Goal: Communication & Community: Answer question/provide support

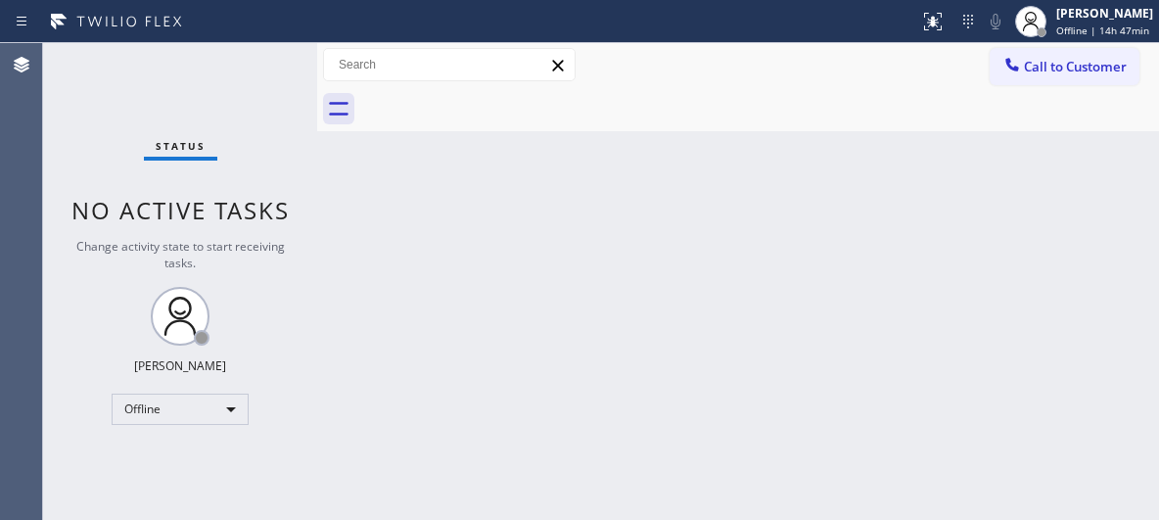
drag, startPoint x: 935, startPoint y: 228, endPoint x: 1006, endPoint y: 168, distance: 93.1
click at [942, 219] on div "Back to Dashboard Change Sender ID Customers Technicians Select a contact Outbo…" at bounding box center [738, 281] width 842 height 477
click at [1118, 20] on div "[PERSON_NAME]" at bounding box center [1104, 13] width 97 height 17
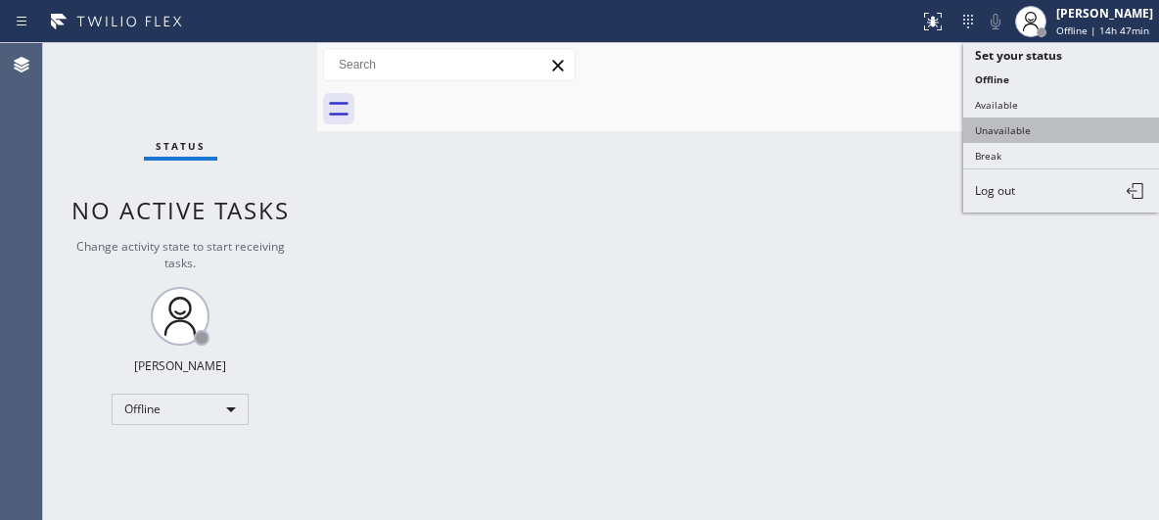
click at [1021, 124] on button "Unavailable" at bounding box center [1061, 129] width 196 height 25
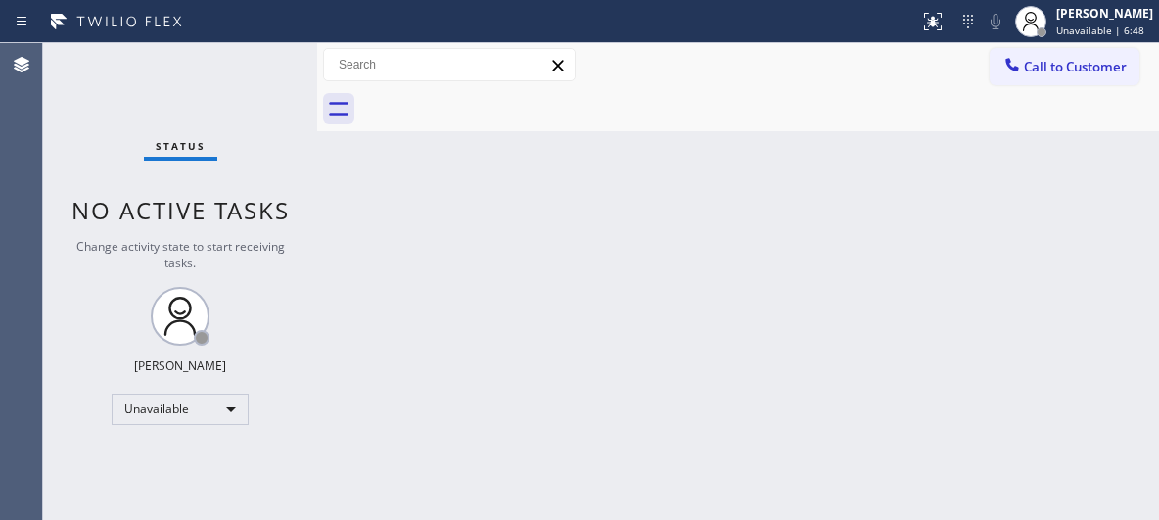
drag, startPoint x: 439, startPoint y: 251, endPoint x: 221, endPoint y: 74, distance: 280.5
click at [436, 250] on div "Back to Dashboard Change Sender ID Customers Technicians Select a contact Outbo…" at bounding box center [738, 281] width 842 height 477
drag, startPoint x: 1071, startPoint y: 77, endPoint x: 859, endPoint y: 106, distance: 213.3
click at [1070, 75] on button "Call to Customer" at bounding box center [1064, 66] width 150 height 37
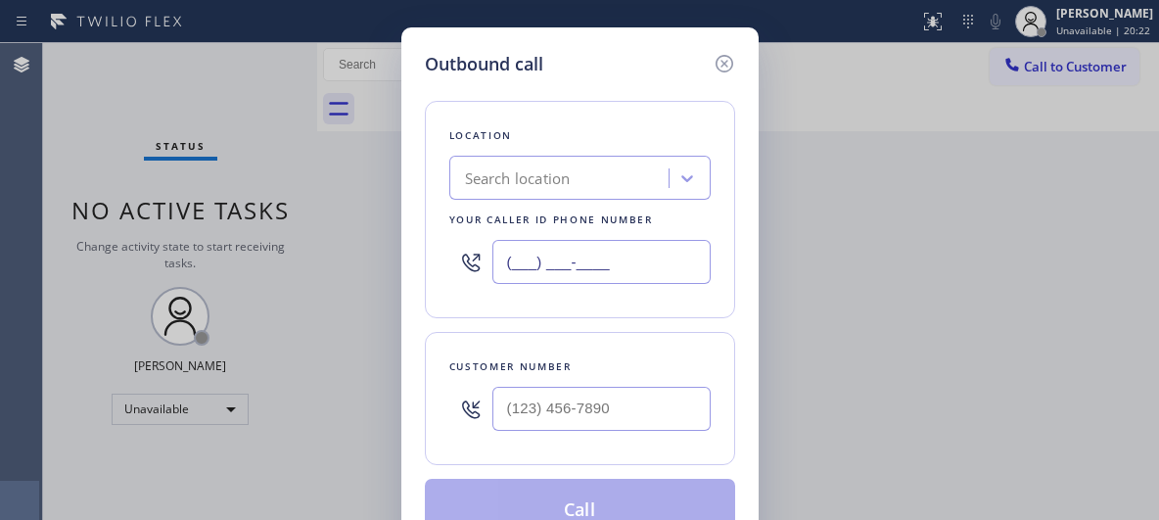
drag, startPoint x: 565, startPoint y: 247, endPoint x: 430, endPoint y: 182, distance: 149.7
click at [437, 202] on div "Location Search location Your caller id phone number (___) ___-____" at bounding box center [580, 209] width 310 height 217
paste input "626) 469-5669"
type input "[PHONE_NUMBER]"
click at [586, 398] on input "(___) ___-____" at bounding box center [601, 409] width 218 height 44
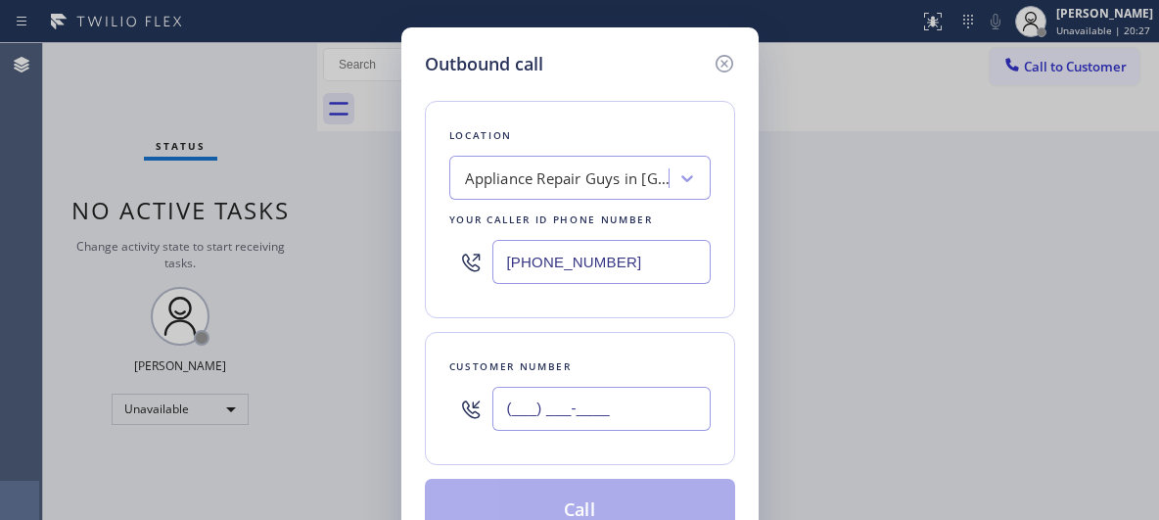
paste input "626) 590-2323"
type input "[PHONE_NUMBER]"
click at [597, 504] on div "Location Appliance Repair Guys in [GEOGRAPHIC_DATA] Your caller id phone number…" at bounding box center [580, 309] width 310 height 464
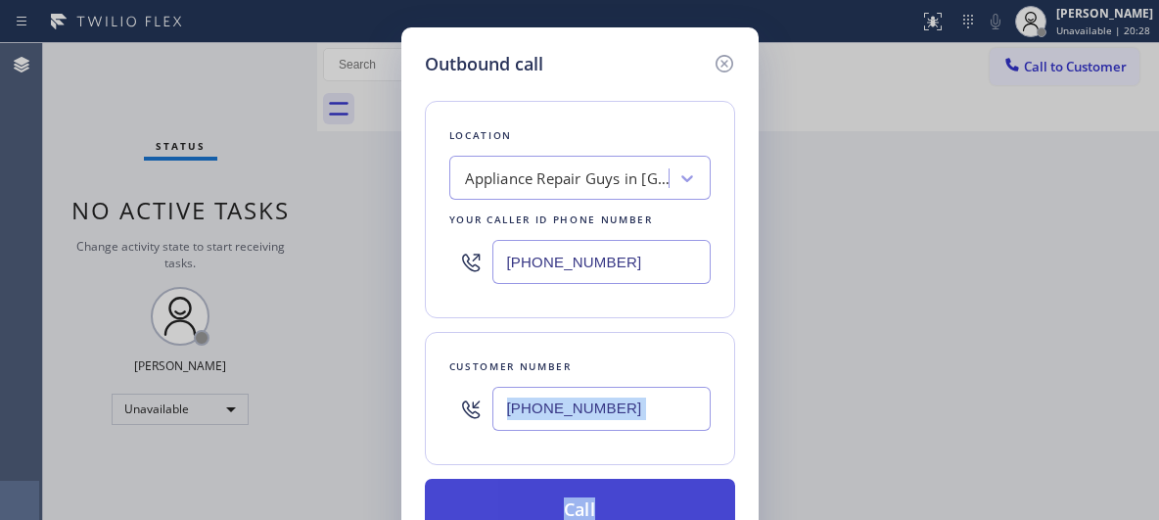
click at [597, 505] on button "Call" at bounding box center [580, 510] width 310 height 63
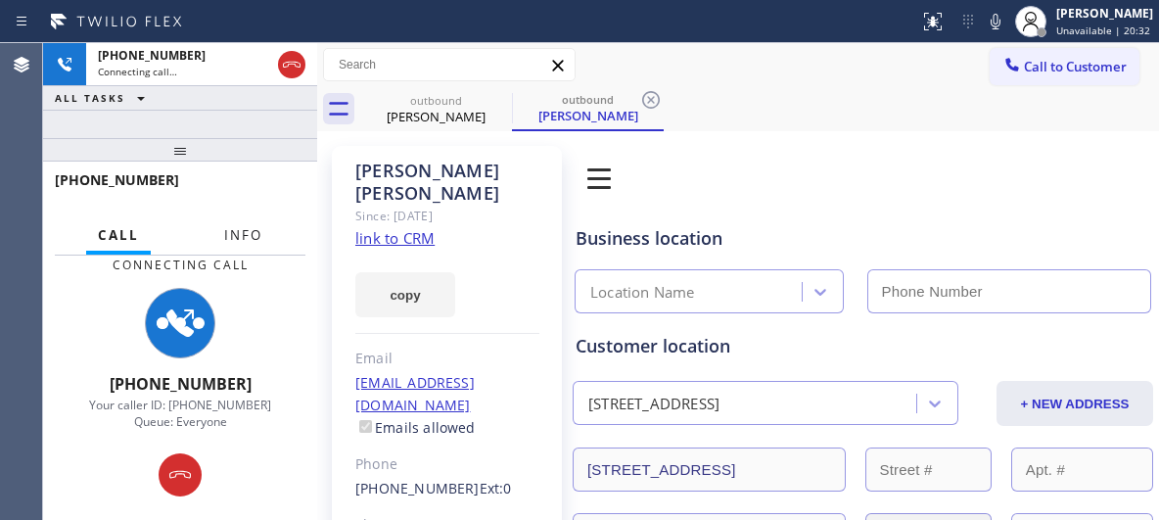
click at [241, 233] on span "Info" at bounding box center [243, 235] width 38 height 18
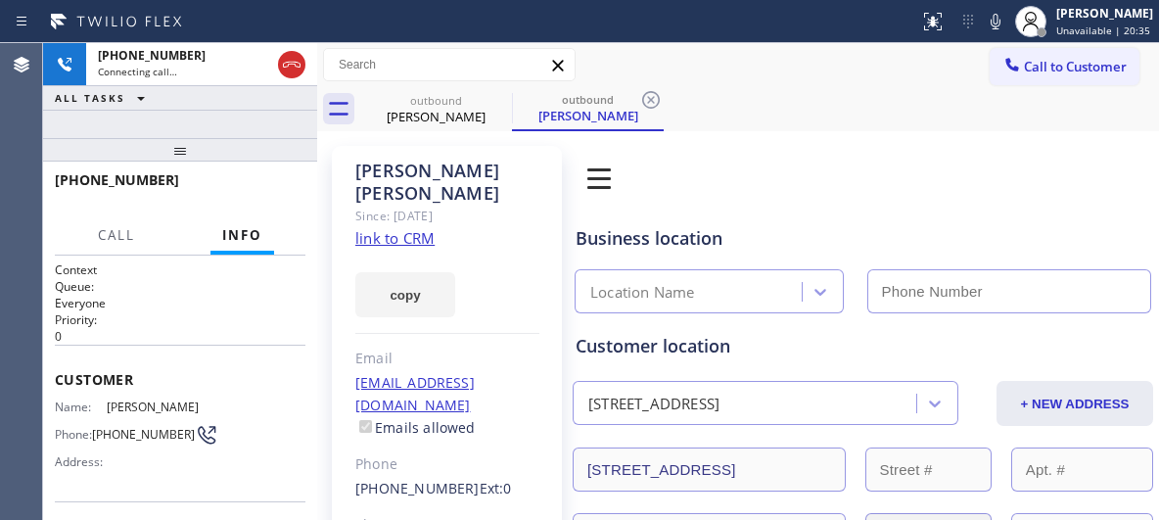
type input "[PHONE_NUMBER]"
click at [649, 100] on icon at bounding box center [650, 99] width 23 height 23
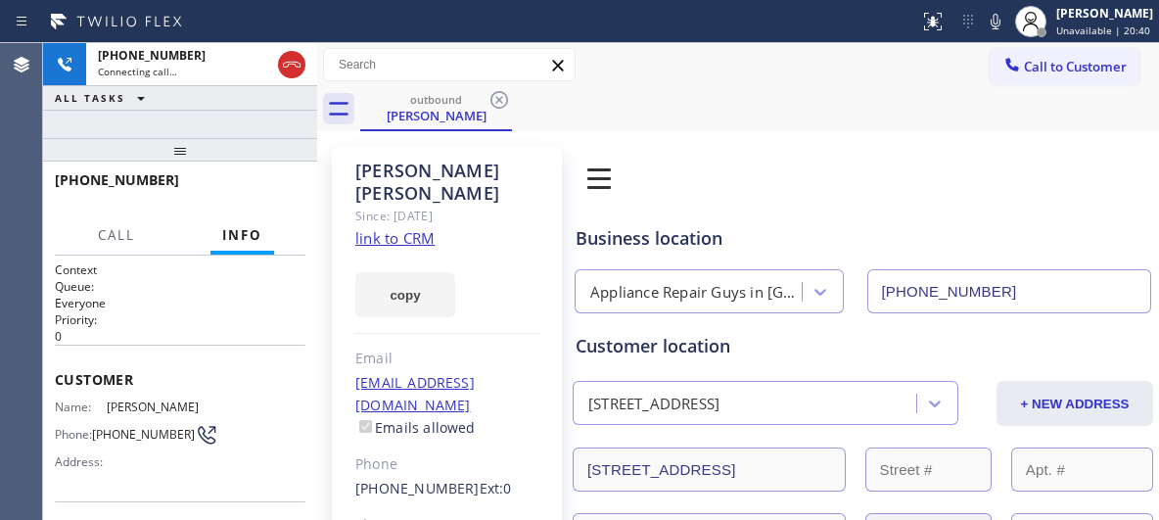
drag, startPoint x: 184, startPoint y: 157, endPoint x: 204, endPoint y: 105, distance: 55.4
click at [203, 107] on div "[PHONE_NUMBER] Connecting call… ALL TASKS ALL TASKS ACTIVE TASKS TASKS IN WRAP …" at bounding box center [180, 281] width 274 height 477
click at [261, 180] on button "HANG UP" at bounding box center [259, 188] width 91 height 27
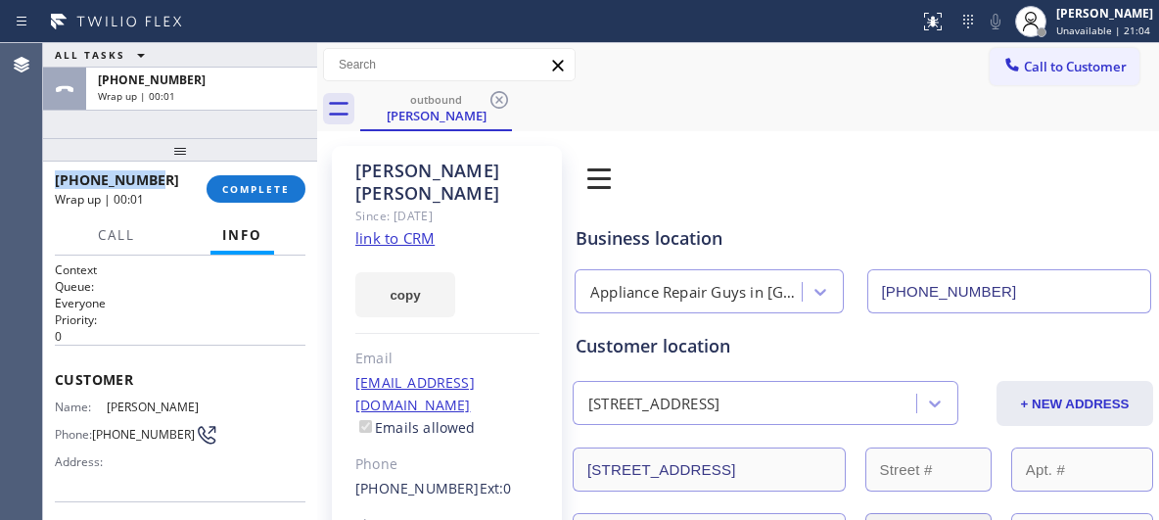
drag, startPoint x: 164, startPoint y: 180, endPoint x: 49, endPoint y: 179, distance: 115.5
click at [49, 179] on div "[PHONE_NUMBER] Wrap up | 00:01 COMPLETE" at bounding box center [180, 188] width 274 height 55
click at [262, 193] on span "COMPLETE" at bounding box center [256, 189] width 68 height 14
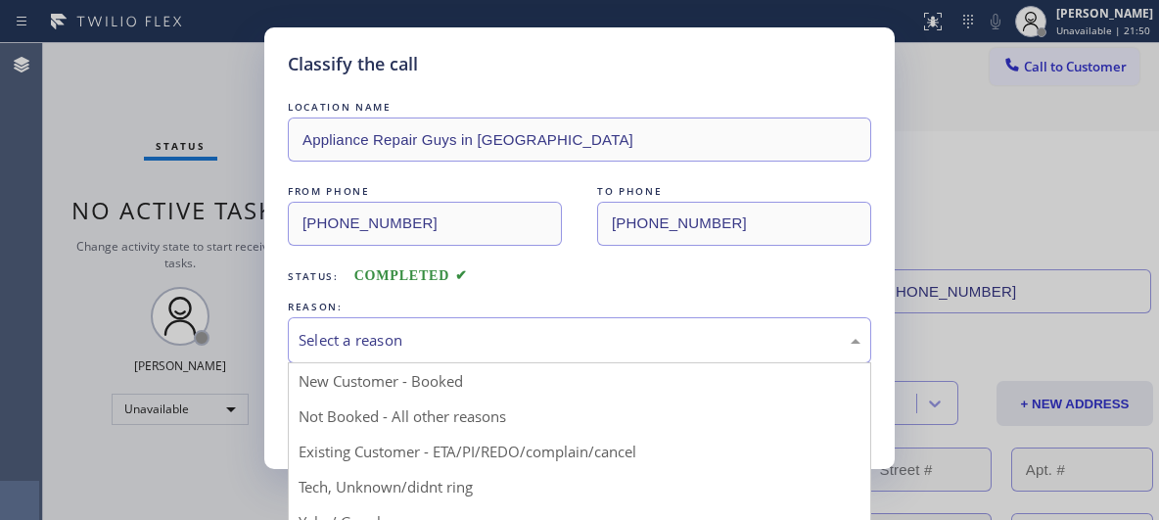
drag, startPoint x: 408, startPoint y: 319, endPoint x: 408, endPoint y: 337, distance: 17.6
click at [408, 320] on div "Select a reason" at bounding box center [579, 340] width 583 height 46
drag, startPoint x: 575, startPoint y: 447, endPoint x: 552, endPoint y: 443, distance: 23.8
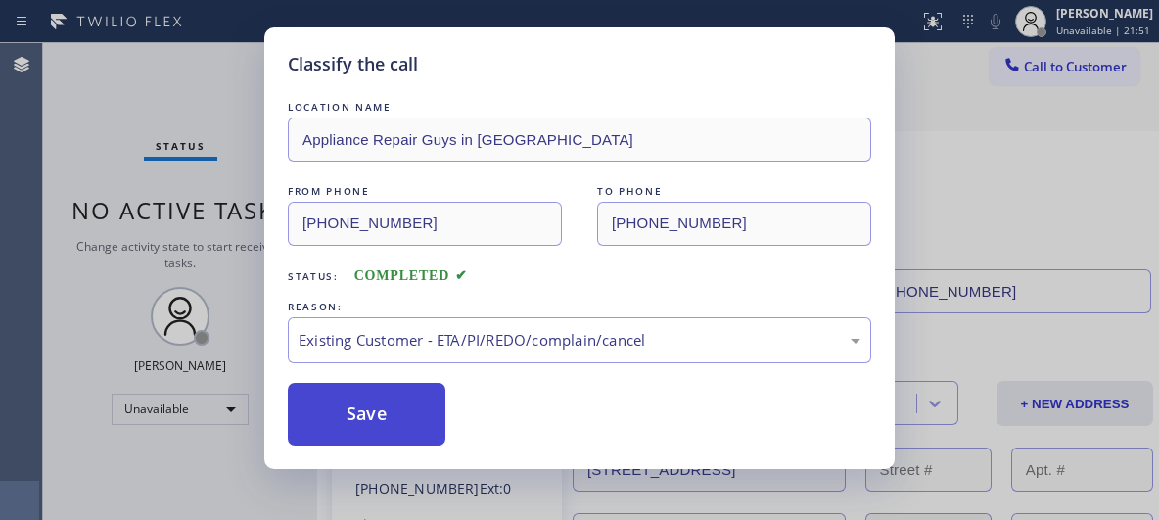
click at [392, 414] on button "Save" at bounding box center [367, 414] width 158 height 63
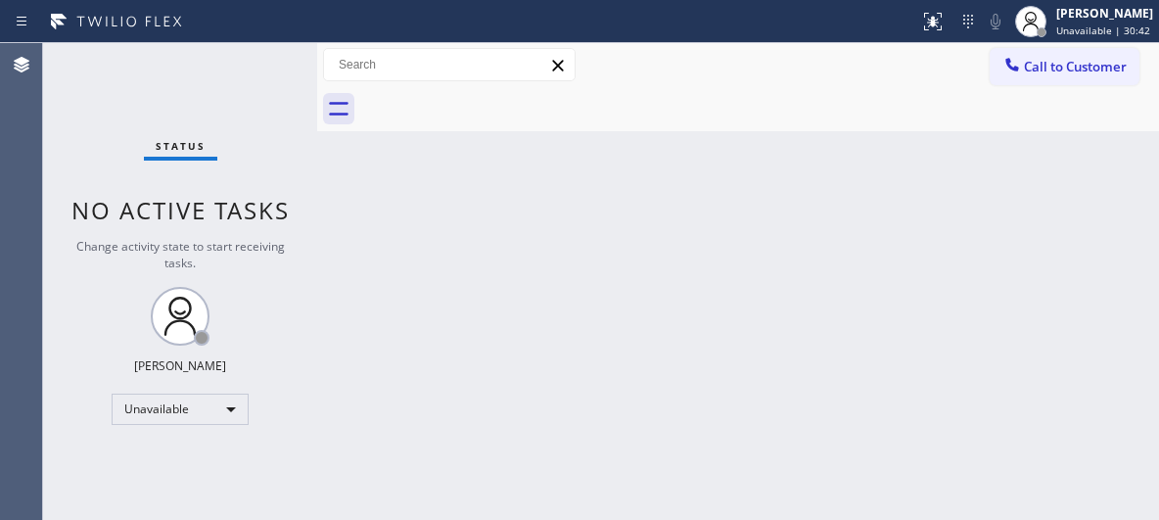
drag, startPoint x: 1097, startPoint y: 80, endPoint x: 1014, endPoint y: 79, distance: 83.2
click at [1093, 81] on button "Call to Customer" at bounding box center [1064, 66] width 150 height 37
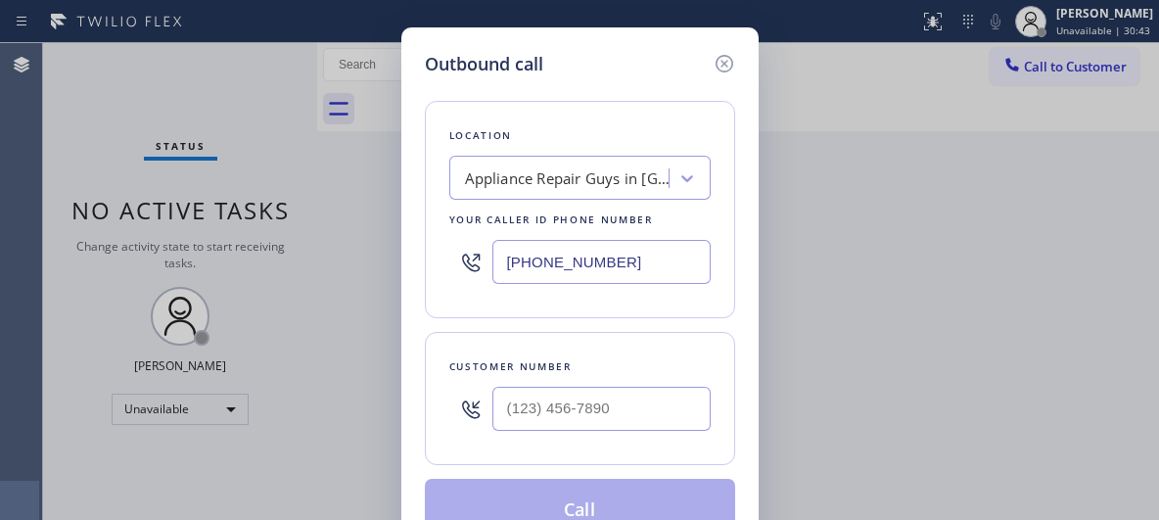
paste input "85) 573-1495"
type input "[PHONE_NUMBER]"
click at [716, 112] on div "Location Appliance Repair Guys in [GEOGRAPHIC_DATA] Your caller id phone number…" at bounding box center [580, 209] width 310 height 217
drag, startPoint x: 583, startPoint y: 257, endPoint x: 491, endPoint y: 254, distance: 92.0
click at [491, 254] on div "[PHONE_NUMBER]" at bounding box center [579, 262] width 261 height 64
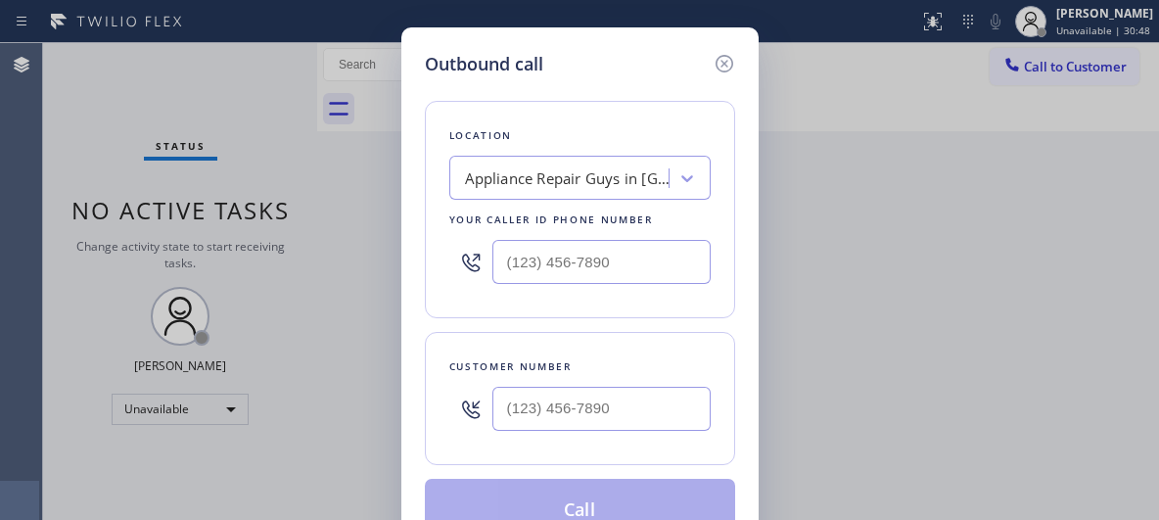
click at [491, 252] on div at bounding box center [470, 262] width 43 height 64
drag, startPoint x: 608, startPoint y: 263, endPoint x: 454, endPoint y: 253, distance: 154.0
click at [454, 257] on div "[PHONE_NUMBER]" at bounding box center [579, 262] width 261 height 64
paste input "855) 731-4952"
type input "[PHONE_NUMBER]"
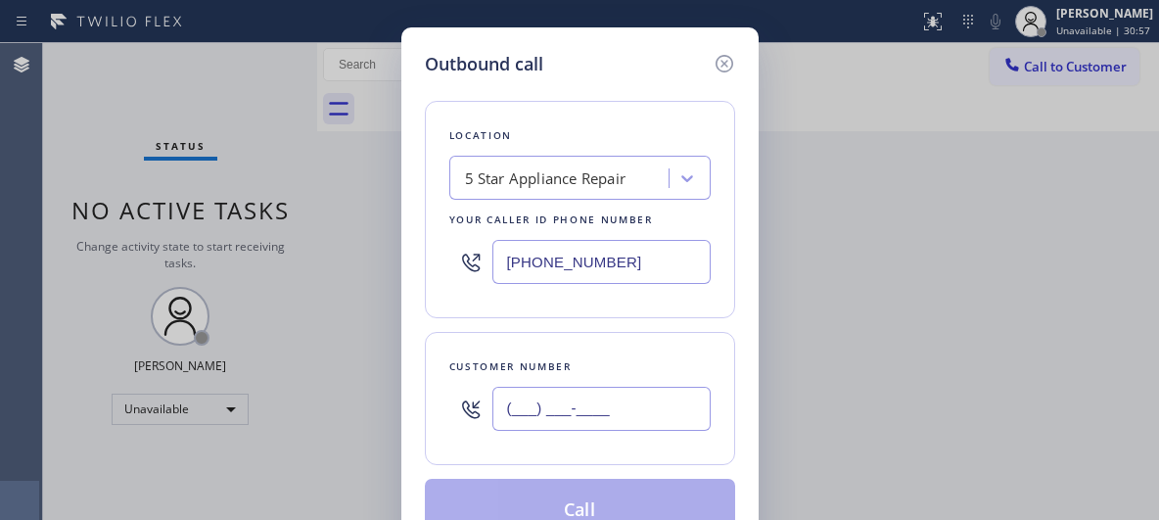
click at [568, 413] on input "(___) ___-____" at bounding box center [601, 409] width 218 height 44
paste input "310) 720-0416"
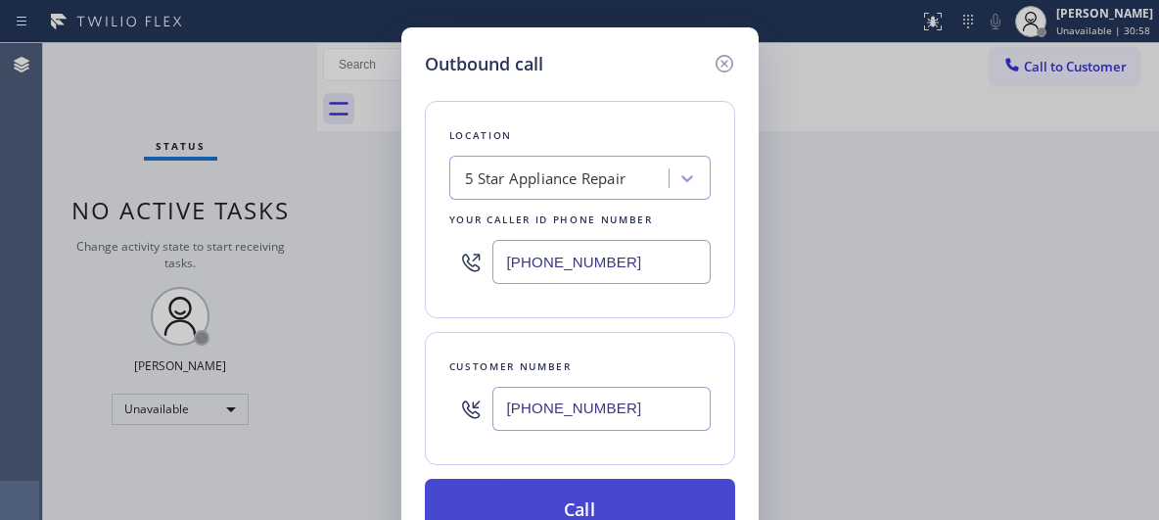
type input "[PHONE_NUMBER]"
click at [637, 511] on button "Call" at bounding box center [580, 510] width 310 height 63
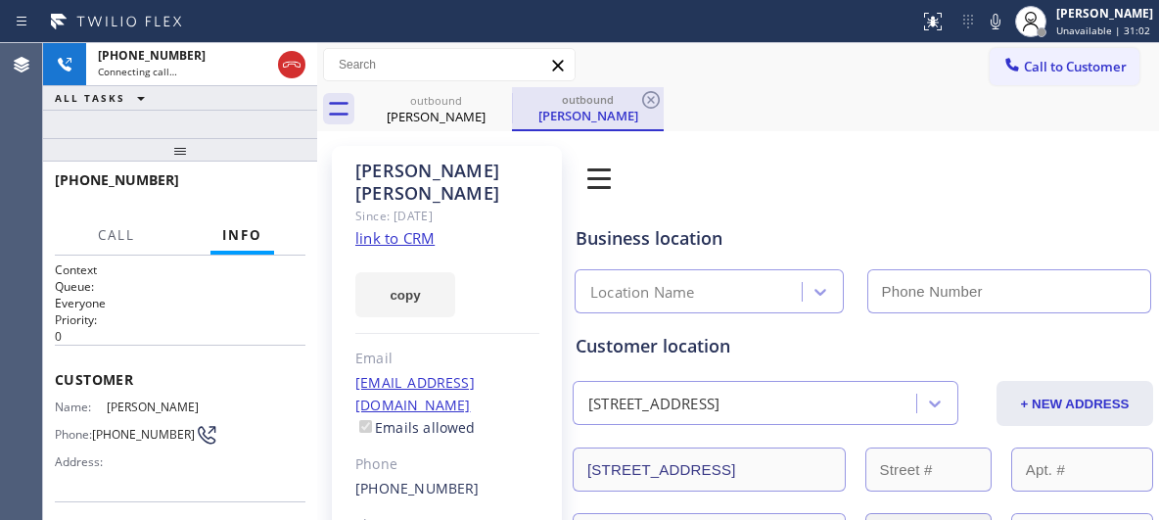
click at [618, 90] on div "outbound [PERSON_NAME]" at bounding box center [588, 108] width 148 height 42
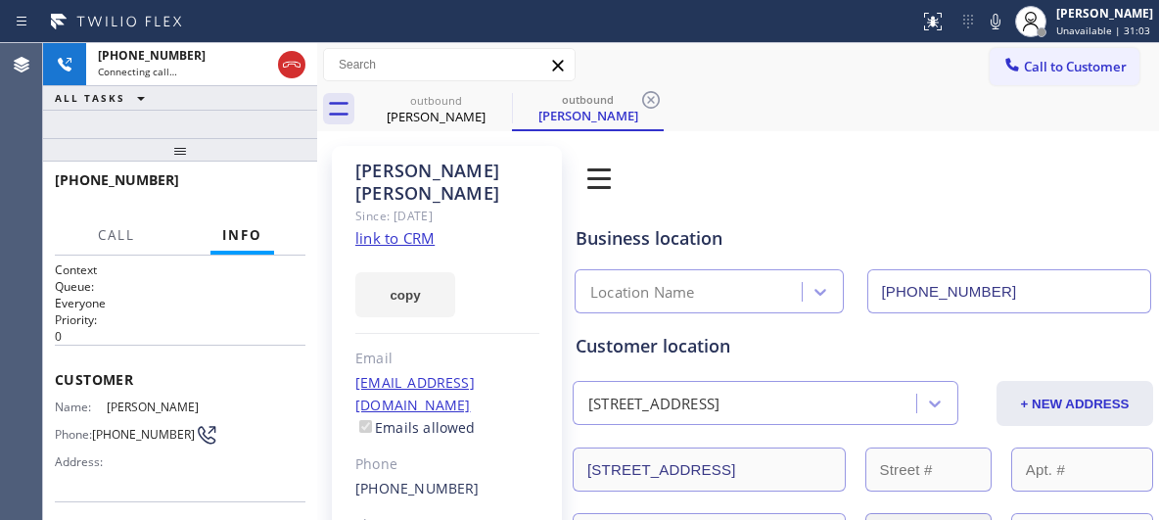
click at [644, 99] on icon at bounding box center [650, 99] width 23 height 23
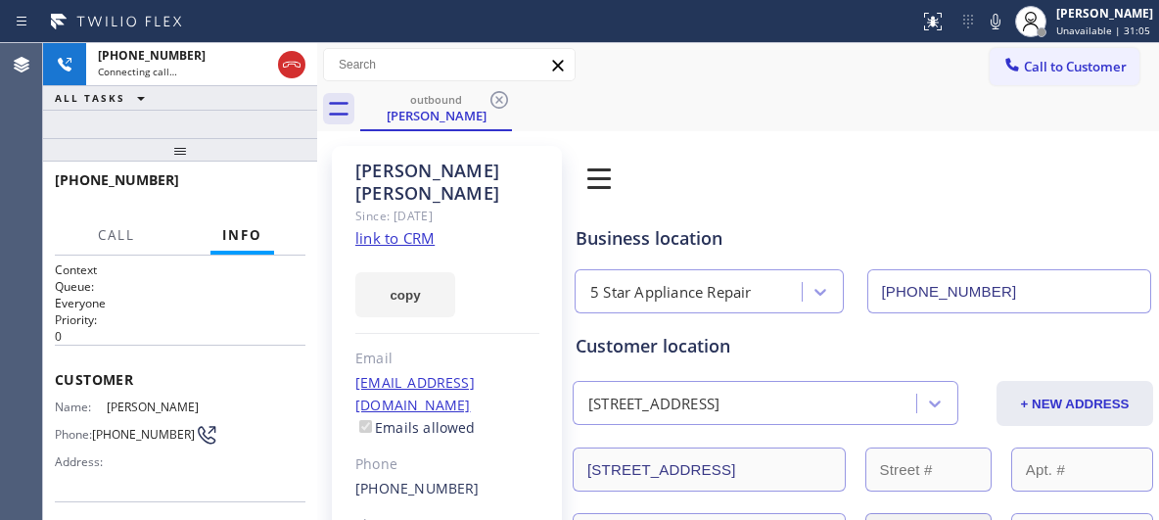
drag, startPoint x: 212, startPoint y: 158, endPoint x: 225, endPoint y: 118, distance: 41.2
click at [225, 118] on div "[PHONE_NUMBER] Connecting call… ALL TASKS ALL TASKS ACTIVE TASKS TASKS IN WRAP …" at bounding box center [180, 281] width 274 height 477
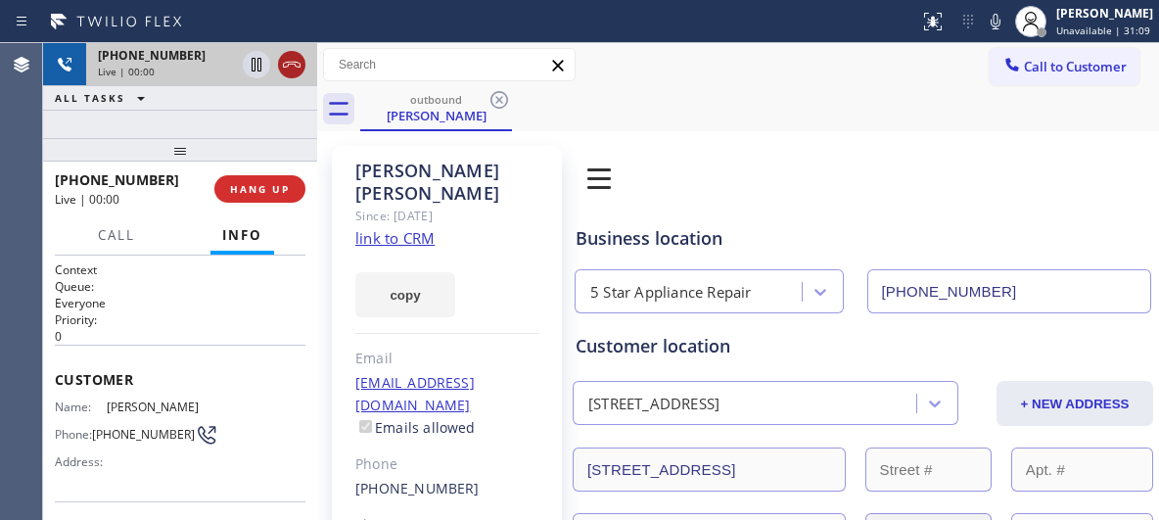
click at [295, 70] on icon at bounding box center [291, 64] width 23 height 23
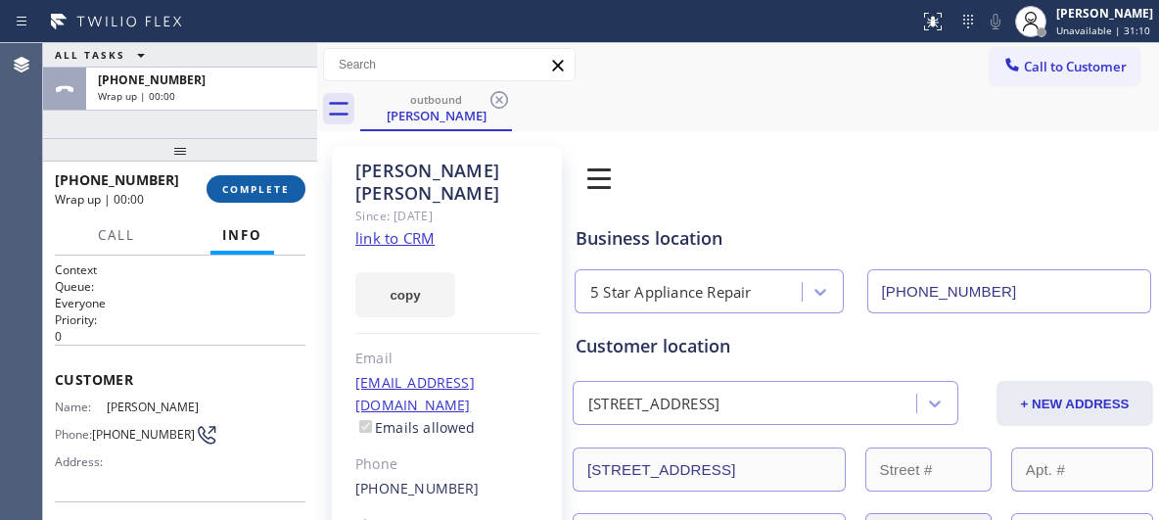
click at [259, 198] on button "COMPLETE" at bounding box center [256, 188] width 99 height 27
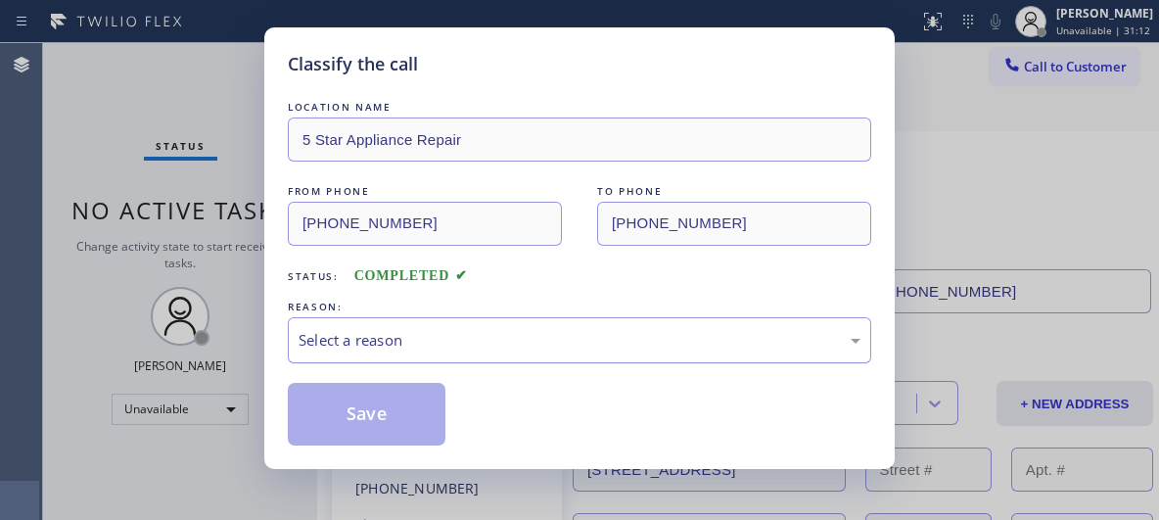
drag, startPoint x: 659, startPoint y: 360, endPoint x: 663, endPoint y: 345, distance: 15.2
click at [659, 356] on div "LOCATION NAME 5 Star Appliance Repair FROM PHONE [PHONE_NUMBER] TO PHONE [PHONE…" at bounding box center [579, 271] width 583 height 348
click at [439, 331] on div "Select a reason" at bounding box center [579, 340] width 562 height 23
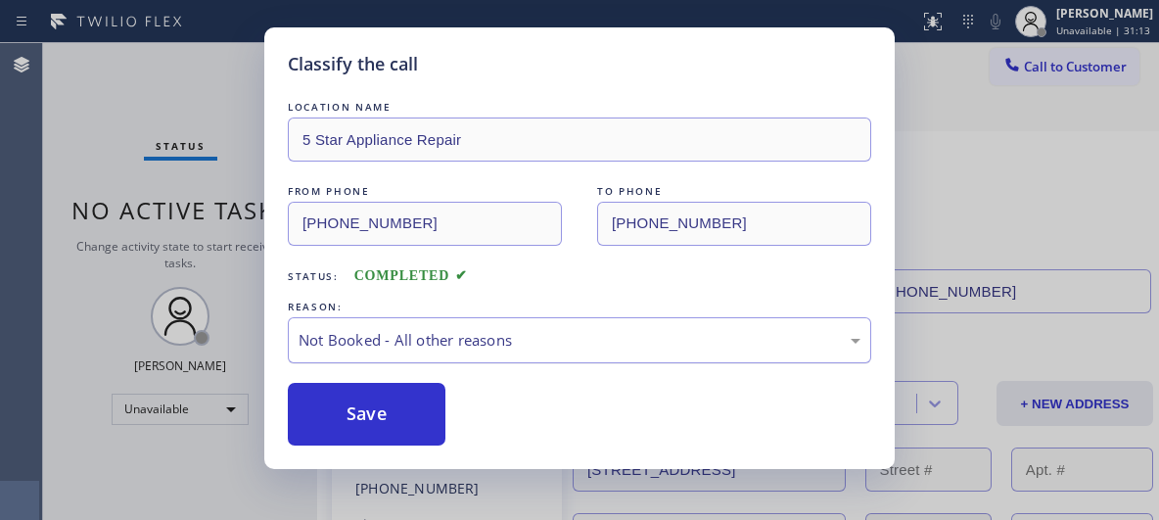
click at [574, 344] on div "Not Booked - All other reasons" at bounding box center [579, 340] width 562 height 23
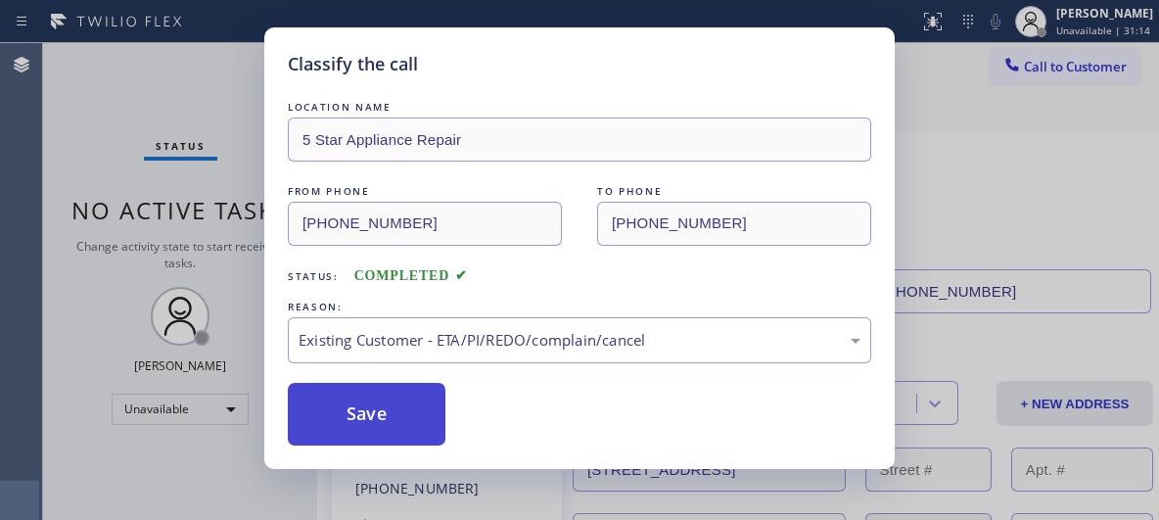
click at [436, 404] on button "Save" at bounding box center [367, 414] width 158 height 63
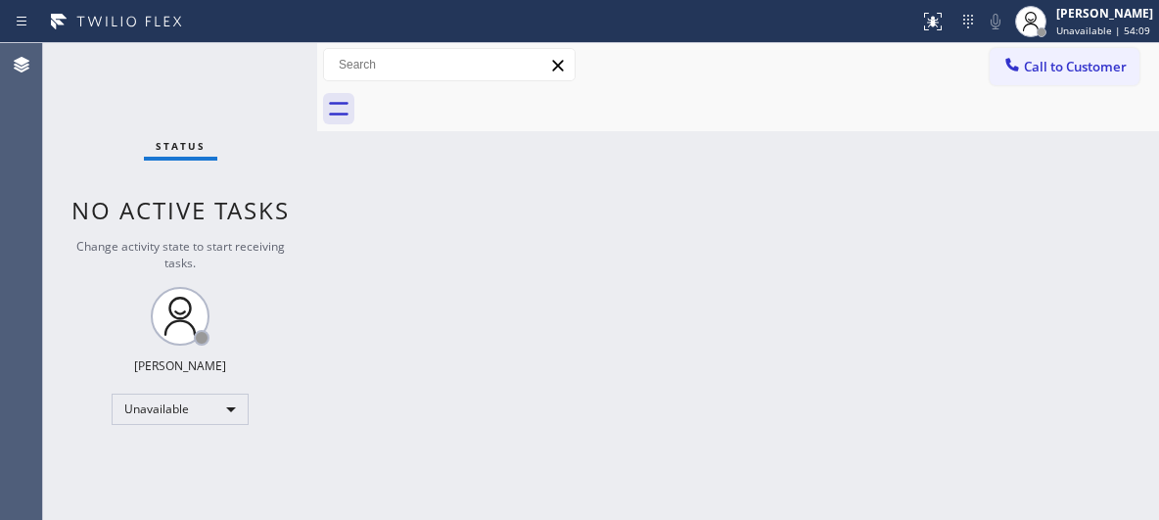
drag, startPoint x: 1059, startPoint y: 64, endPoint x: 800, endPoint y: 98, distance: 261.6
click at [1026, 65] on span "Call to Customer" at bounding box center [1075, 67] width 103 height 18
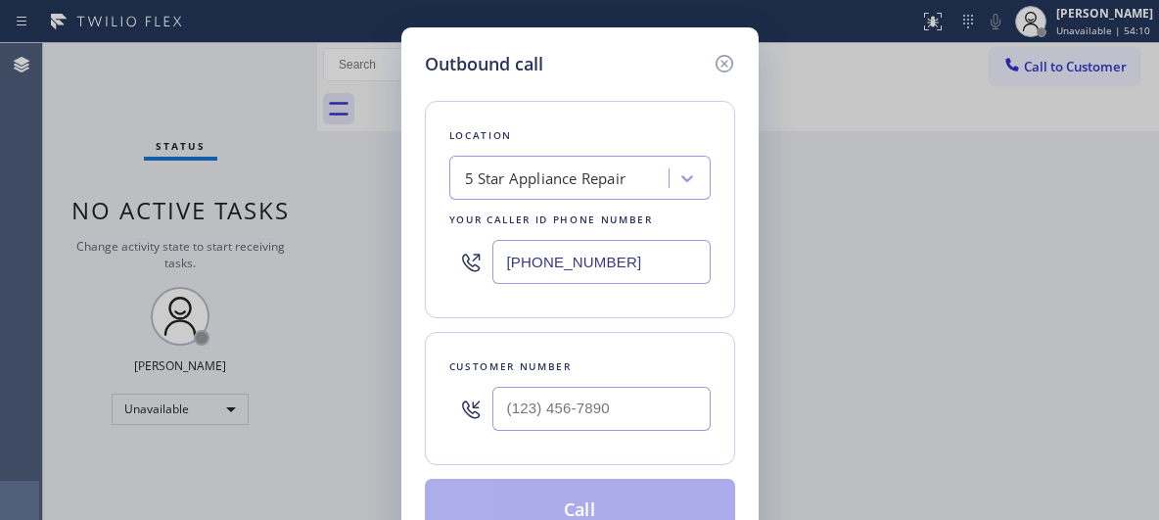
drag, startPoint x: 641, startPoint y: 265, endPoint x: 415, endPoint y: 119, distance: 269.0
click at [437, 241] on div "Location 5 Star Appliance Repair Your caller id phone number [PHONE_NUMBER]" at bounding box center [580, 209] width 310 height 217
paste input "773) 830-4668"
type input "[PHONE_NUMBER]"
drag, startPoint x: 624, startPoint y: 424, endPoint x: 432, endPoint y: 401, distance: 194.1
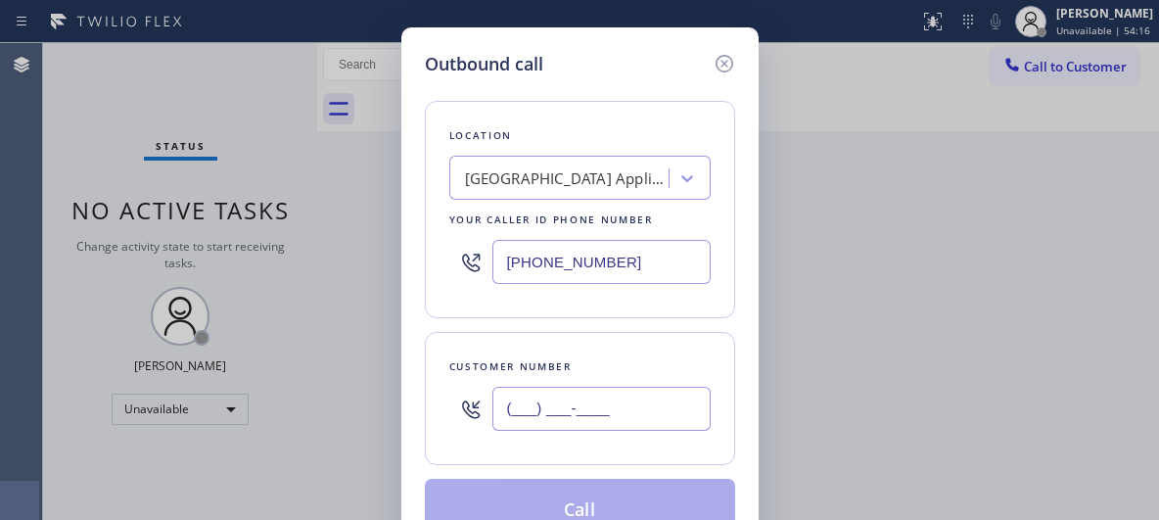
click at [436, 404] on div "Customer number (___) ___-____" at bounding box center [580, 398] width 310 height 133
paste input "312) 342-7599"
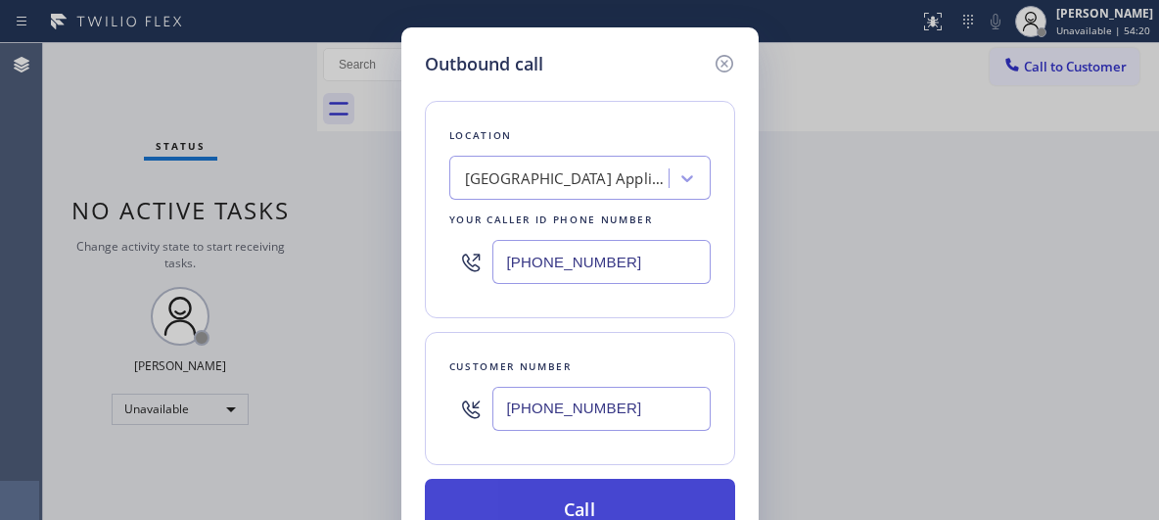
type input "[PHONE_NUMBER]"
click at [583, 507] on button "Call" at bounding box center [580, 510] width 310 height 63
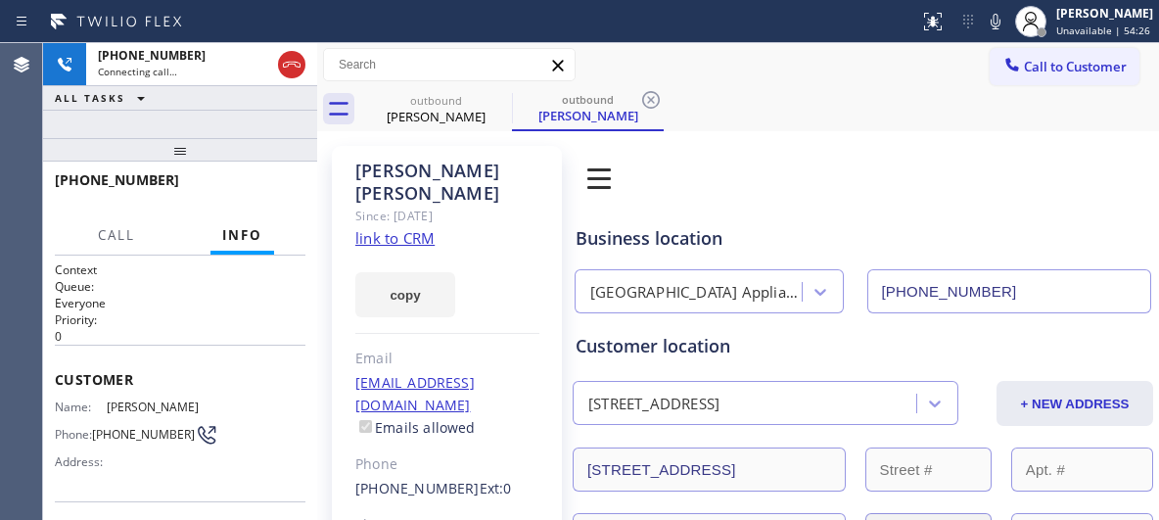
type input "[PHONE_NUMBER]"
click at [664, 101] on div "outbound [PERSON_NAME] outbound [PERSON_NAME]" at bounding box center [759, 109] width 799 height 44
click at [656, 100] on icon at bounding box center [650, 99] width 23 height 23
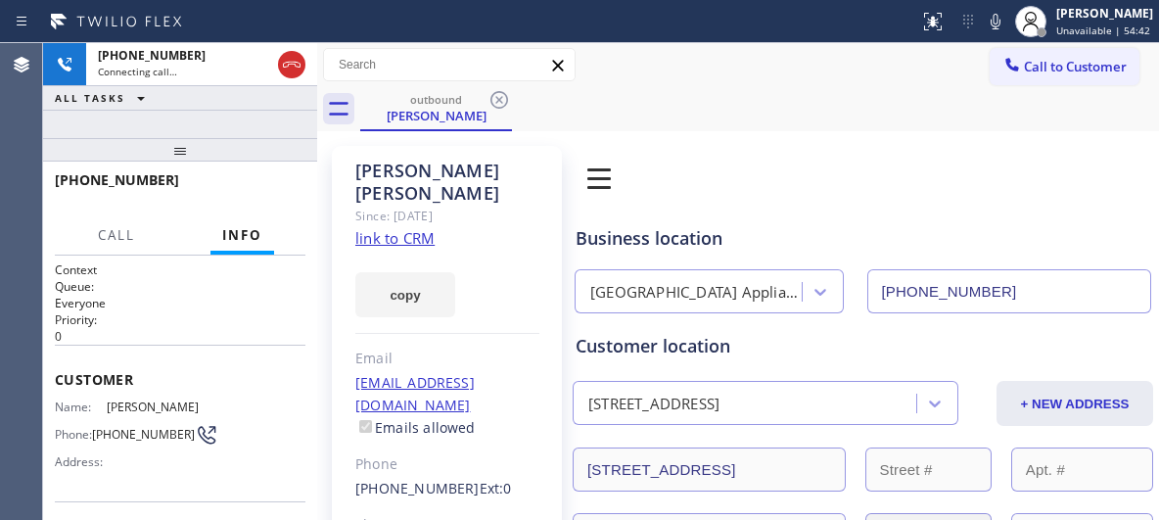
drag, startPoint x: 180, startPoint y: 161, endPoint x: 176, endPoint y: 142, distance: 20.0
click at [176, 142] on div at bounding box center [180, 149] width 274 height 23
click at [775, 114] on div "outbound [PERSON_NAME]" at bounding box center [759, 109] width 799 height 44
click at [267, 186] on span "HANG UP" at bounding box center [260, 189] width 60 height 14
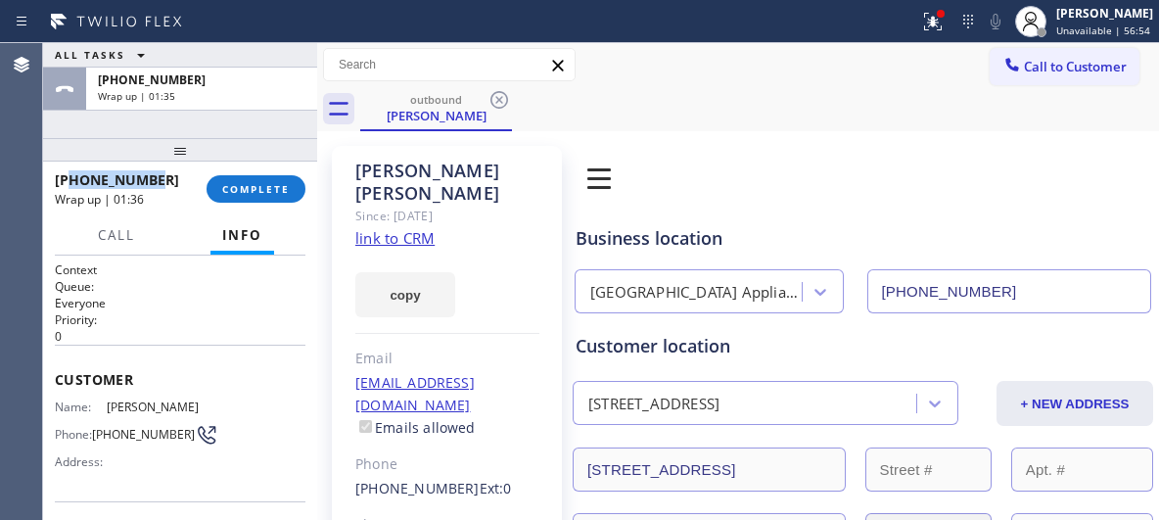
drag, startPoint x: 88, startPoint y: 177, endPoint x: 72, endPoint y: 179, distance: 15.8
click at [72, 179] on div "[PHONE_NUMBER]" at bounding box center [124, 179] width 138 height 19
copy span "3123427599"
click at [238, 193] on span "COMPLETE" at bounding box center [256, 189] width 68 height 14
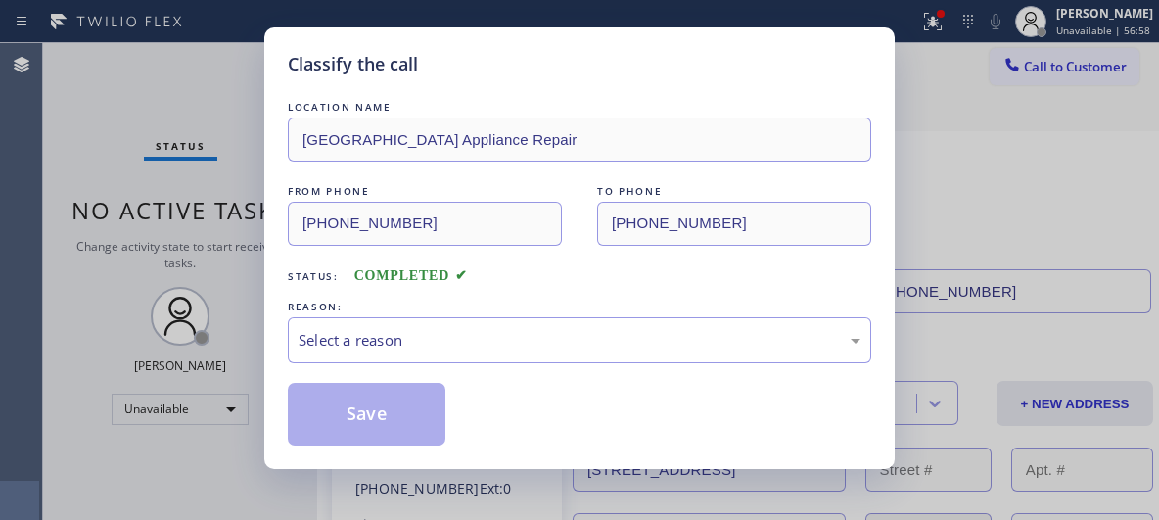
click at [524, 79] on div "LOCATION NAME [GEOGRAPHIC_DATA] Appliance Repair FROM PHONE [PHONE_NUMBER] TO P…" at bounding box center [579, 261] width 583 height 368
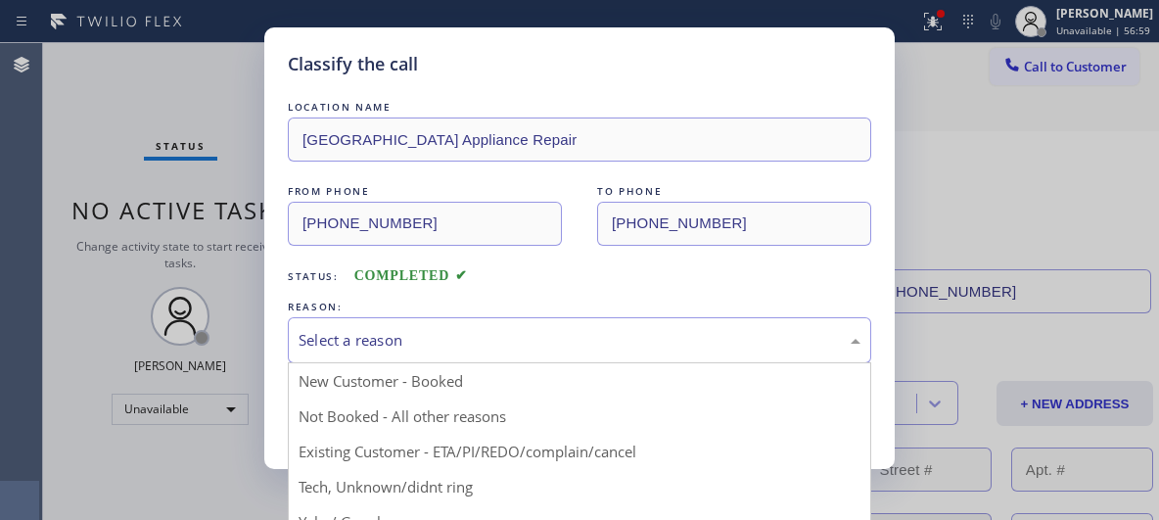
click at [490, 344] on div "Select a reason" at bounding box center [579, 340] width 562 height 23
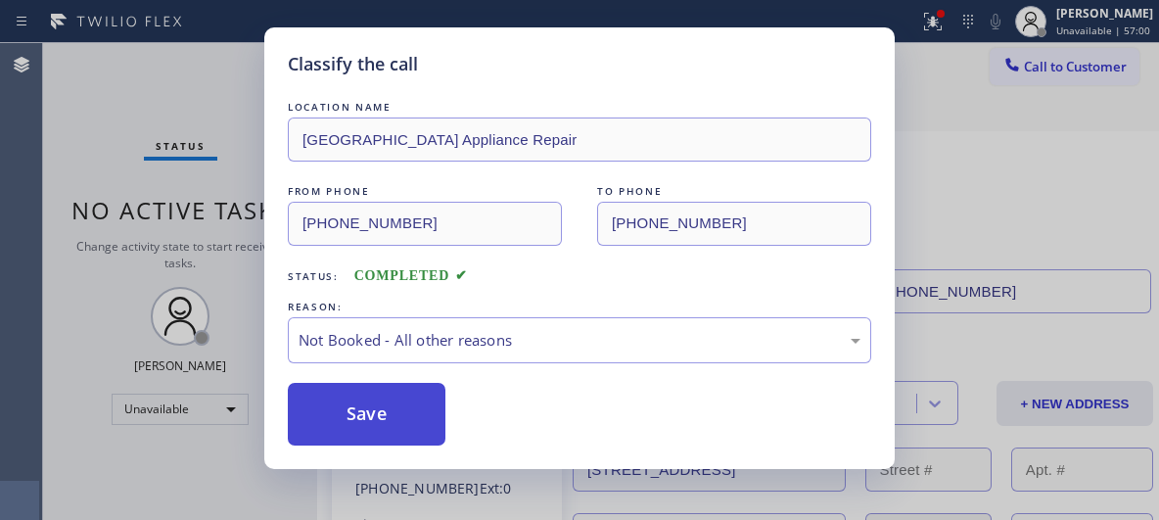
click at [439, 421] on button "Save" at bounding box center [367, 414] width 158 height 63
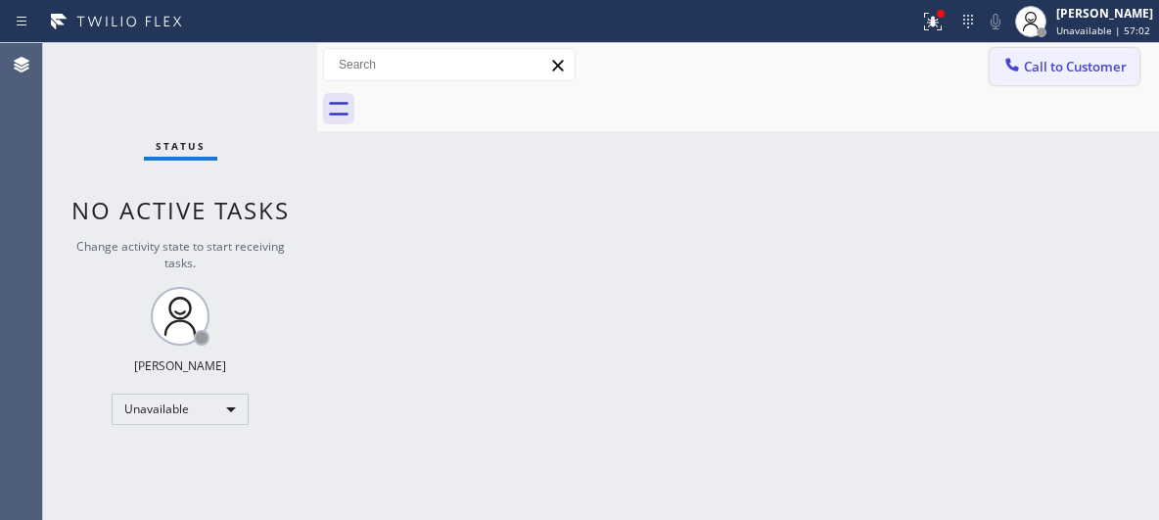
click at [1055, 69] on span "Call to Customer" at bounding box center [1075, 67] width 103 height 18
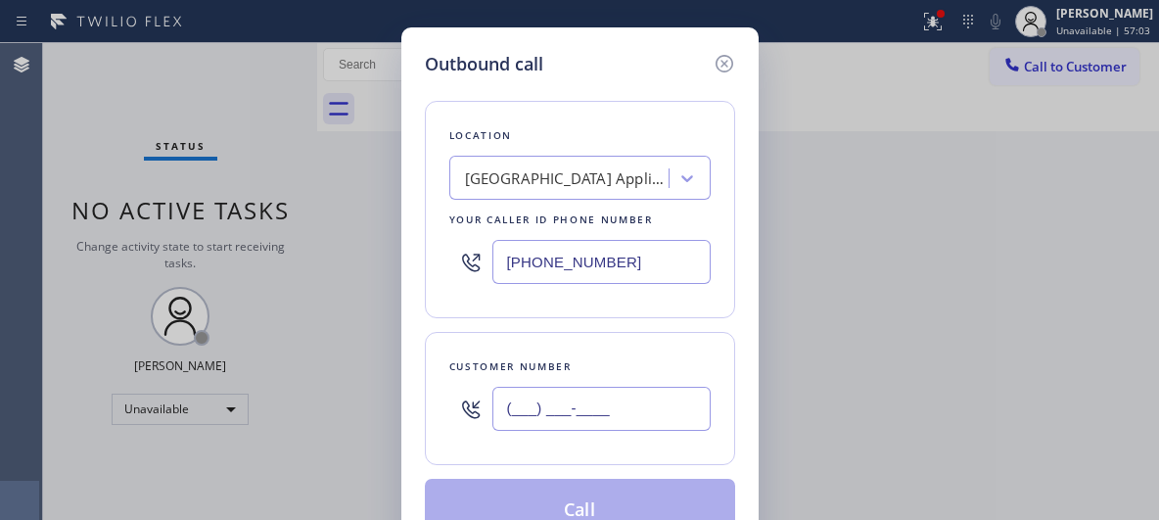
click at [615, 395] on input "(___) ___-____" at bounding box center [601, 409] width 218 height 44
paste input "312) 342-7599"
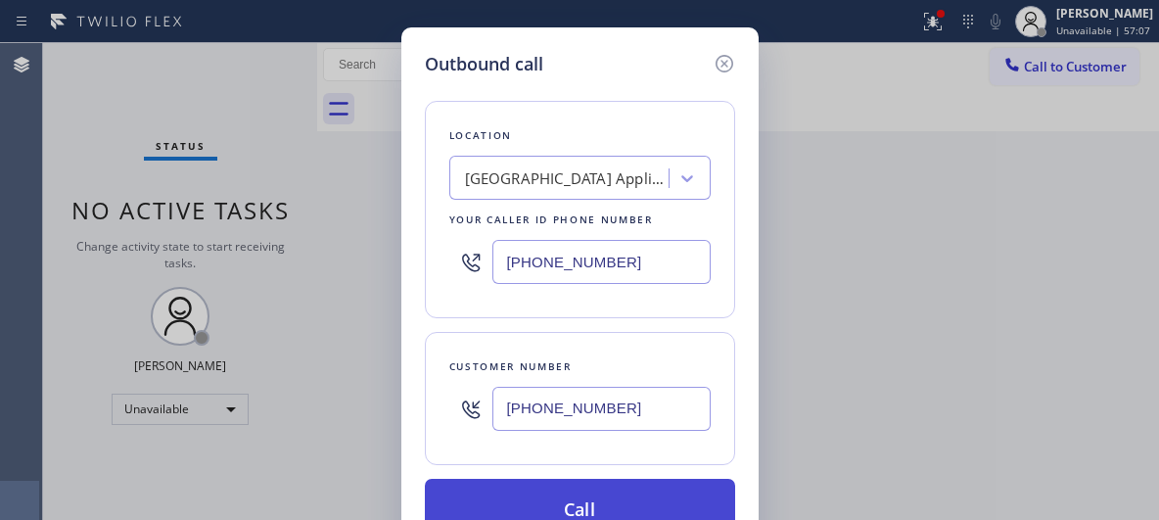
type input "[PHONE_NUMBER]"
click at [709, 499] on button "Call" at bounding box center [580, 510] width 310 height 63
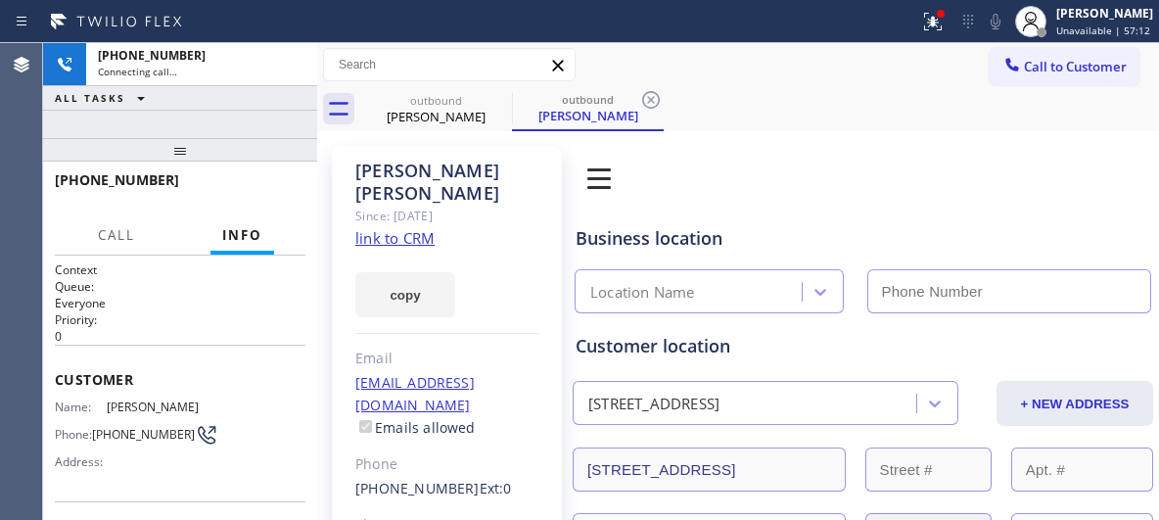
type input "[PHONE_NUMBER]"
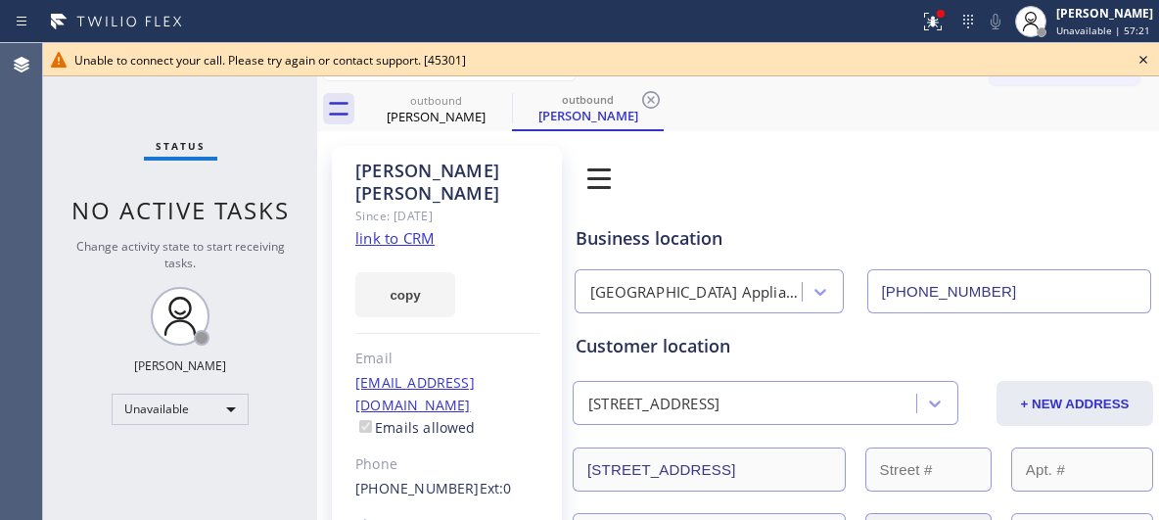
drag, startPoint x: 786, startPoint y: 140, endPoint x: 527, endPoint y: 166, distance: 260.7
click at [472, 103] on div "outbound" at bounding box center [436, 100] width 148 height 15
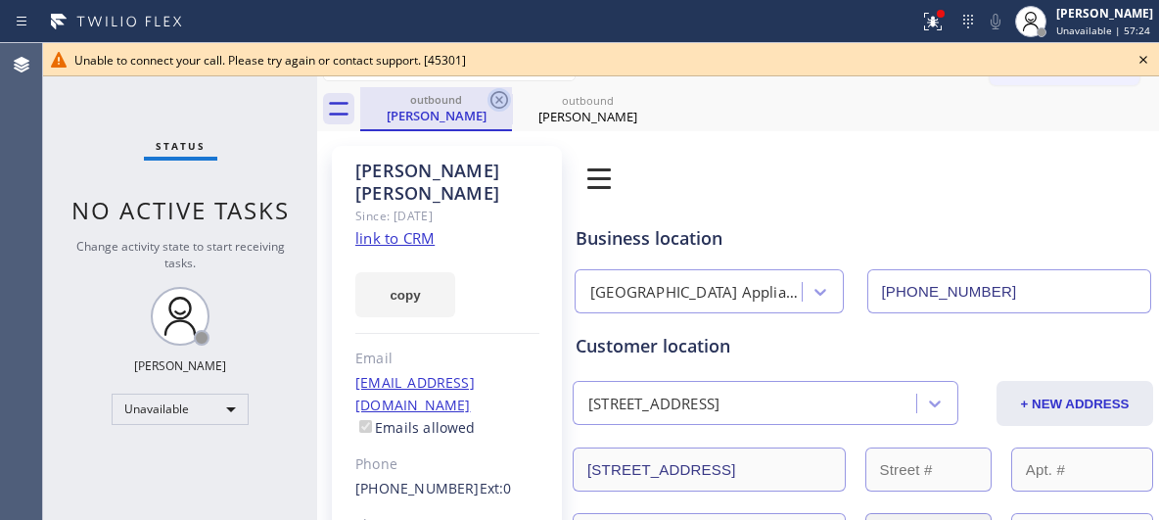
click at [499, 104] on icon at bounding box center [498, 99] width 23 height 23
click at [498, 99] on icon at bounding box center [499, 100] width 18 height 18
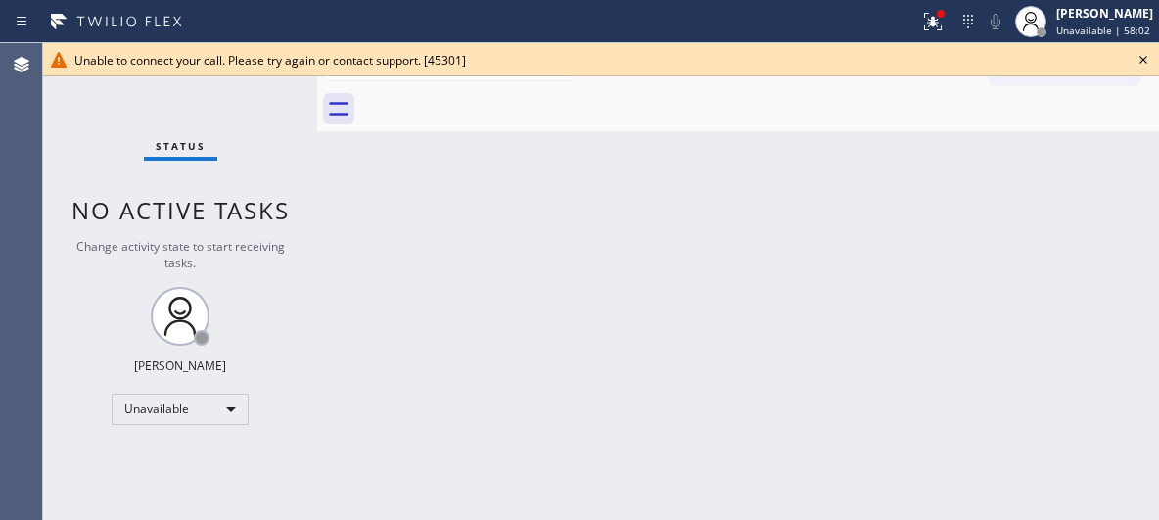
drag, startPoint x: 802, startPoint y: 188, endPoint x: 793, endPoint y: 68, distance: 120.7
click at [800, 186] on div "Back to Dashboard Change Sender ID Customers Technicians Select a contact Outbo…" at bounding box center [738, 281] width 842 height 477
click at [1147, 55] on icon at bounding box center [1142, 59] width 23 height 23
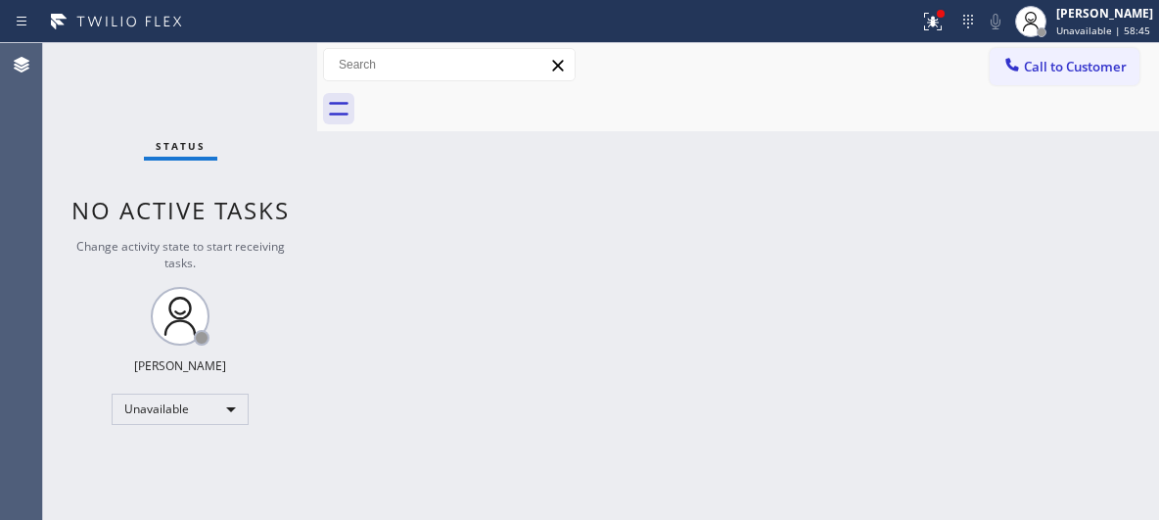
drag, startPoint x: 932, startPoint y: 219, endPoint x: 921, endPoint y: 213, distance: 12.3
click at [929, 219] on div "Back to Dashboard Change Sender ID Customers Technicians Select a contact Outbo…" at bounding box center [738, 281] width 842 height 477
click at [562, 272] on div "Back to Dashboard Change Sender ID Customers Technicians Select a contact Outbo…" at bounding box center [738, 281] width 842 height 477
click at [1088, 68] on span "Call to Customer" at bounding box center [1075, 67] width 103 height 18
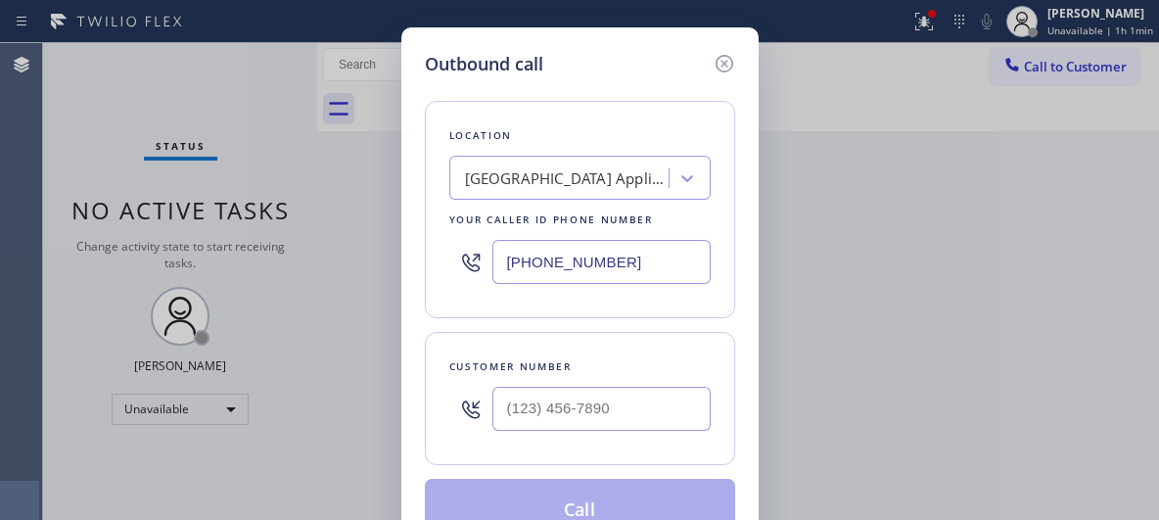
type input "(___) ___-____"
drag, startPoint x: 654, startPoint y: 415, endPoint x: 466, endPoint y: 397, distance: 188.7
click at [466, 397] on div "(___) ___-____" at bounding box center [579, 409] width 261 height 64
click at [466, 396] on div at bounding box center [470, 407] width 23 height 23
drag, startPoint x: 636, startPoint y: 411, endPoint x: 447, endPoint y: 402, distance: 189.1
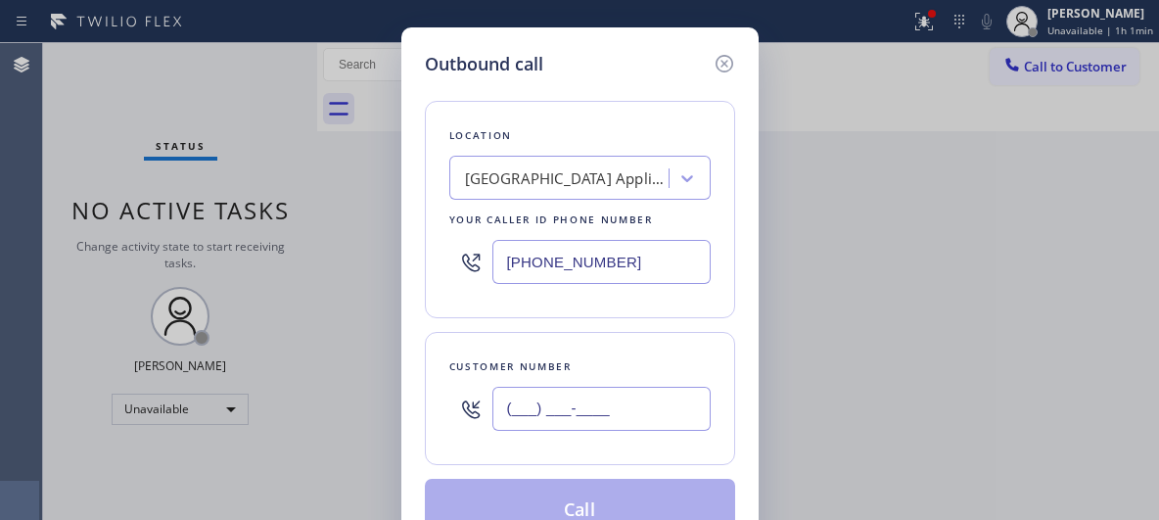
click at [449, 406] on div "(___) ___-____" at bounding box center [579, 409] width 261 height 64
paste input "312) 342-7599"
type input "[PHONE_NUMBER]"
click at [427, 347] on div "Customer number [PHONE_NUMBER]" at bounding box center [580, 398] width 310 height 133
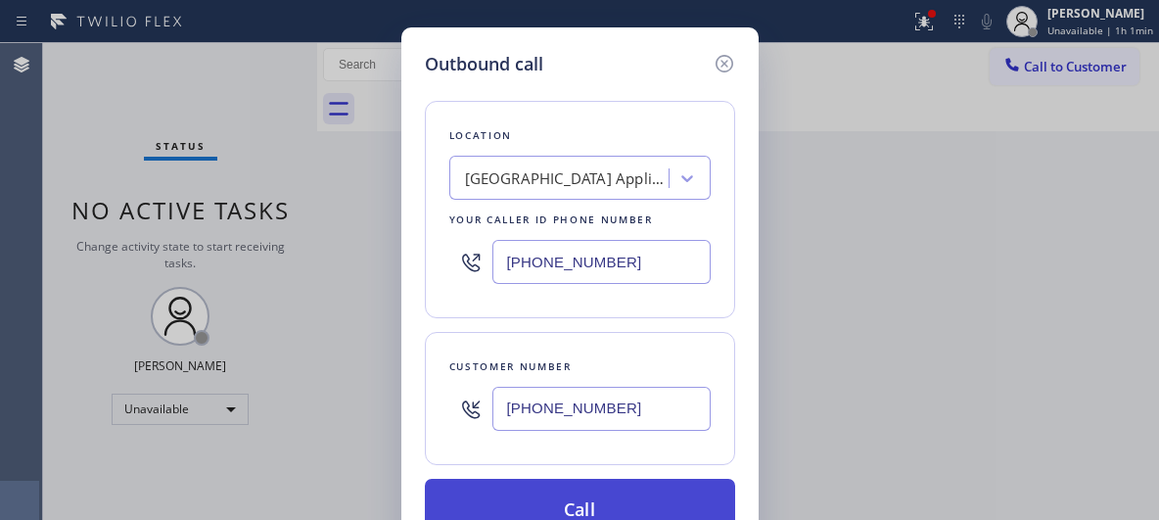
click at [593, 495] on button "Call" at bounding box center [580, 510] width 310 height 63
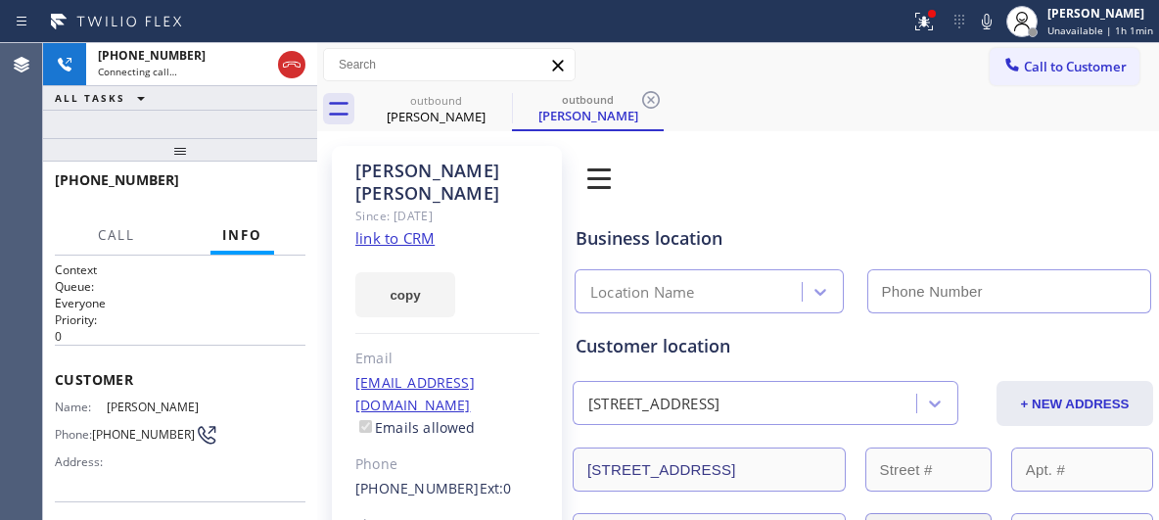
type input "[PHONE_NUMBER]"
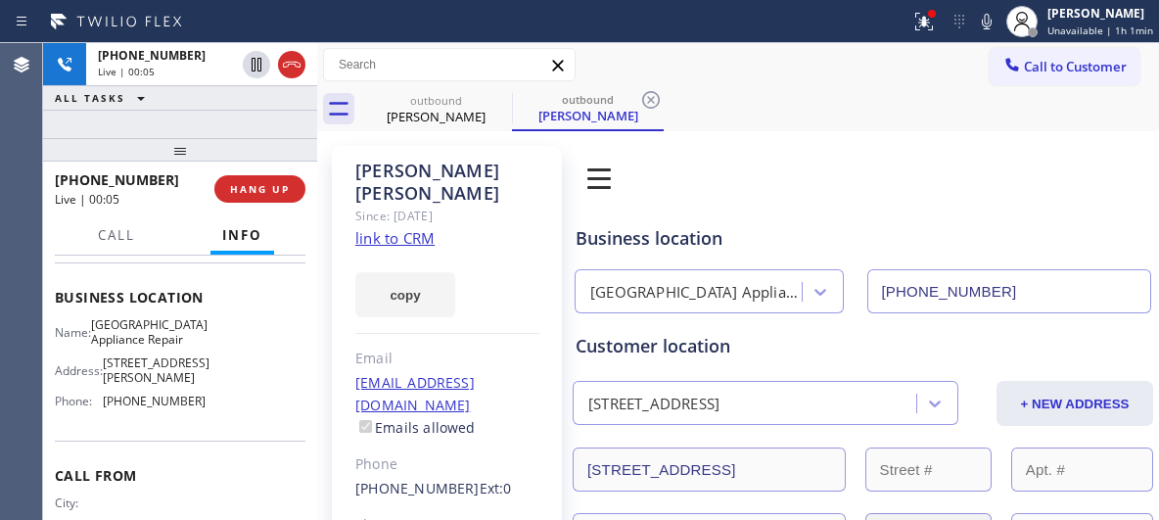
scroll to position [196, 0]
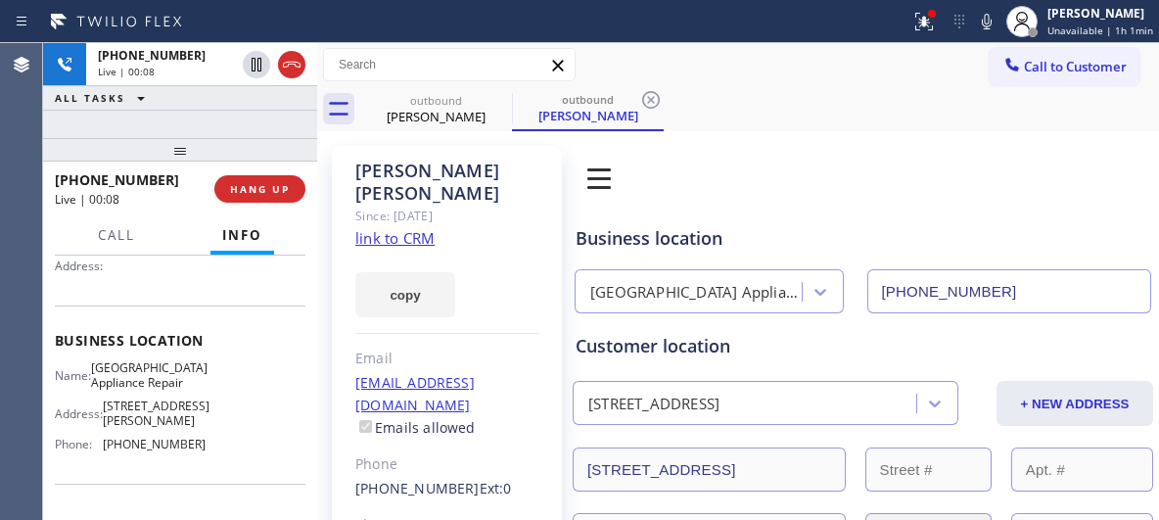
click at [518, 160] on div "[PERSON_NAME]" at bounding box center [447, 182] width 184 height 45
click at [653, 103] on icon at bounding box center [651, 100] width 18 height 18
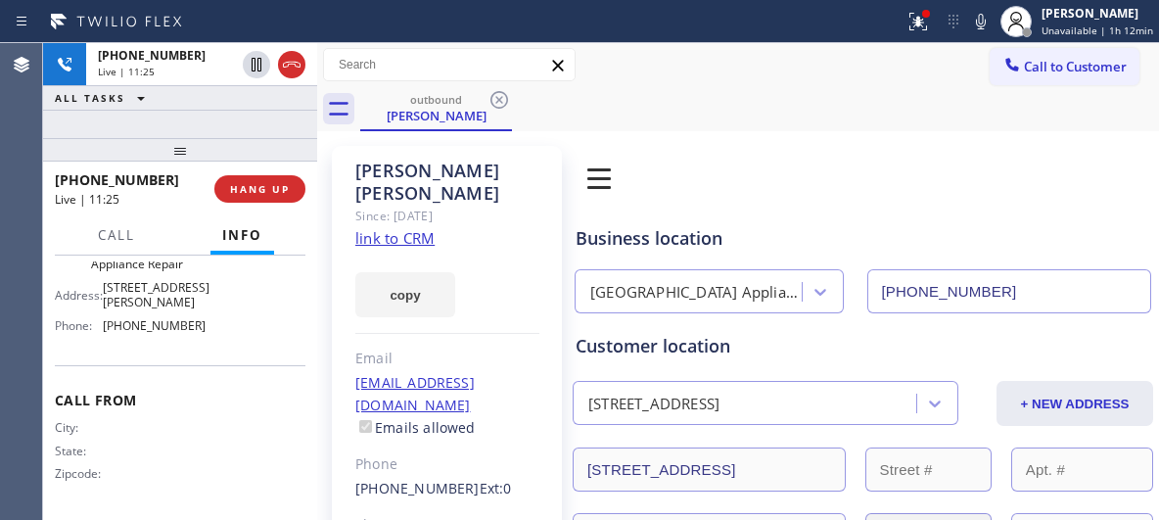
scroll to position [27, 0]
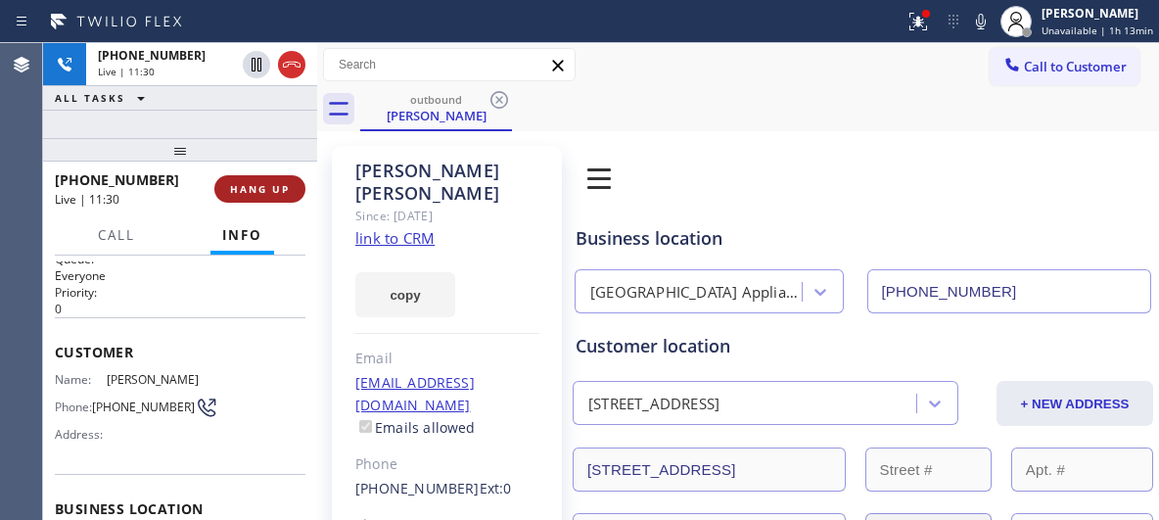
click at [271, 190] on span "HANG UP" at bounding box center [260, 189] width 60 height 14
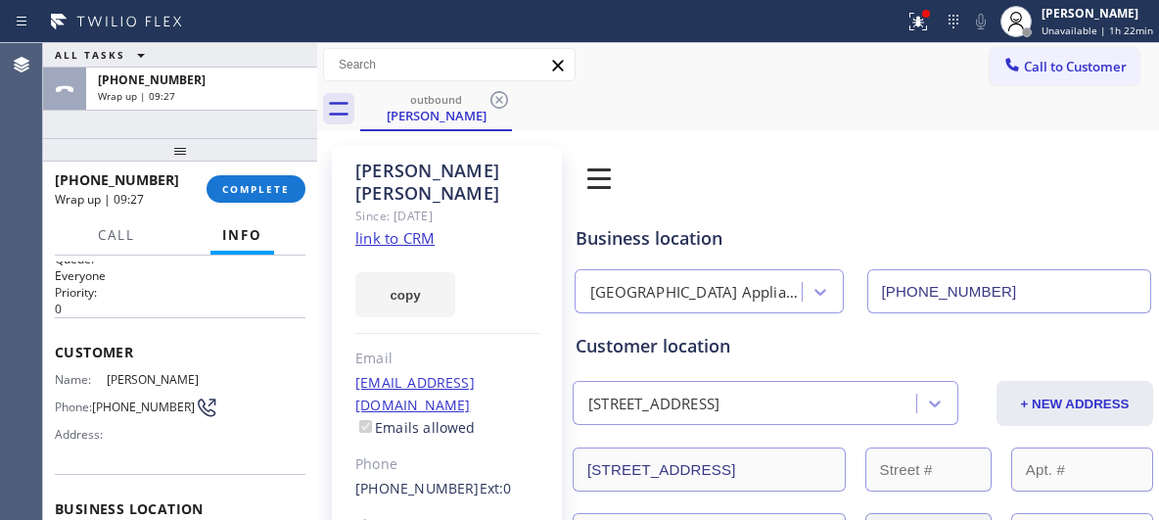
drag, startPoint x: 249, startPoint y: 183, endPoint x: 272, endPoint y: 193, distance: 25.4
click at [249, 186] on span "COMPLETE" at bounding box center [256, 189] width 68 height 14
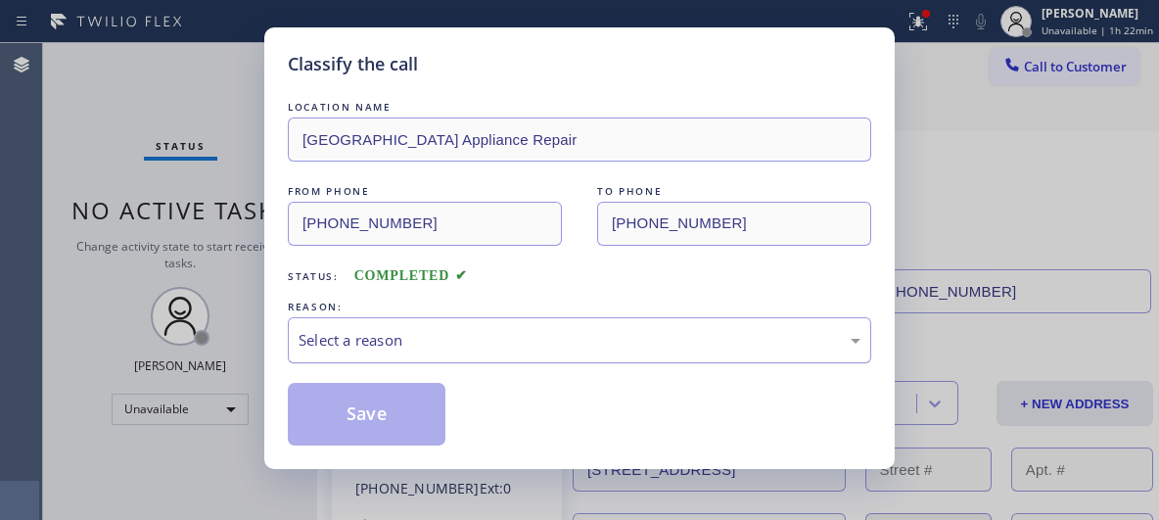
click at [467, 342] on div "Select a reason" at bounding box center [579, 340] width 562 height 23
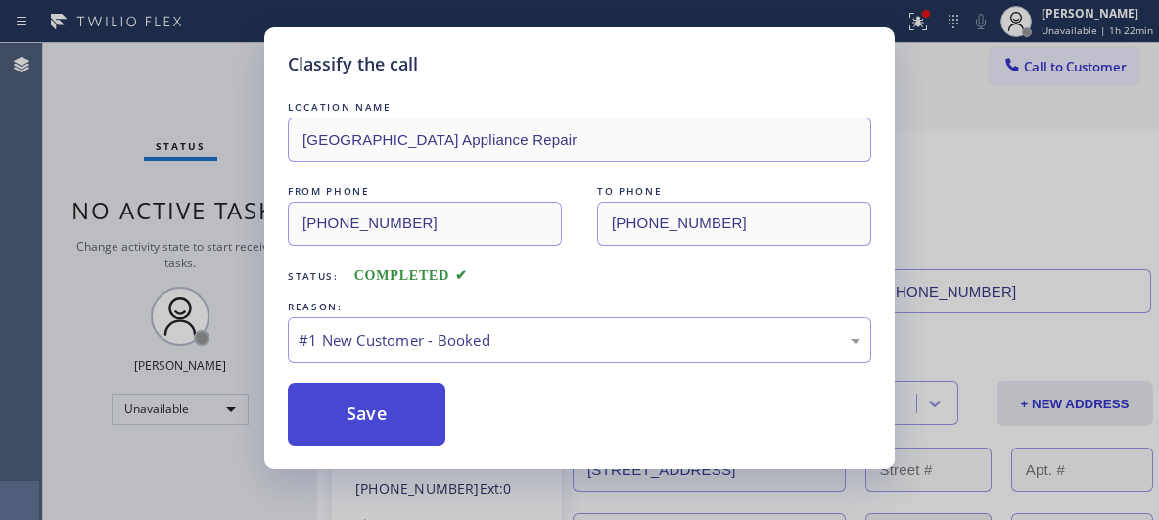
drag, startPoint x: 371, startPoint y: 405, endPoint x: 3, endPoint y: 322, distance: 377.3
click at [369, 406] on button "Save" at bounding box center [367, 414] width 158 height 63
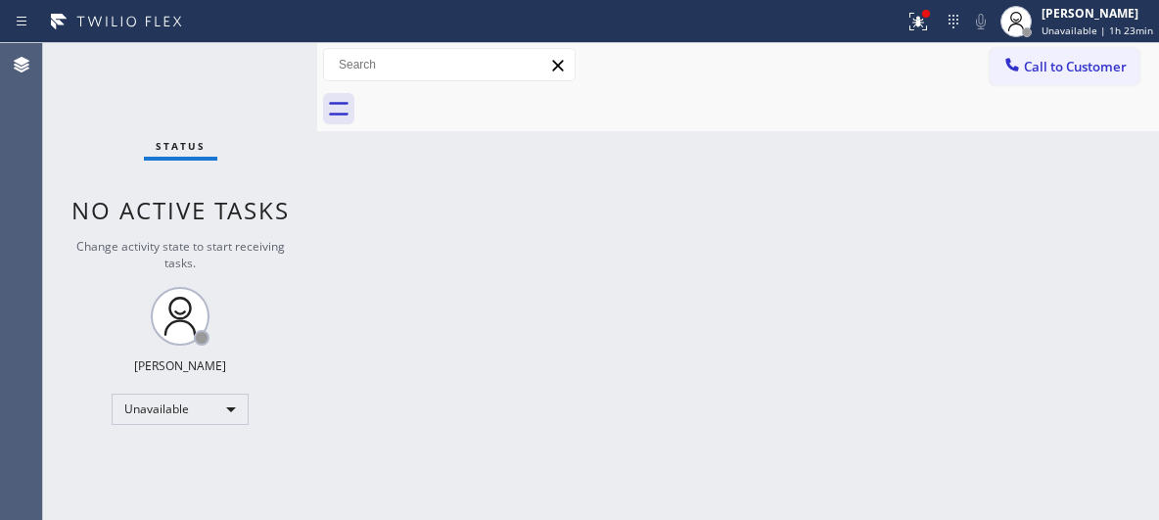
click at [754, 275] on div "Back to Dashboard Change Sender ID Customers Technicians Select a contact Outbo…" at bounding box center [738, 281] width 842 height 477
drag, startPoint x: 1049, startPoint y: 55, endPoint x: 656, endPoint y: 228, distance: 429.9
click at [1031, 57] on button "Call to Customer" at bounding box center [1064, 66] width 150 height 37
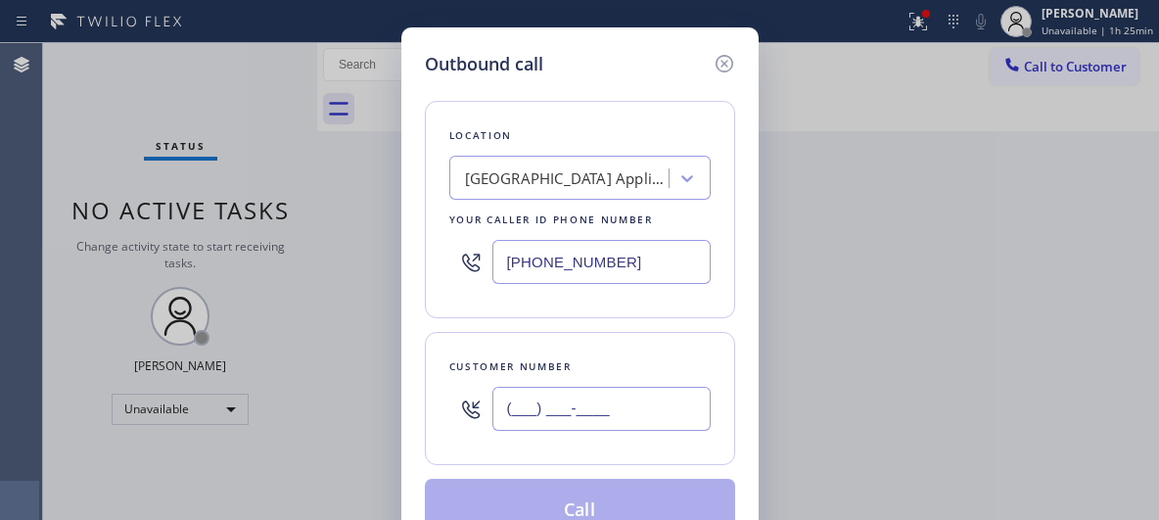
click at [625, 407] on input "(___) ___-____" at bounding box center [601, 409] width 218 height 44
paste input "312) 342-7599"
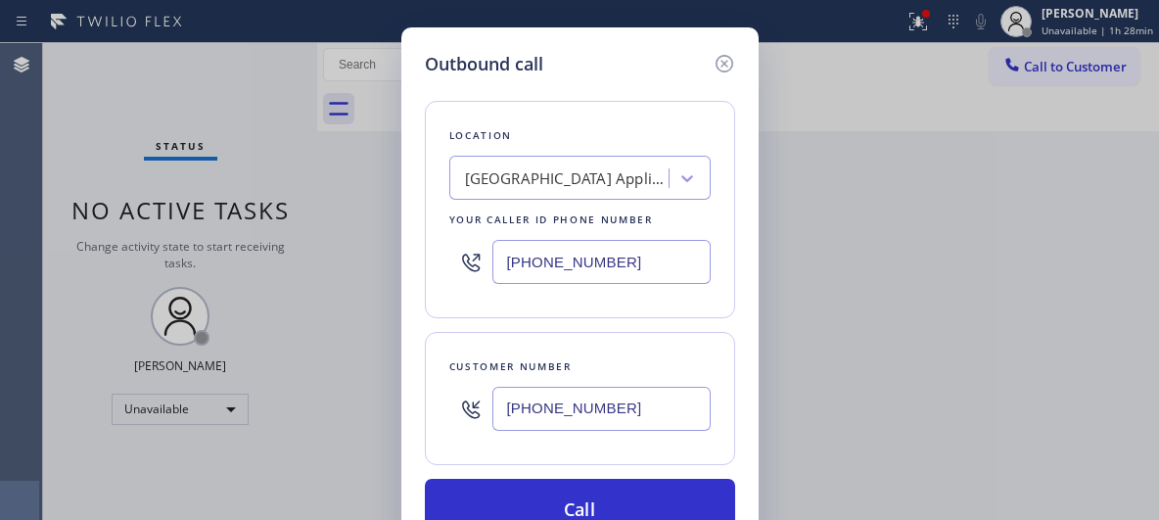
drag, startPoint x: 545, startPoint y: 407, endPoint x: 489, endPoint y: 402, distance: 56.0
click at [489, 402] on div "[PHONE_NUMBER]" at bounding box center [579, 409] width 261 height 64
paste input "text"
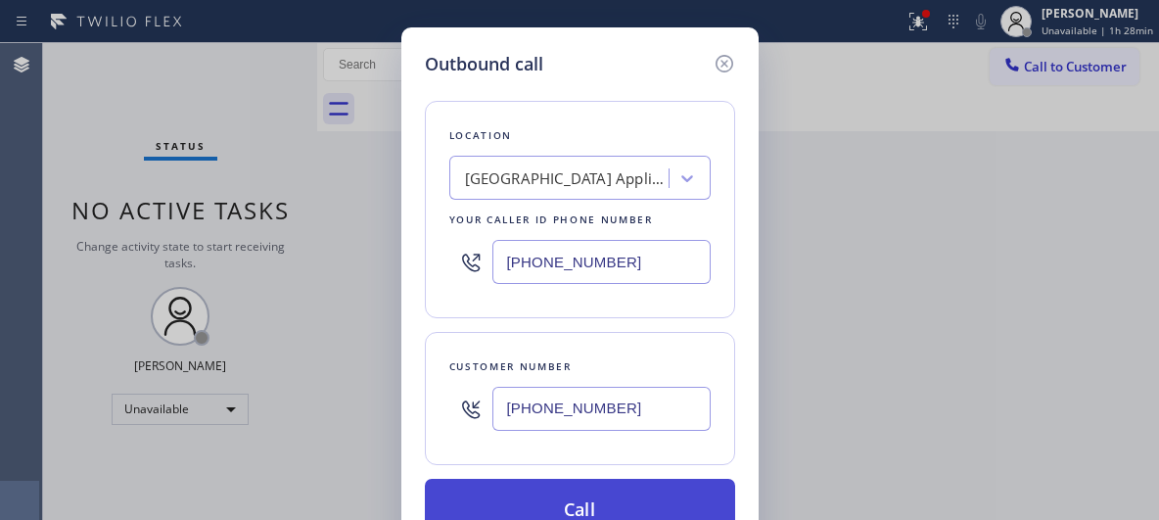
type input "[PHONE_NUMBER]"
click at [604, 497] on button "Call" at bounding box center [580, 510] width 310 height 63
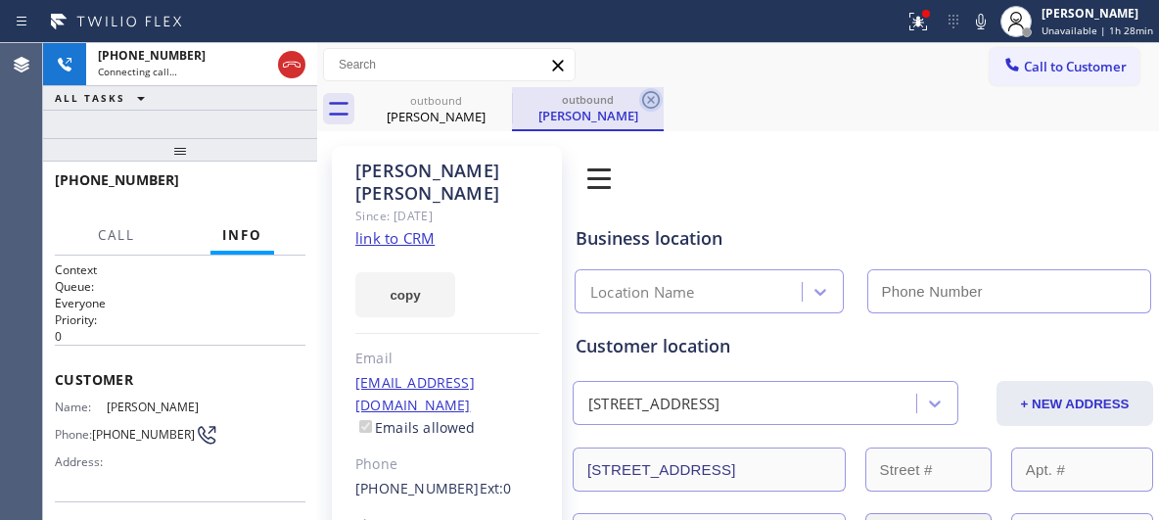
type input "[PHONE_NUMBER]"
click at [655, 103] on icon at bounding box center [650, 99] width 23 height 23
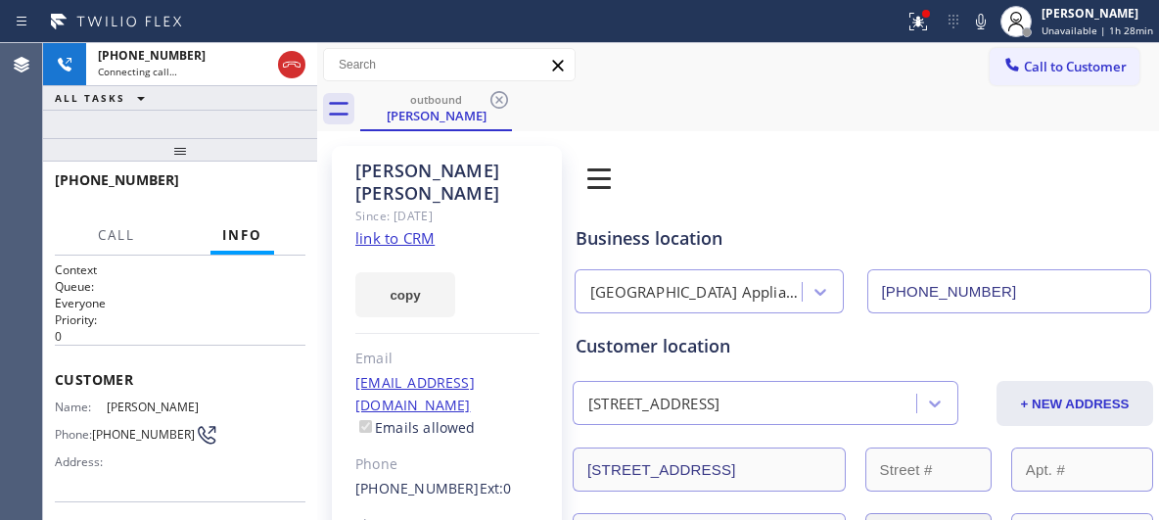
drag, startPoint x: 184, startPoint y: 157, endPoint x: 425, endPoint y: 325, distance: 293.8
click at [198, 111] on div "[PHONE_NUMBER] Connecting call… ALL TASKS ALL TASKS ACTIVE TASKS TASKS IN WRAP …" at bounding box center [180, 281] width 274 height 477
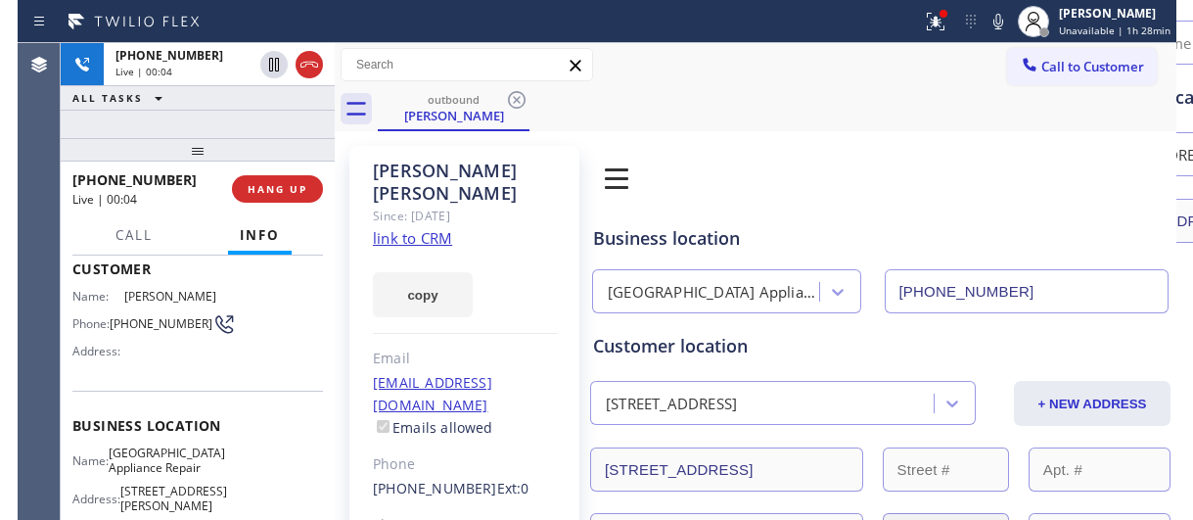
scroll to position [294, 0]
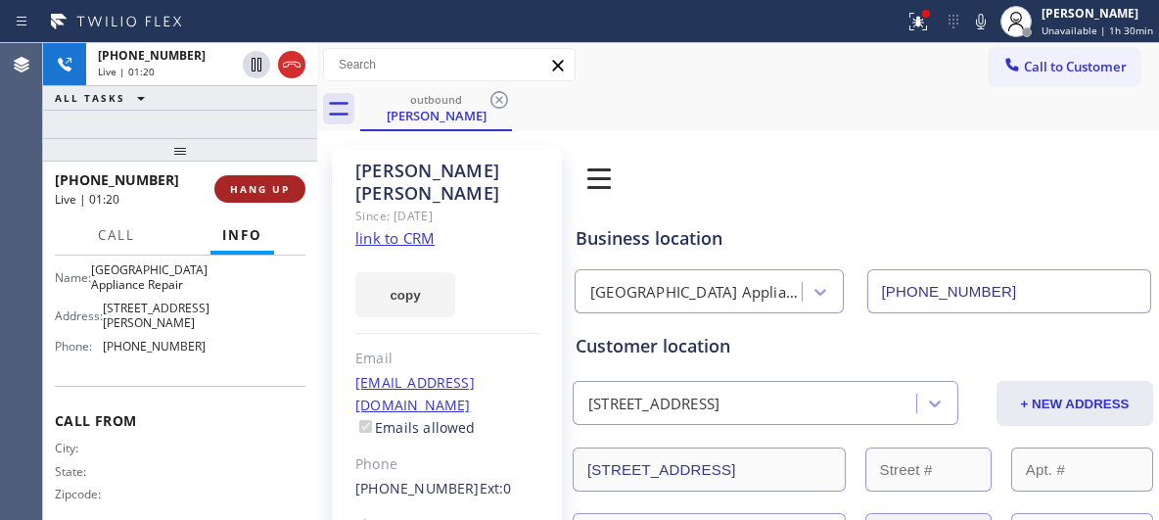
click at [283, 188] on span "HANG UP" at bounding box center [260, 189] width 60 height 14
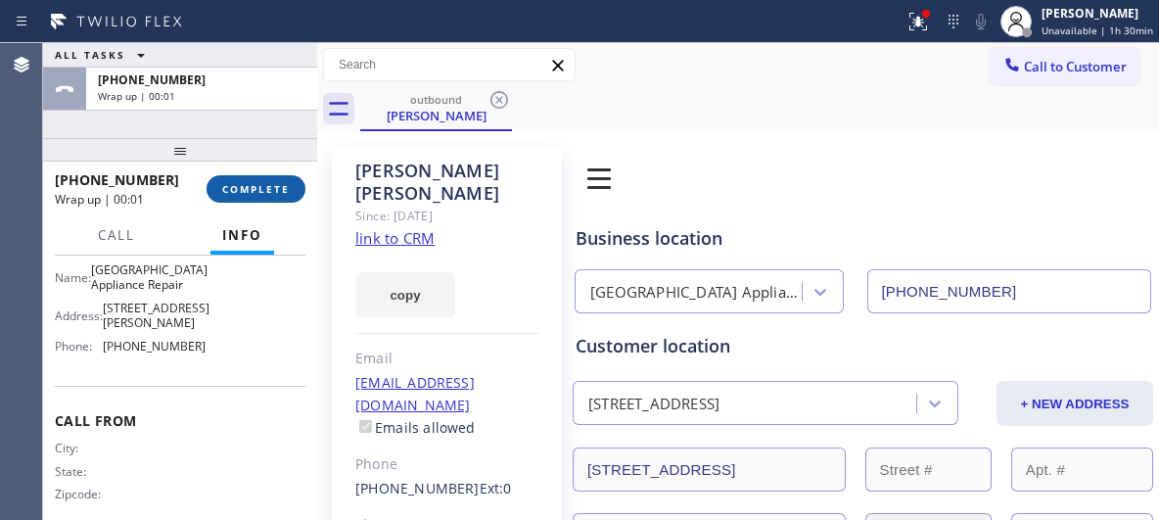
drag, startPoint x: 251, startPoint y: 190, endPoint x: 439, endPoint y: 181, distance: 189.1
click at [253, 190] on span "COMPLETE" at bounding box center [256, 189] width 68 height 14
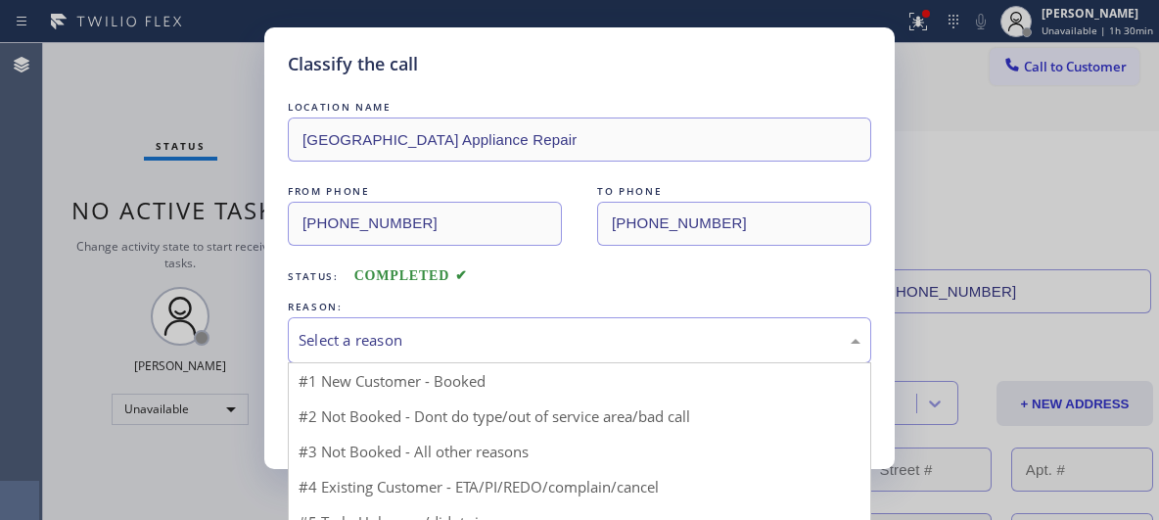
drag, startPoint x: 622, startPoint y: 336, endPoint x: 612, endPoint y: 339, distance: 11.2
click at [621, 337] on div "Select a reason" at bounding box center [579, 340] width 562 height 23
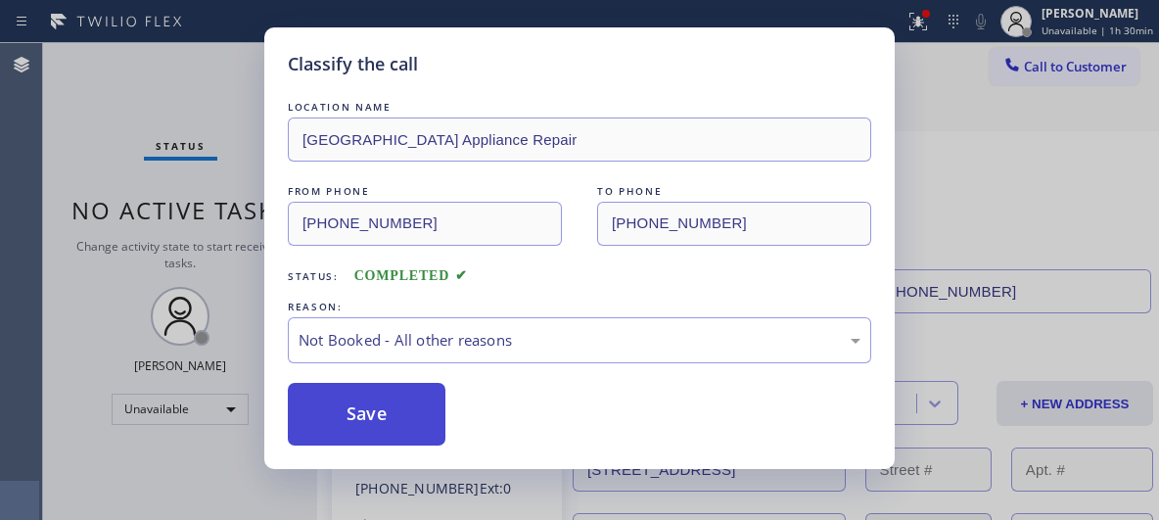
click at [400, 416] on button "Save" at bounding box center [367, 414] width 158 height 63
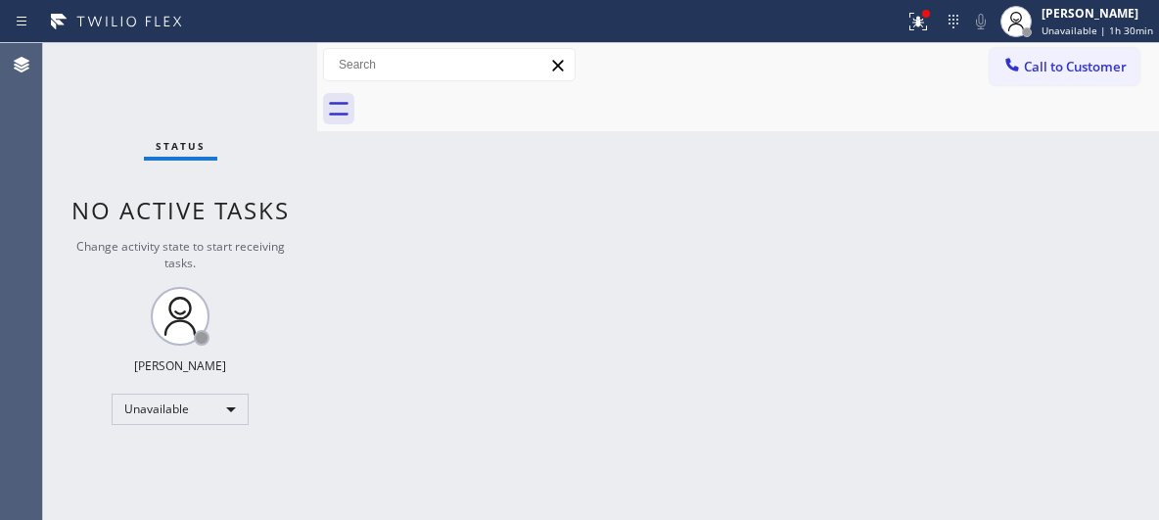
click at [875, 201] on div "Back to Dashboard Change Sender ID Customers Technicians Select a contact Outbo…" at bounding box center [738, 281] width 842 height 477
click at [777, 249] on div "Back to Dashboard Change Sender ID Customers Technicians Select a contact Outbo…" at bounding box center [738, 281] width 842 height 477
click at [1033, 61] on span "Call to Customer" at bounding box center [1075, 67] width 103 height 18
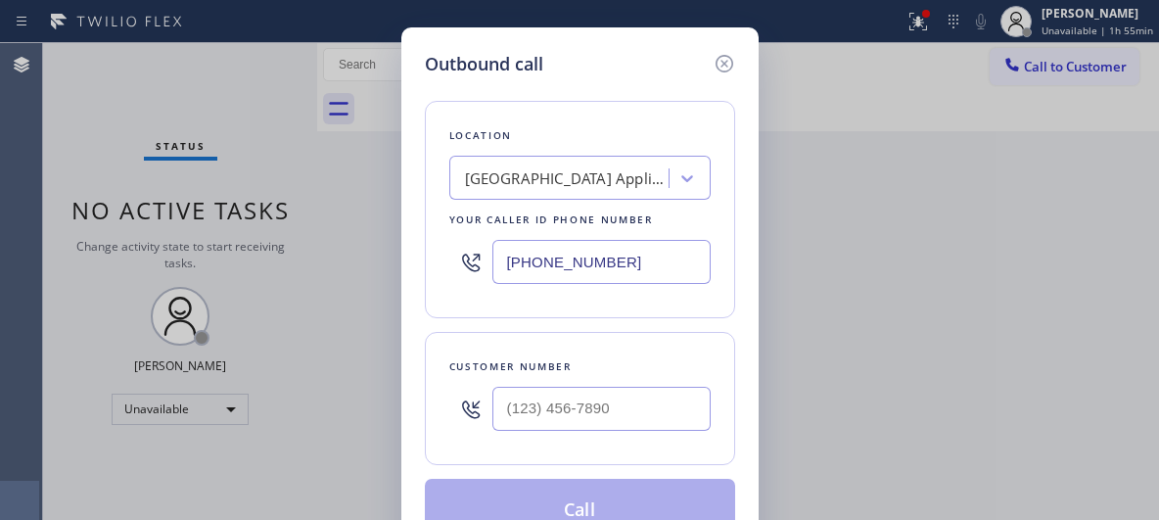
drag, startPoint x: 607, startPoint y: 261, endPoint x: 480, endPoint y: 228, distance: 131.5
click at [484, 234] on div "[PHONE_NUMBER]" at bounding box center [579, 262] width 261 height 64
paste input "855) 920-083"
type input "[PHONE_NUMBER]"
click at [553, 411] on input "(___) ___-____" at bounding box center [601, 409] width 218 height 44
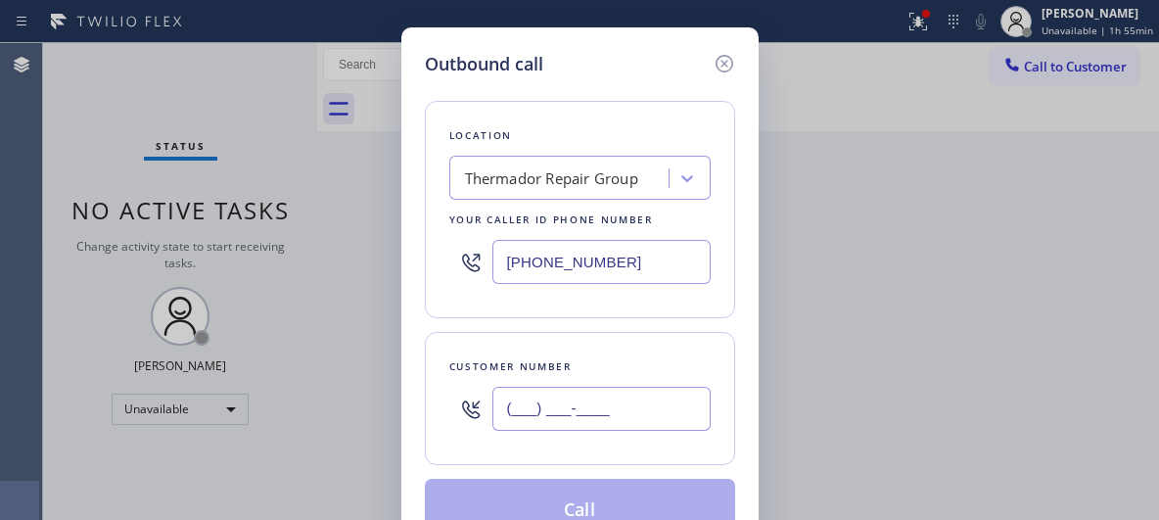
paste input "818) 262-8621"
type input "[PHONE_NUMBER]"
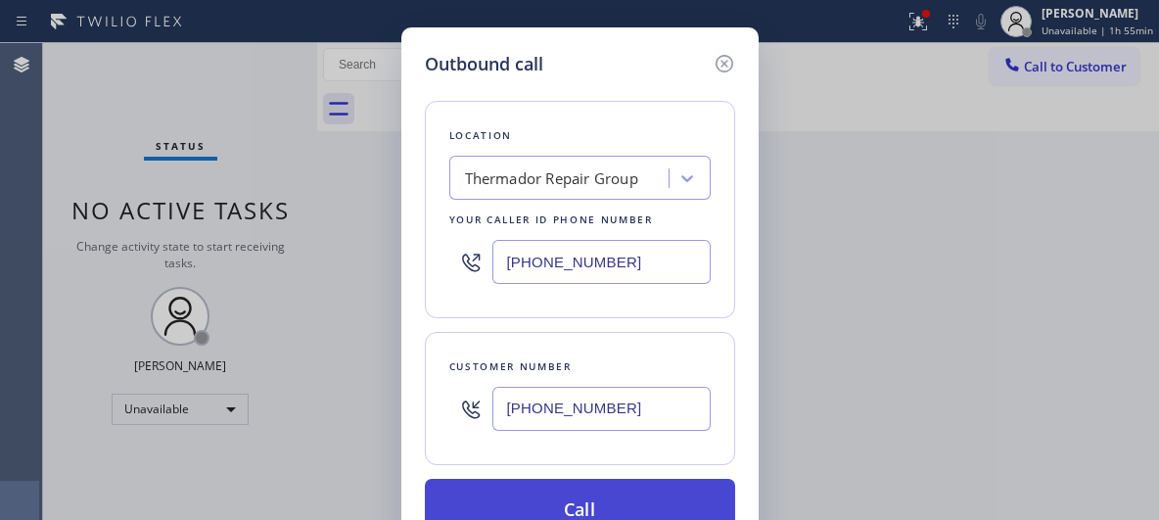
click at [612, 501] on button "Call" at bounding box center [580, 510] width 310 height 63
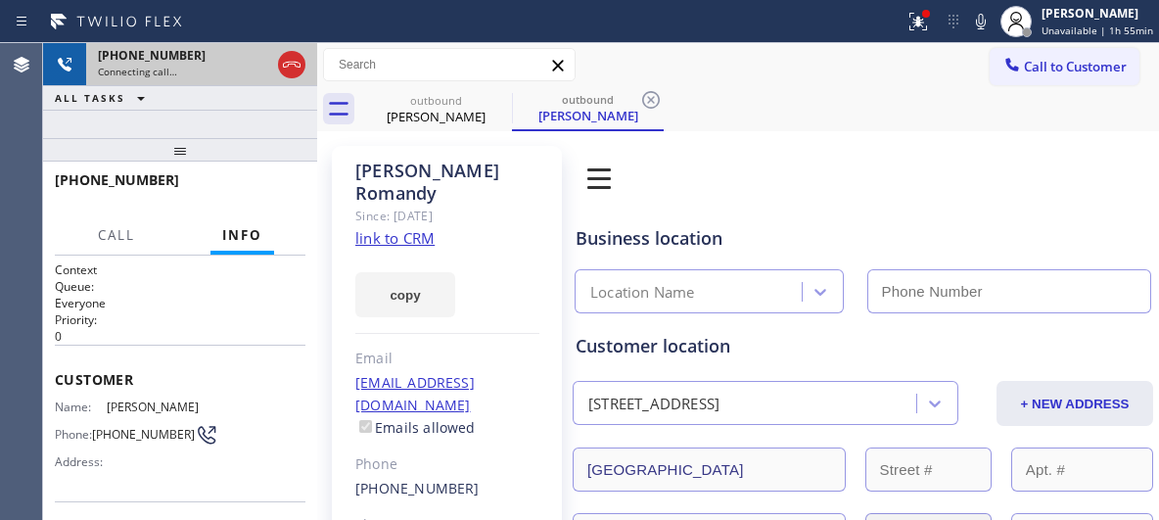
type input "[PHONE_NUMBER]"
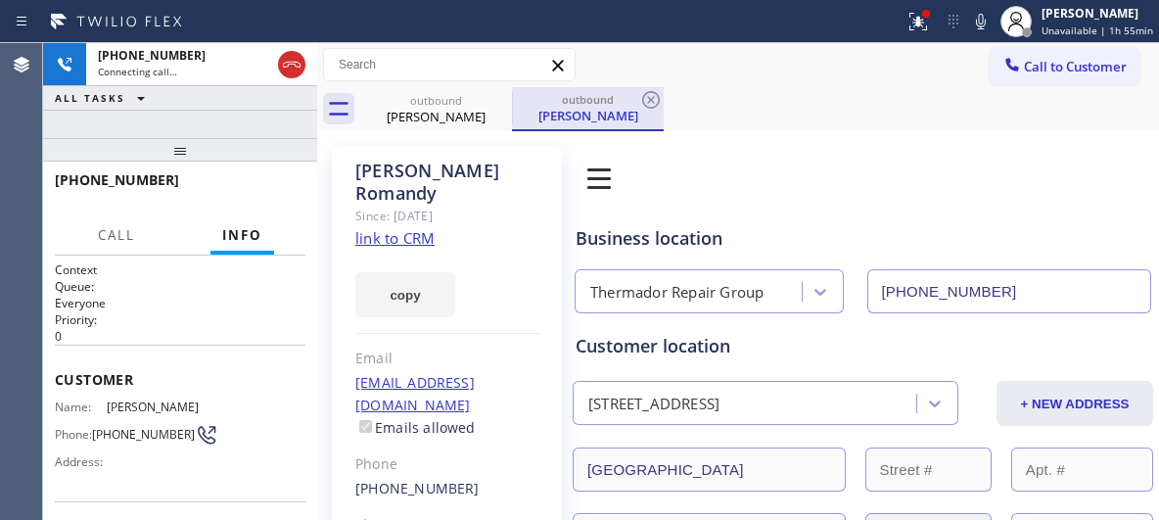
type input "[PHONE_NUMBER]"
click at [570, 115] on div "[PERSON_NAME]" at bounding box center [588, 116] width 148 height 18
click at [649, 101] on icon at bounding box center [651, 100] width 18 height 18
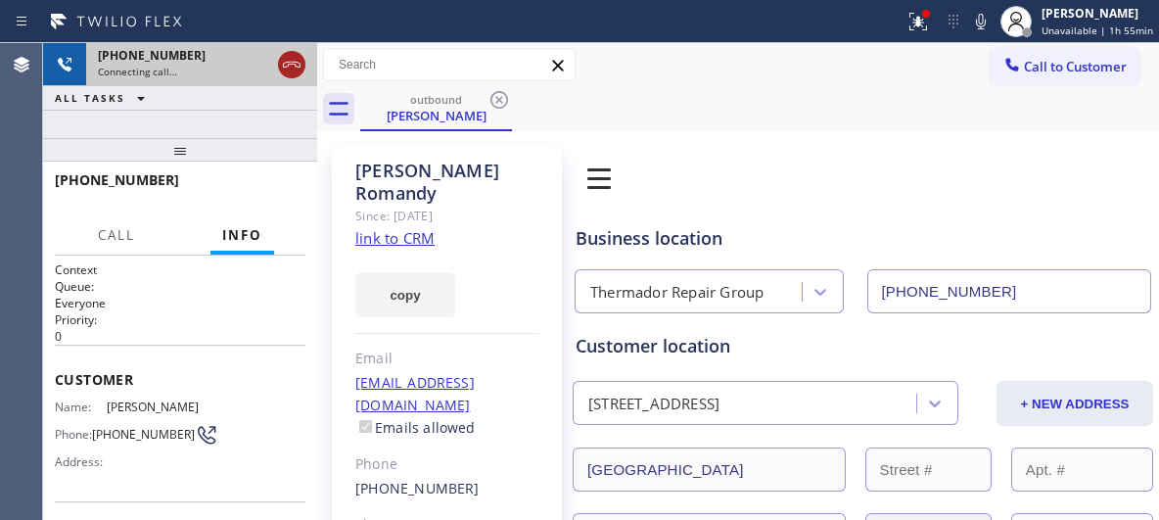
click at [284, 66] on icon at bounding box center [291, 64] width 23 height 23
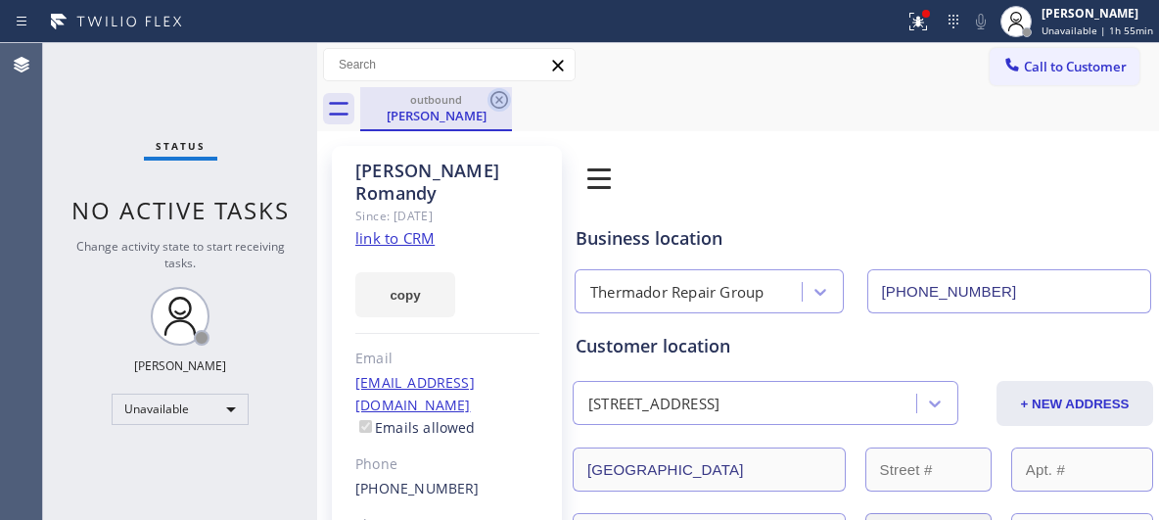
click at [497, 103] on icon at bounding box center [499, 100] width 18 height 18
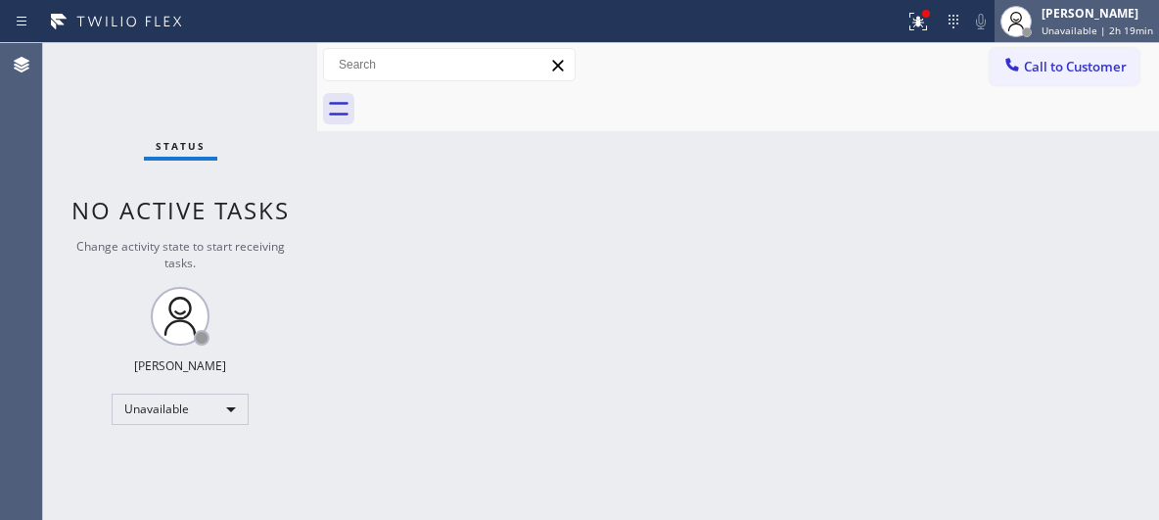
drag, startPoint x: 1103, startPoint y: 18, endPoint x: 1088, endPoint y: 36, distance: 23.7
click at [1102, 19] on div "[PERSON_NAME]" at bounding box center [1097, 13] width 112 height 17
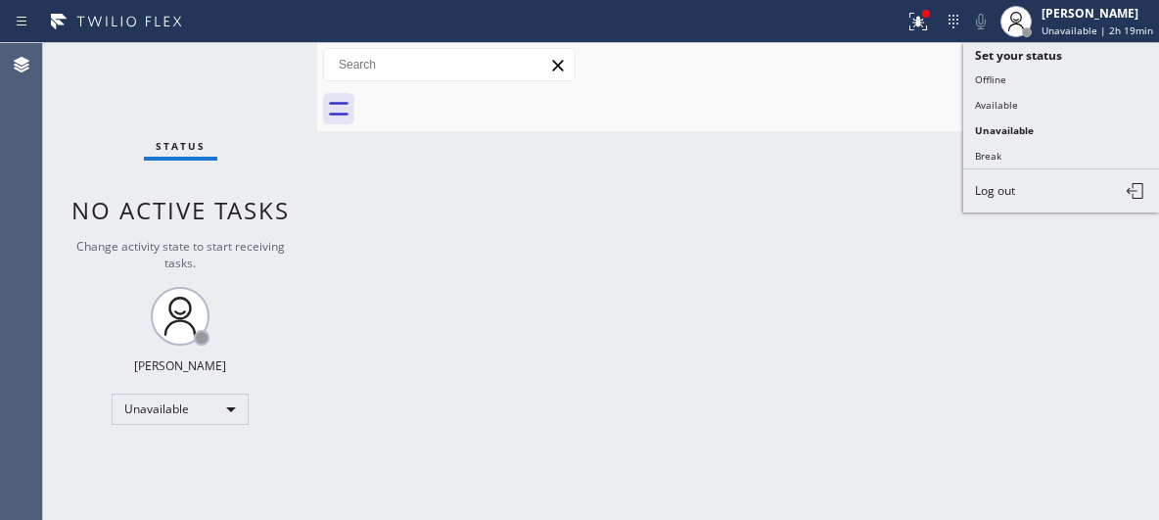
drag, startPoint x: 1028, startPoint y: 157, endPoint x: 882, endPoint y: 191, distance: 149.8
click at [1026, 157] on button "Break" at bounding box center [1061, 155] width 196 height 25
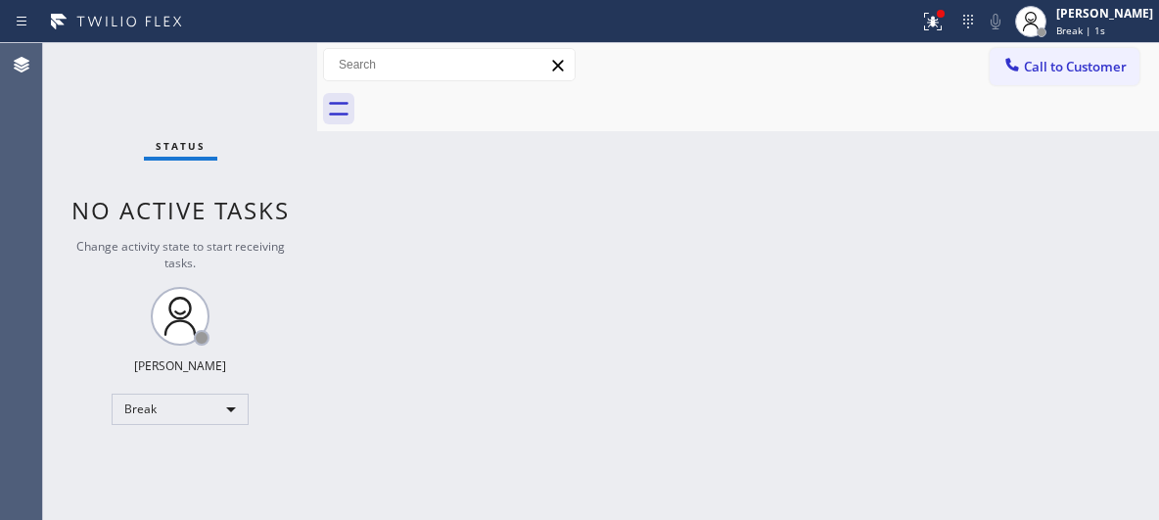
drag, startPoint x: 598, startPoint y: 389, endPoint x: 602, endPoint y: 371, distance: 18.0
click at [594, 389] on div "Back to Dashboard Change Sender ID Customers Technicians Select a contact Outbo…" at bounding box center [738, 281] width 842 height 477
click at [411, 281] on div "Back to Dashboard Change Sender ID Customers Technicians Select a contact Outbo…" at bounding box center [738, 281] width 842 height 477
drag, startPoint x: 549, startPoint y: 397, endPoint x: 568, endPoint y: 347, distance: 53.3
click at [548, 395] on div "Back to Dashboard Change Sender ID Customers Technicians Select a contact Outbo…" at bounding box center [738, 281] width 842 height 477
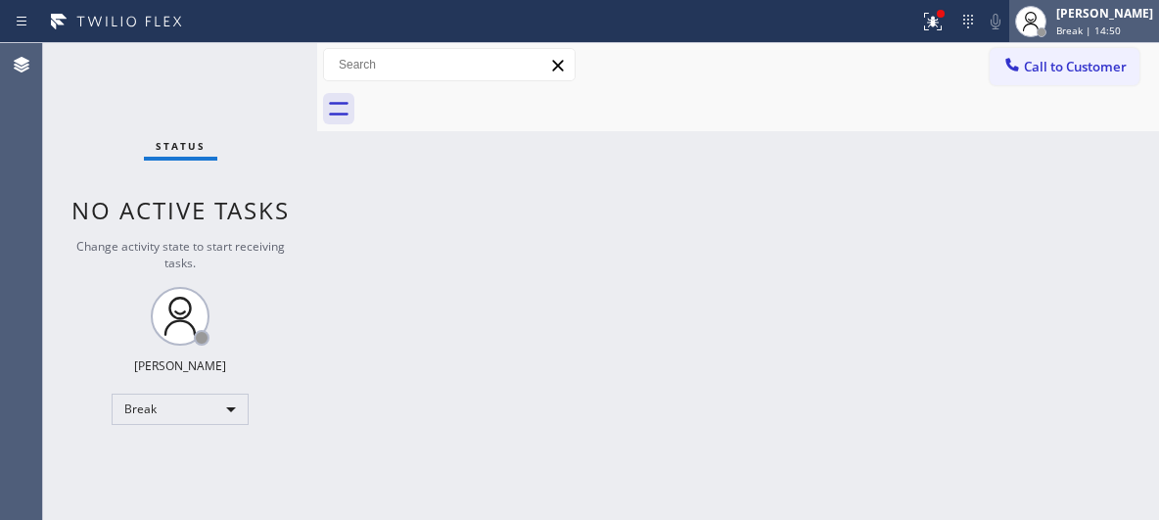
click at [1106, 27] on span "Break | 14:50" at bounding box center [1088, 30] width 65 height 14
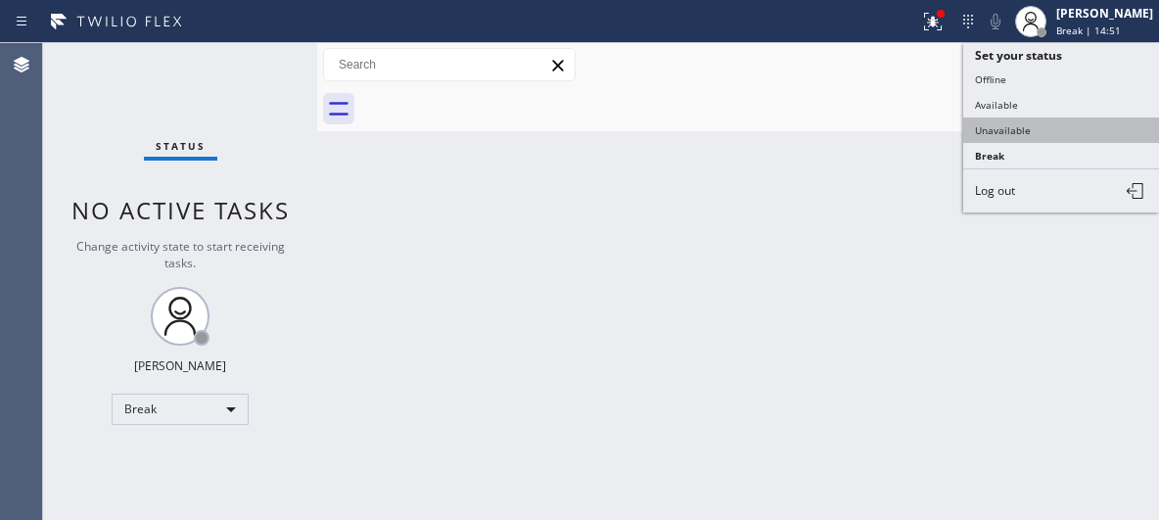
drag, startPoint x: 1021, startPoint y: 157, endPoint x: 1024, endPoint y: 133, distance: 23.7
click at [1024, 133] on ul "Set your status Offline Available Unavailable Break Log out" at bounding box center [1061, 127] width 196 height 169
click at [1024, 133] on button "Unavailable" at bounding box center [1061, 129] width 196 height 25
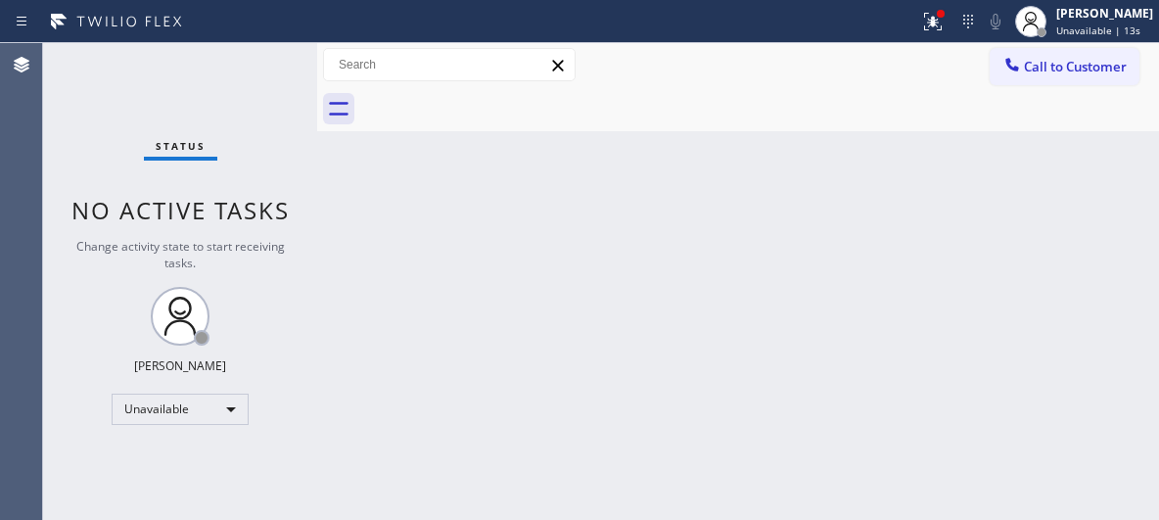
drag, startPoint x: 854, startPoint y: 250, endPoint x: 794, endPoint y: 241, distance: 61.3
click at [854, 250] on div "Back to Dashboard Change Sender ID Customers Technicians Select a contact Outbo…" at bounding box center [738, 281] width 842 height 477
click at [1079, 74] on span "Call to Customer" at bounding box center [1075, 67] width 103 height 18
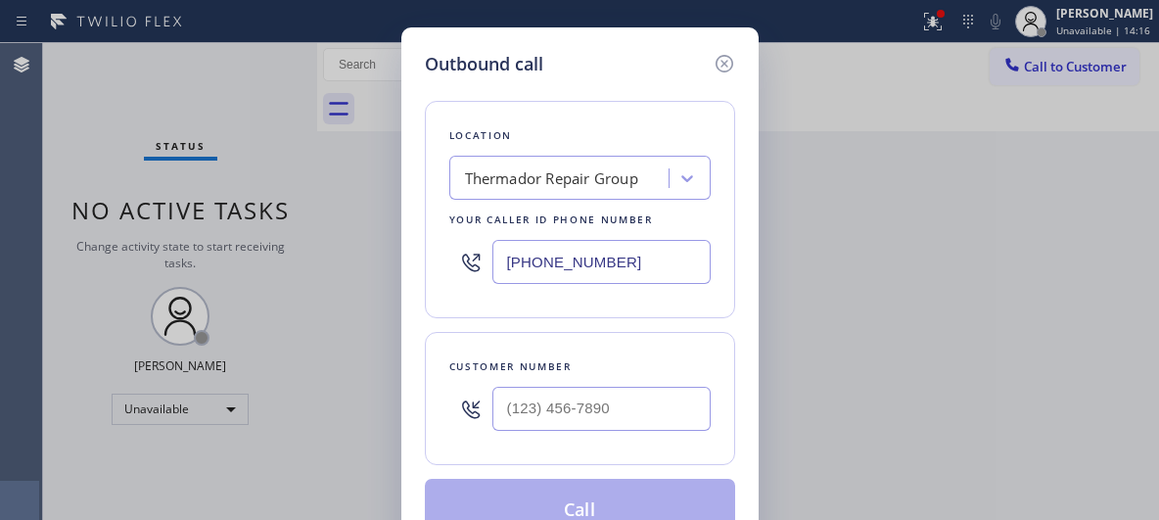
drag, startPoint x: 637, startPoint y: 259, endPoint x: 443, endPoint y: 263, distance: 193.8
click at [443, 263] on div "Location Thermador Repair Group Your caller id phone number [PHONE_NUMBER]" at bounding box center [580, 209] width 310 height 217
paste input "657) 213-3032"
type input "[PHONE_NUMBER]"
drag, startPoint x: 615, startPoint y: 394, endPoint x: 463, endPoint y: 401, distance: 151.9
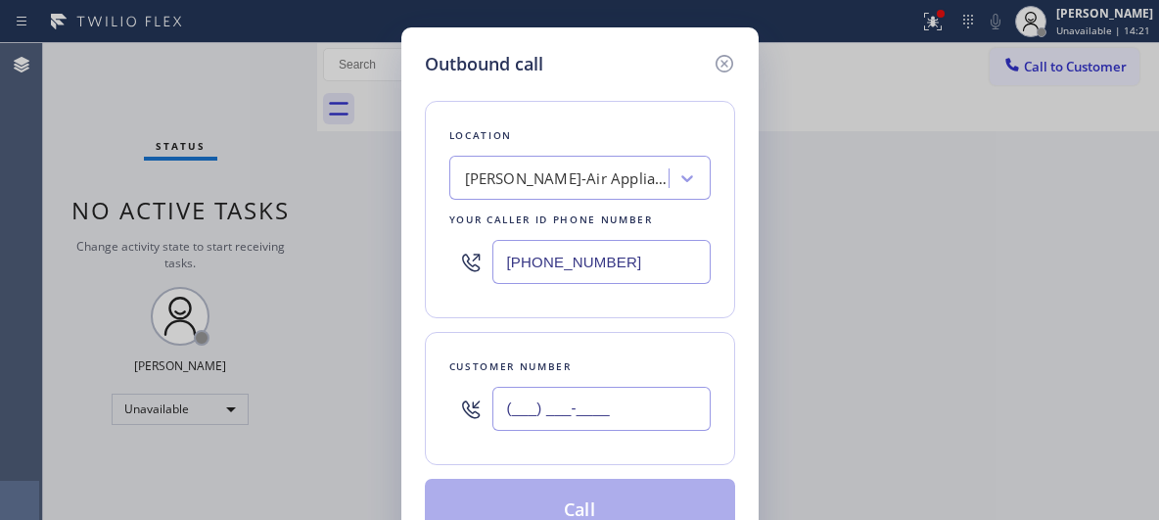
click at [463, 401] on div "(___) ___-____" at bounding box center [579, 409] width 261 height 64
paste input "949) 683-2414"
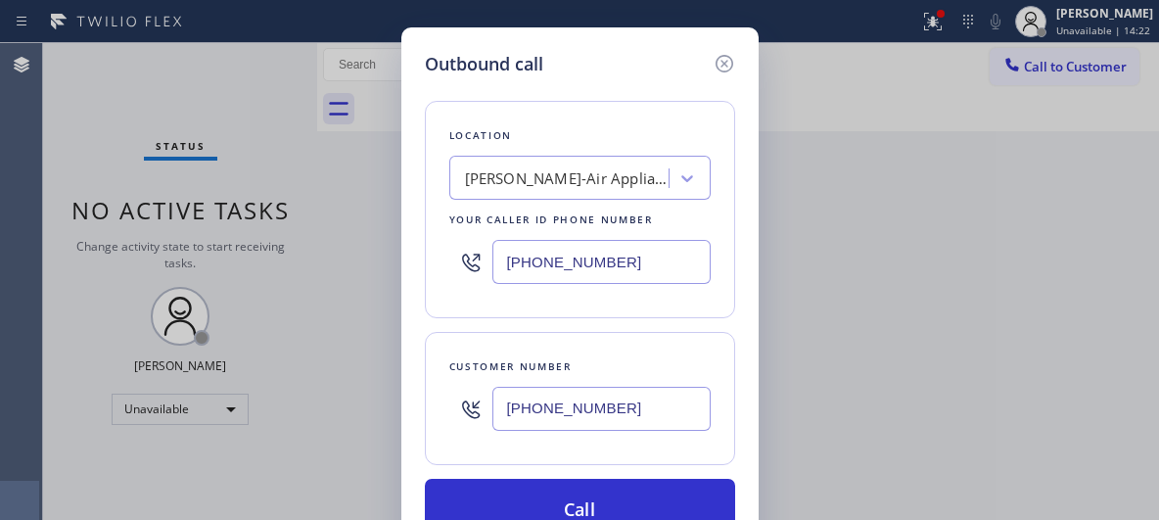
type input "[PHONE_NUMBER]"
click at [748, 217] on div "Outbound call Location [PERSON_NAME]-Air Appliance Co Your caller id phone numb…" at bounding box center [579, 295] width 357 height 537
click at [874, 256] on div "Outbound call Location [PERSON_NAME]-Air Appliance Co Your caller id phone numb…" at bounding box center [579, 260] width 1159 height 520
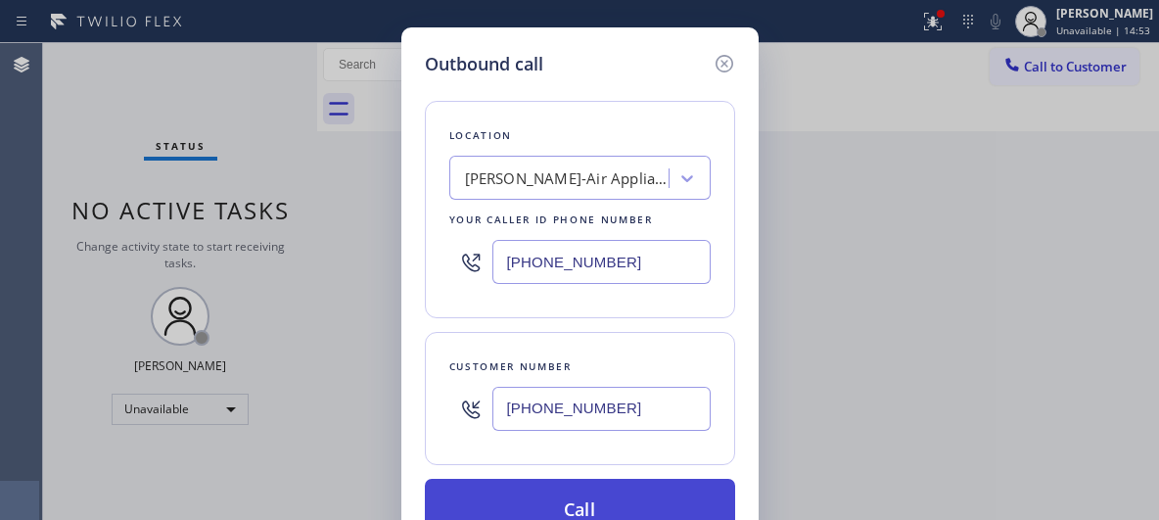
click at [560, 493] on button "Call" at bounding box center [580, 510] width 310 height 63
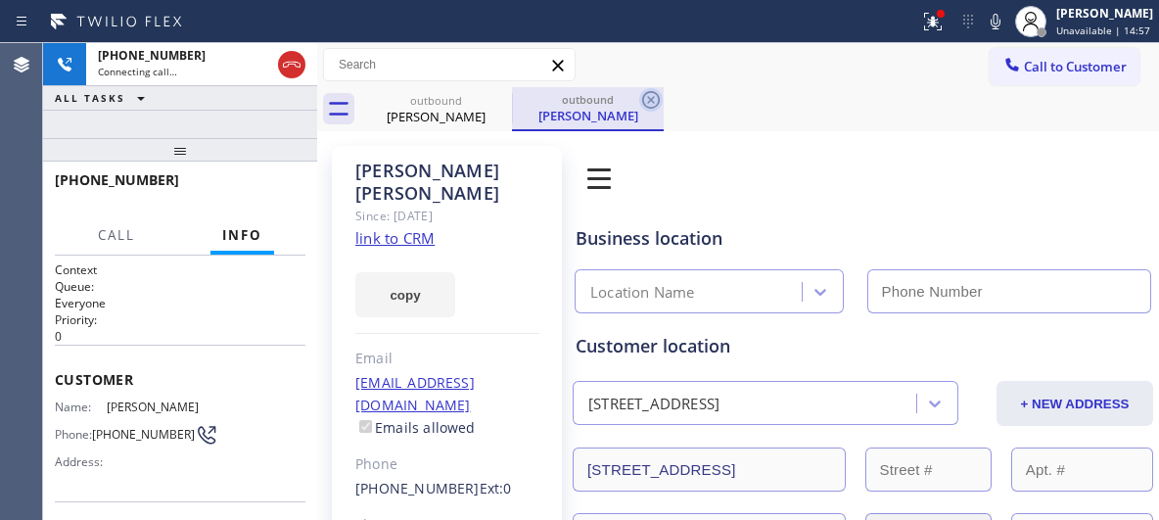
click at [641, 97] on icon at bounding box center [650, 99] width 23 height 23
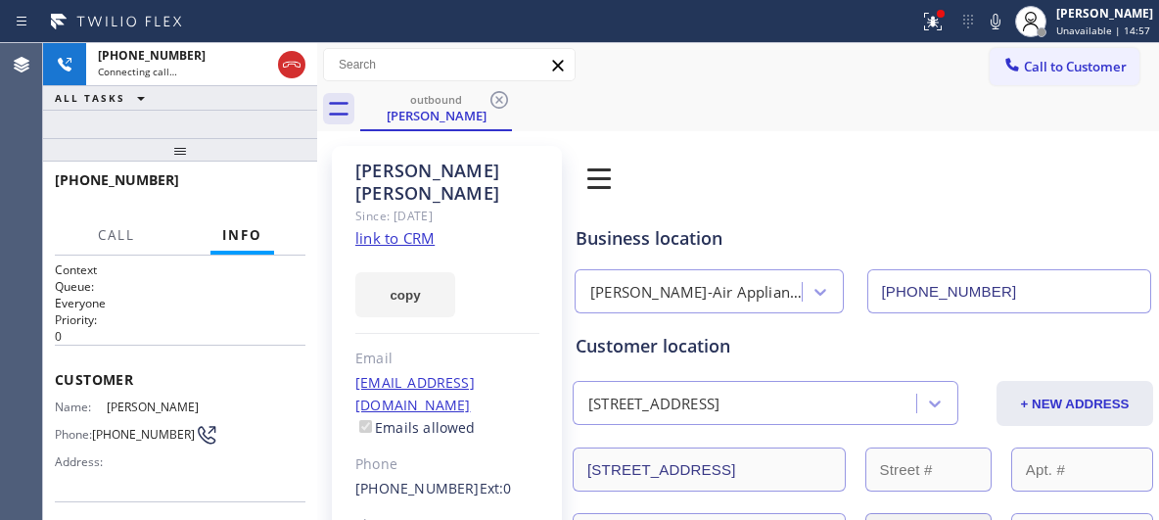
type input "[PHONE_NUMBER]"
drag, startPoint x: 189, startPoint y: 157, endPoint x: 383, endPoint y: 3, distance: 247.3
click at [210, 113] on div "[PHONE_NUMBER] Connecting call… ALL TASKS ALL TASKS ACTIVE TASKS TASKS IN WRAP …" at bounding box center [180, 281] width 274 height 477
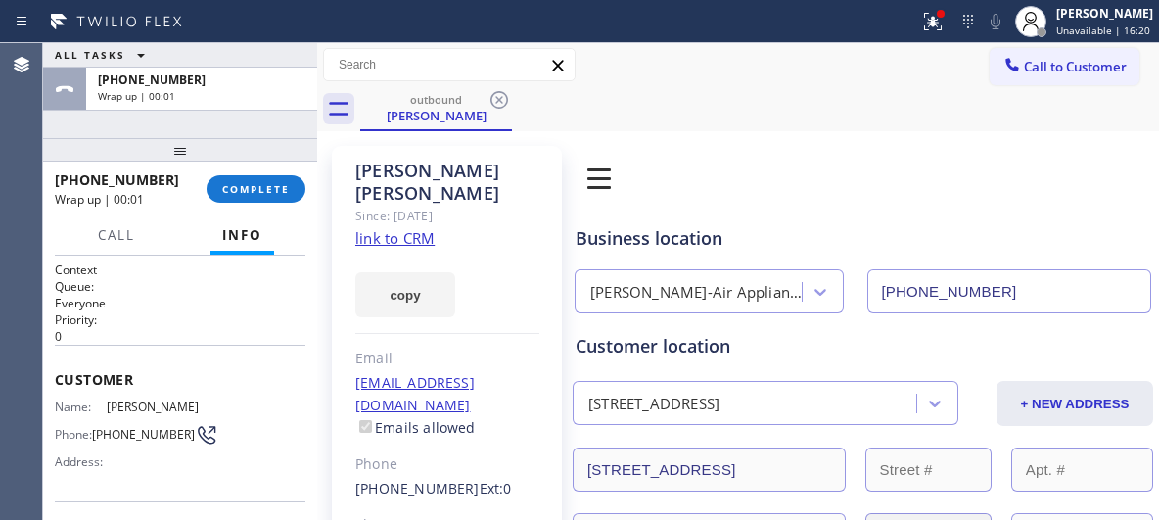
drag, startPoint x: 268, startPoint y: 188, endPoint x: -7, endPoint y: 375, distance: 332.5
click at [0, 375] on html "Status report Issues detected These issues could affect your workflow. Please c…" at bounding box center [579, 260] width 1159 height 520
click at [253, 192] on span "COMPLETE" at bounding box center [256, 189] width 68 height 14
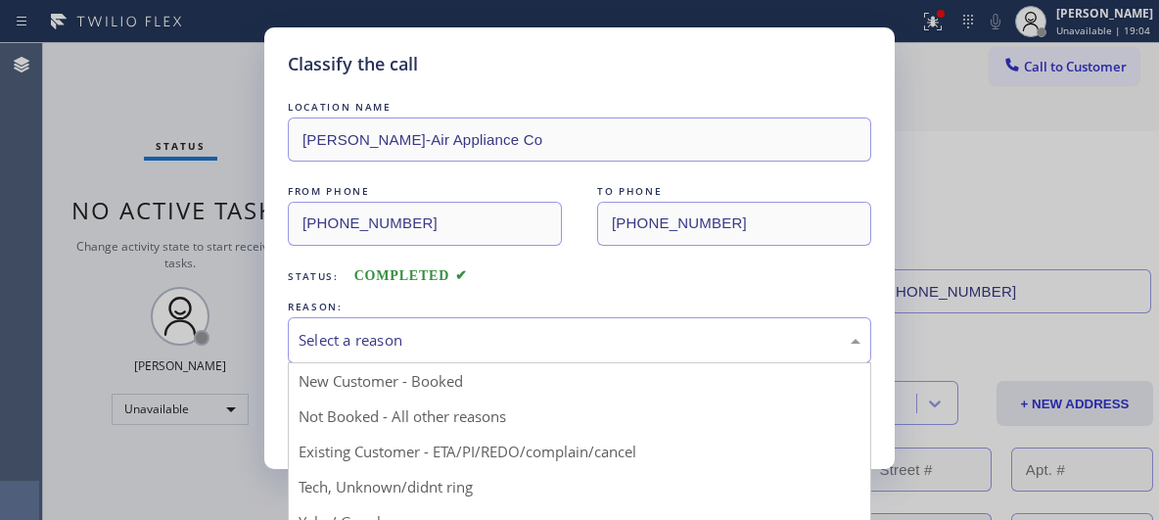
click at [827, 339] on div "Select a reason" at bounding box center [579, 340] width 562 height 23
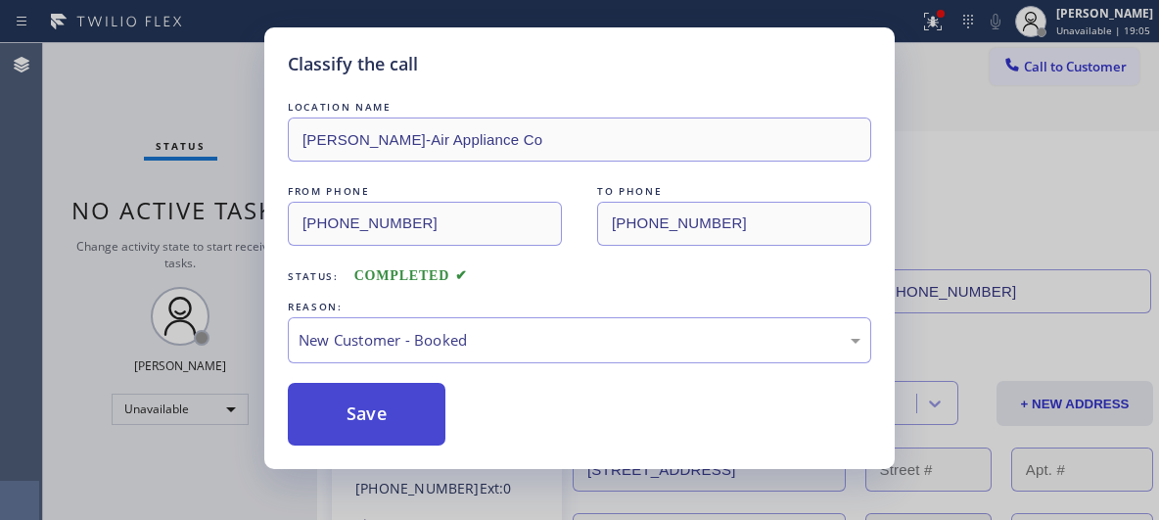
click at [396, 418] on button "Save" at bounding box center [367, 414] width 158 height 63
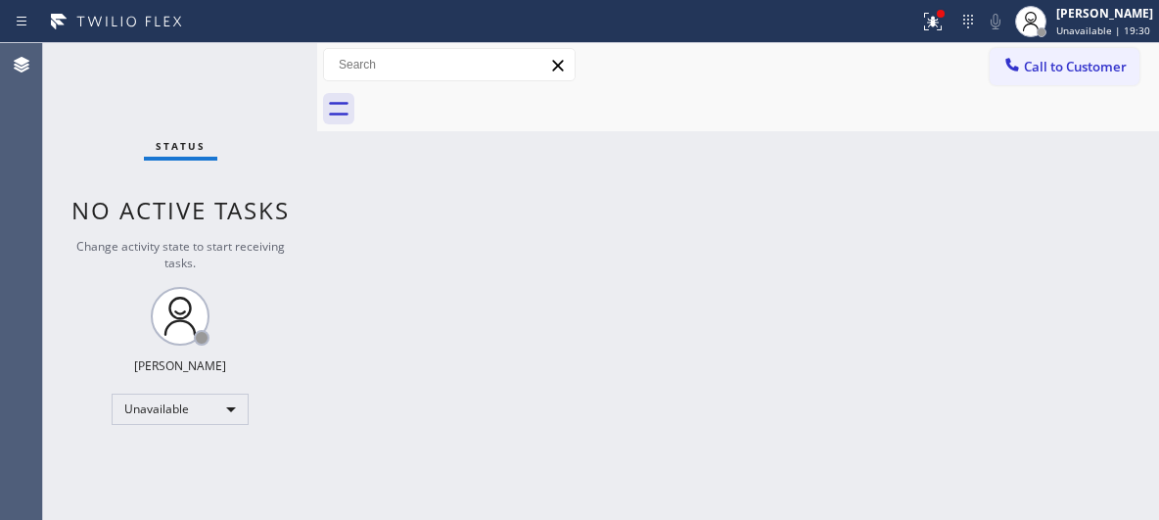
click at [982, 374] on div "Back to Dashboard Change Sender ID Customers Technicians Select a contact Outbo…" at bounding box center [738, 281] width 842 height 477
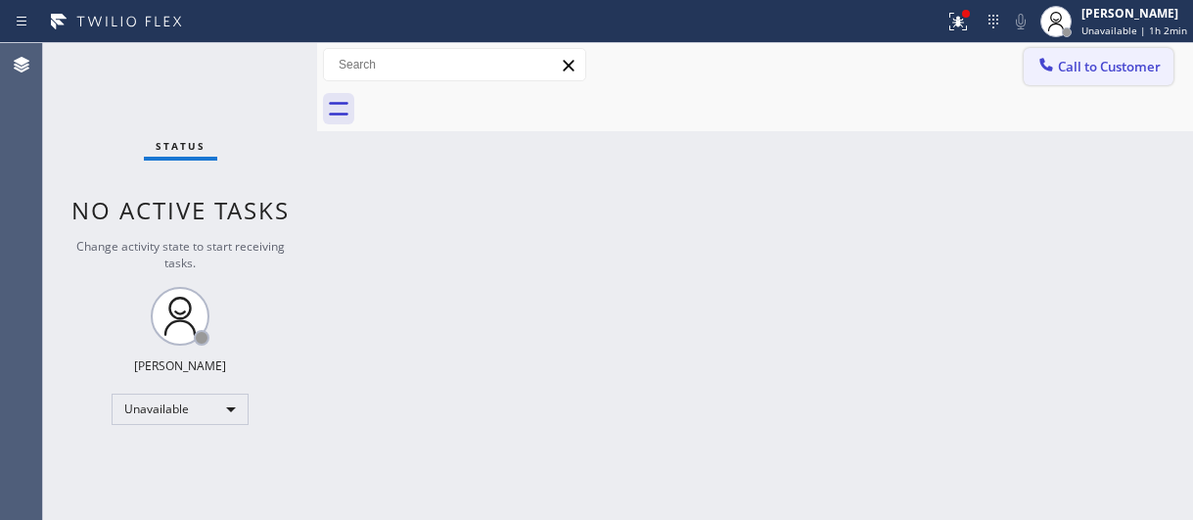
drag, startPoint x: 1085, startPoint y: 63, endPoint x: 1065, endPoint y: 69, distance: 21.4
click at [1085, 64] on span "Call to Customer" at bounding box center [1109, 67] width 103 height 18
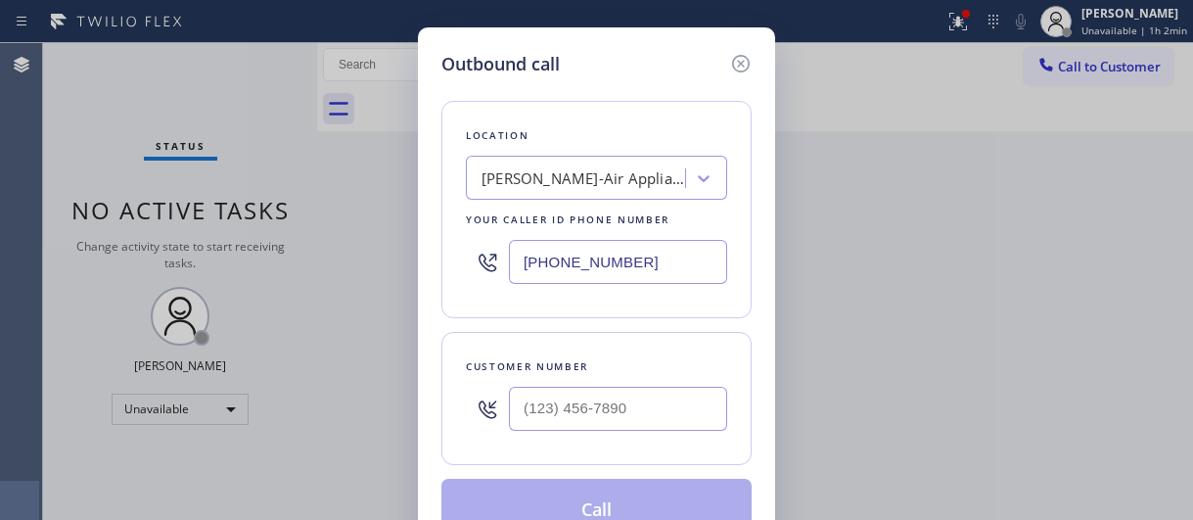
drag, startPoint x: 625, startPoint y: 263, endPoint x: 430, endPoint y: 178, distance: 213.5
click at [465, 232] on div "Location [PERSON_NAME]-Air Appliance Co Your caller id phone number [PHONE_NUMB…" at bounding box center [596, 209] width 310 height 217
paste input "562) 489-9480"
type input "[PHONE_NUMBER]"
click at [606, 403] on input "(___) ___-____" at bounding box center [618, 409] width 218 height 44
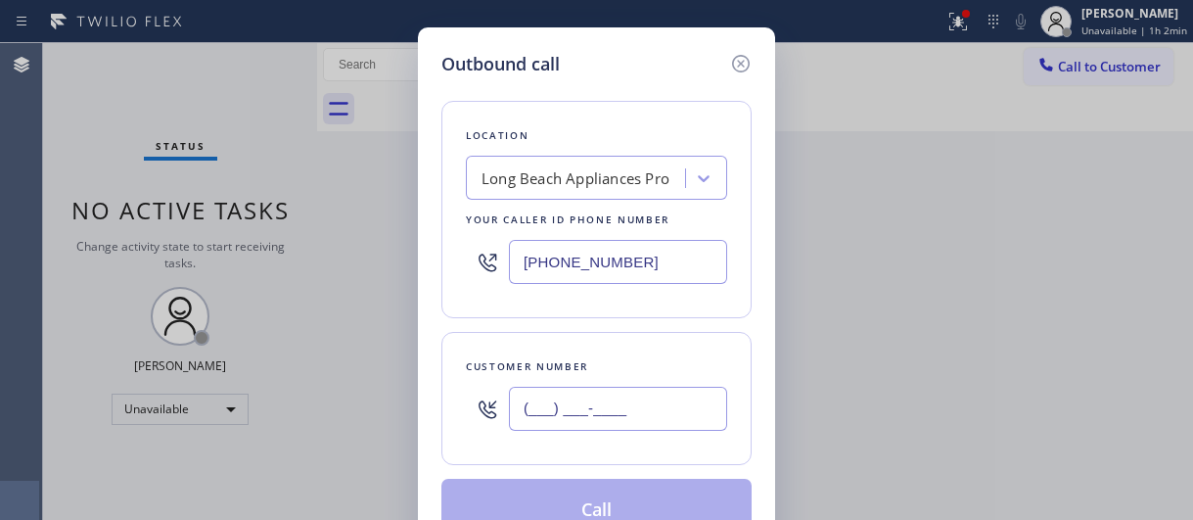
paste input "714) 253-2086"
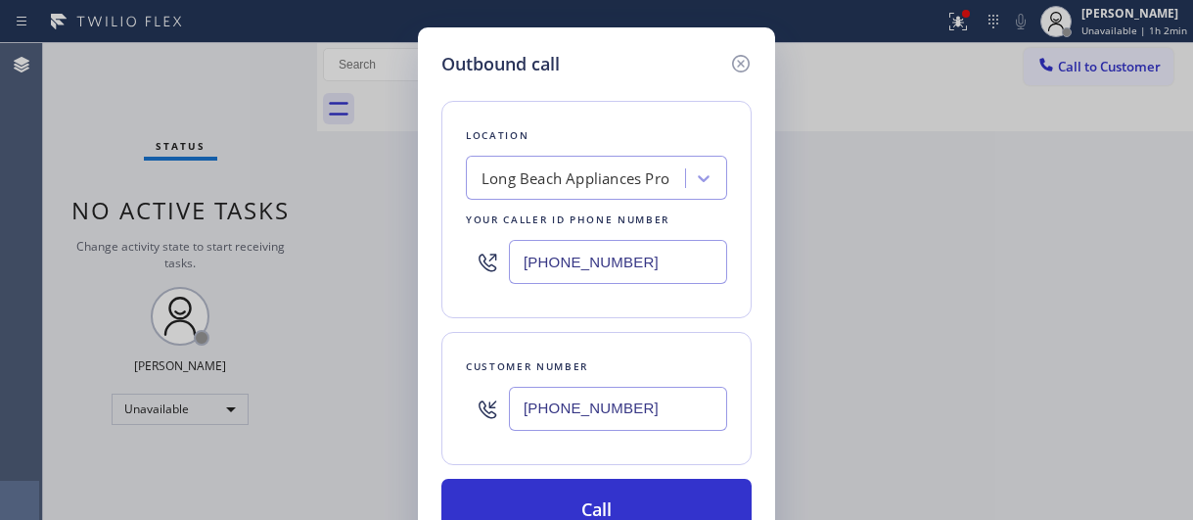
type input "[PHONE_NUMBER]"
click at [892, 318] on div "Outbound call Location [GEOGRAPHIC_DATA] Appliances Pro Your caller id phone nu…" at bounding box center [596, 260] width 1193 height 520
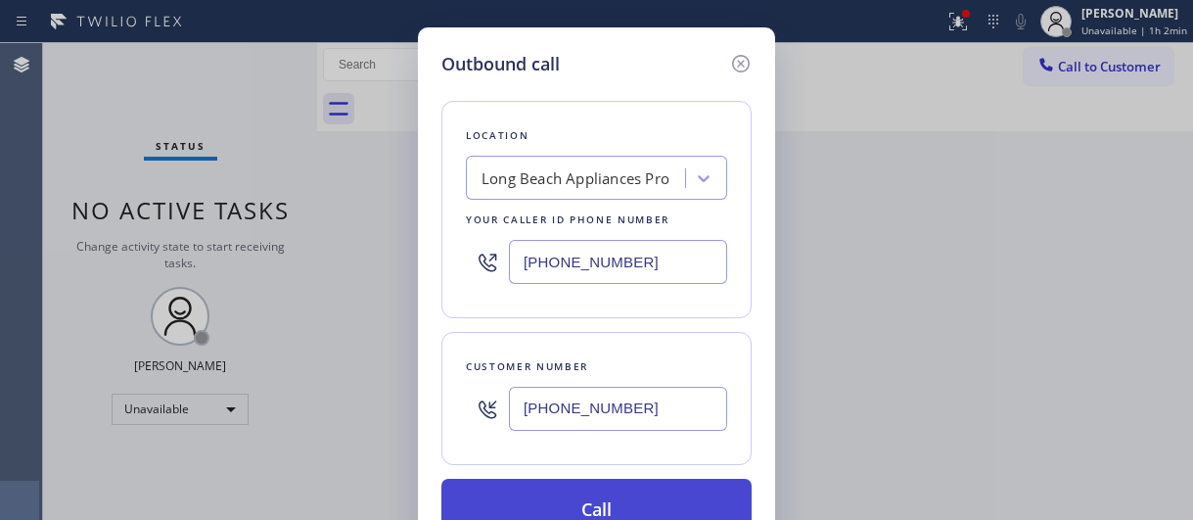
click at [628, 496] on button "Call" at bounding box center [596, 510] width 310 height 63
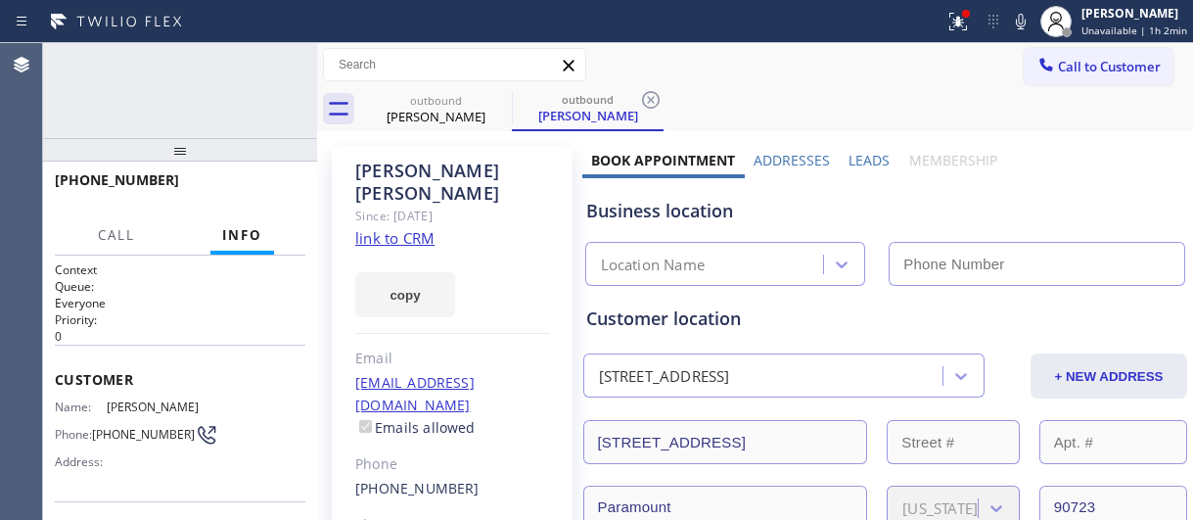
type input "[PHONE_NUMBER]"
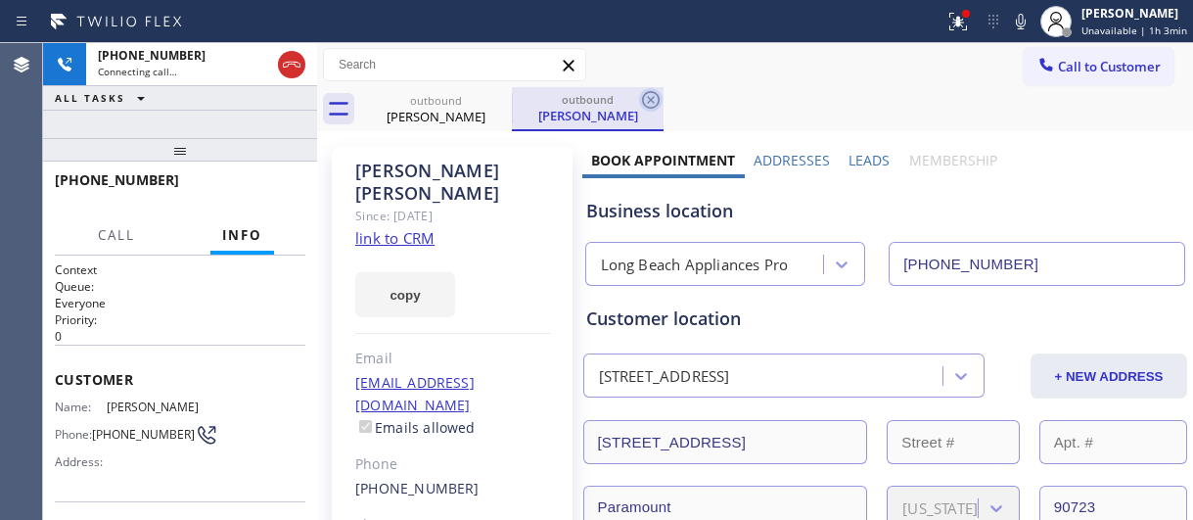
click at [651, 104] on icon at bounding box center [650, 99] width 23 height 23
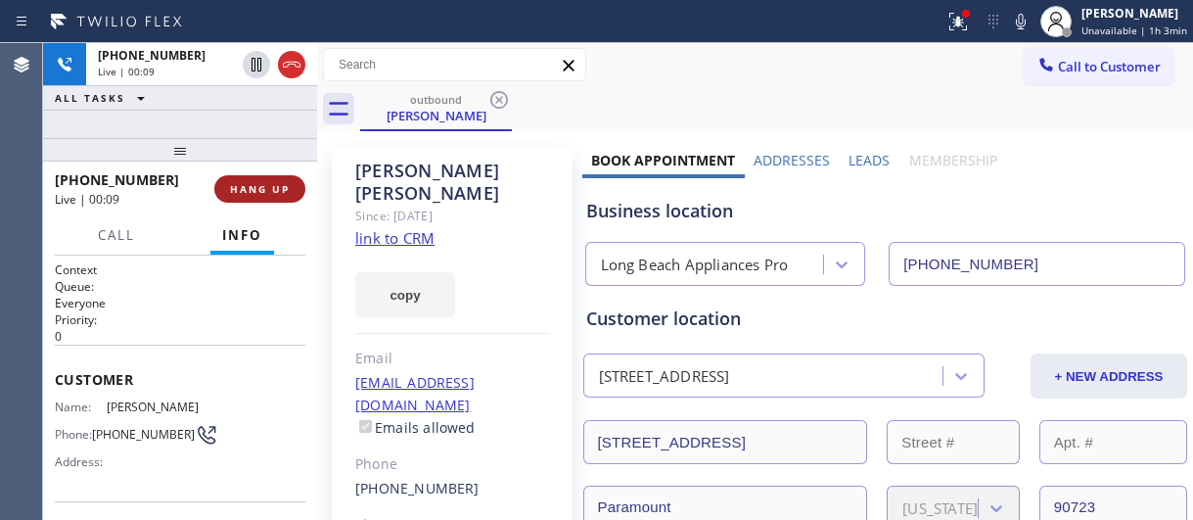
click at [271, 195] on span "HANG UP" at bounding box center [260, 189] width 60 height 14
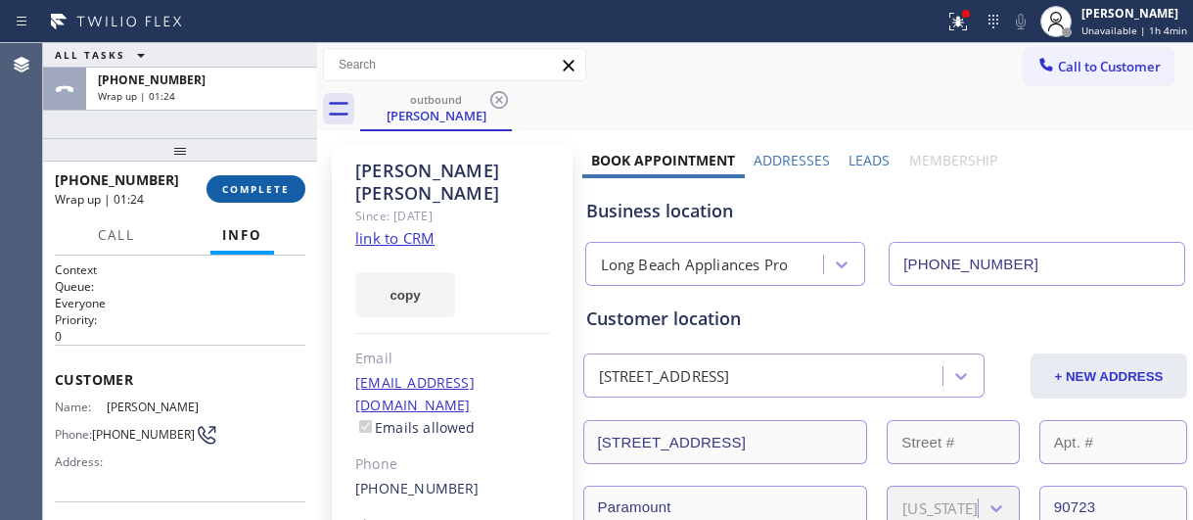
click at [275, 191] on span "COMPLETE" at bounding box center [256, 189] width 68 height 14
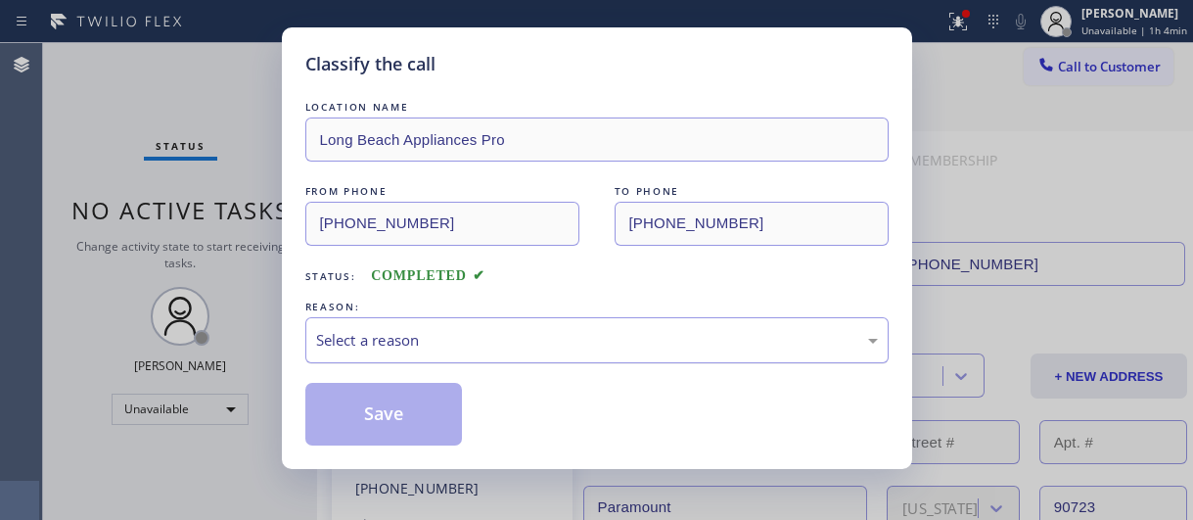
drag, startPoint x: 763, startPoint y: 336, endPoint x: 696, endPoint y: 350, distance: 69.1
click at [765, 336] on div "Select a reason" at bounding box center [597, 340] width 562 height 23
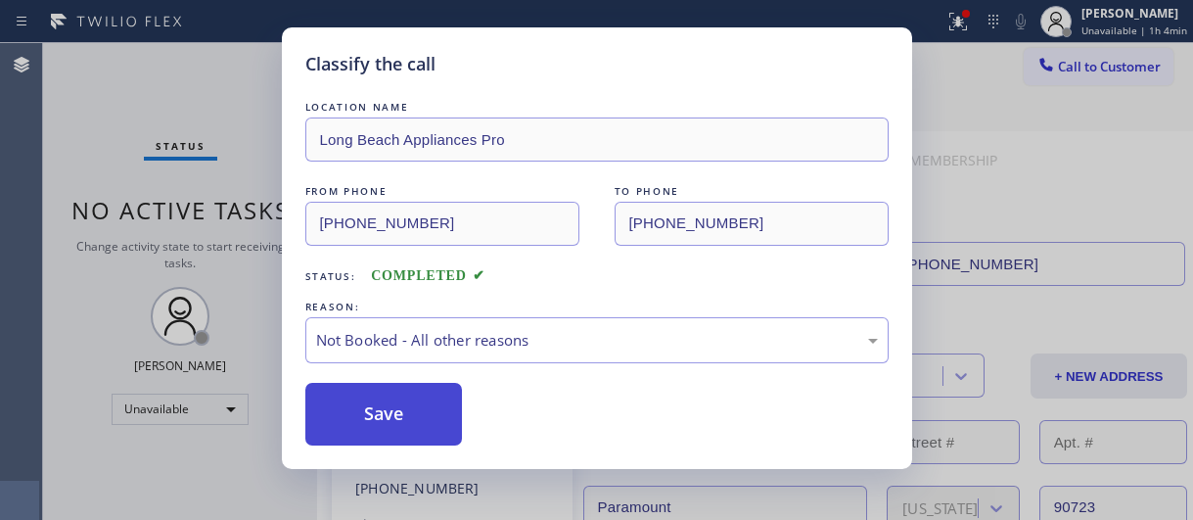
click at [414, 420] on button "Save" at bounding box center [384, 414] width 158 height 63
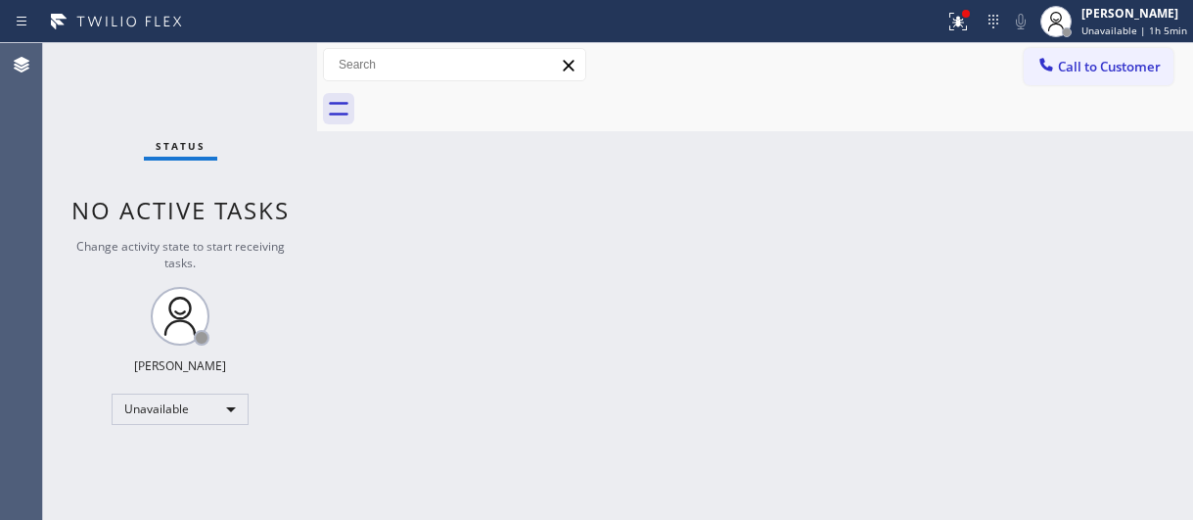
click at [855, 222] on div "Back to Dashboard Change Sender ID Customers Technicians Select a contact Outbo…" at bounding box center [755, 281] width 876 height 477
click at [912, 280] on div "Back to Dashboard Change Sender ID Customers Technicians Select a contact Outbo…" at bounding box center [755, 281] width 876 height 477
click at [894, 288] on div "Back to Dashboard Change Sender ID Customers Technicians Select a contact Outbo…" at bounding box center [755, 281] width 876 height 477
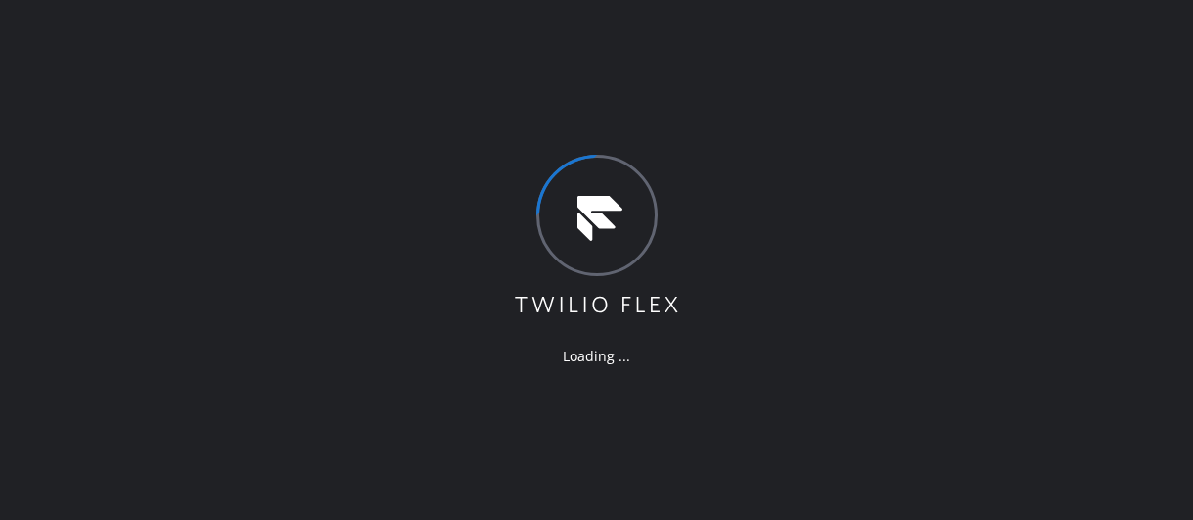
click at [816, 258] on div "Loading ..." at bounding box center [596, 260] width 1193 height 520
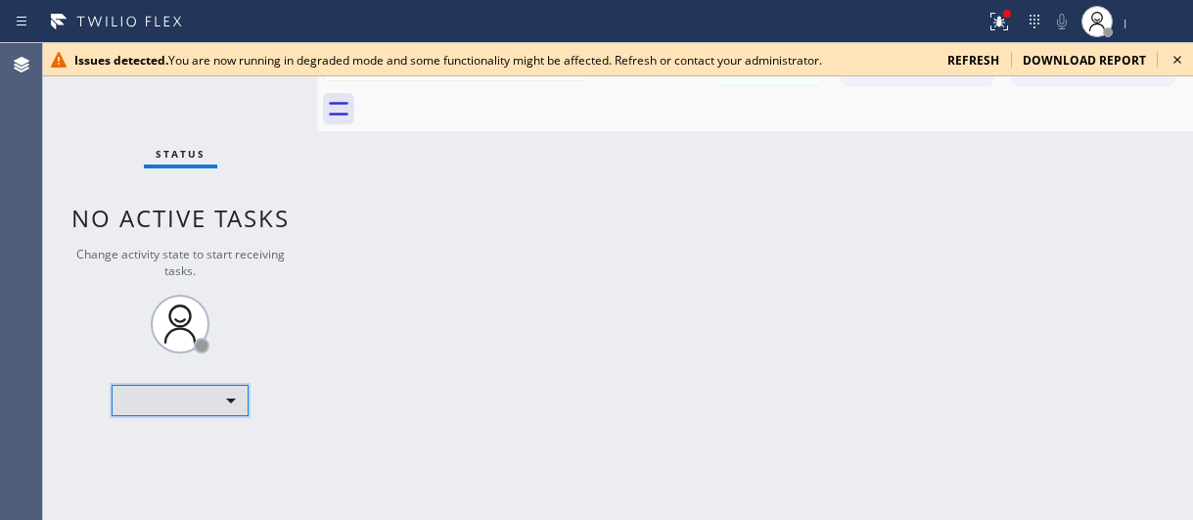
click at [235, 397] on div "​" at bounding box center [180, 400] width 137 height 31
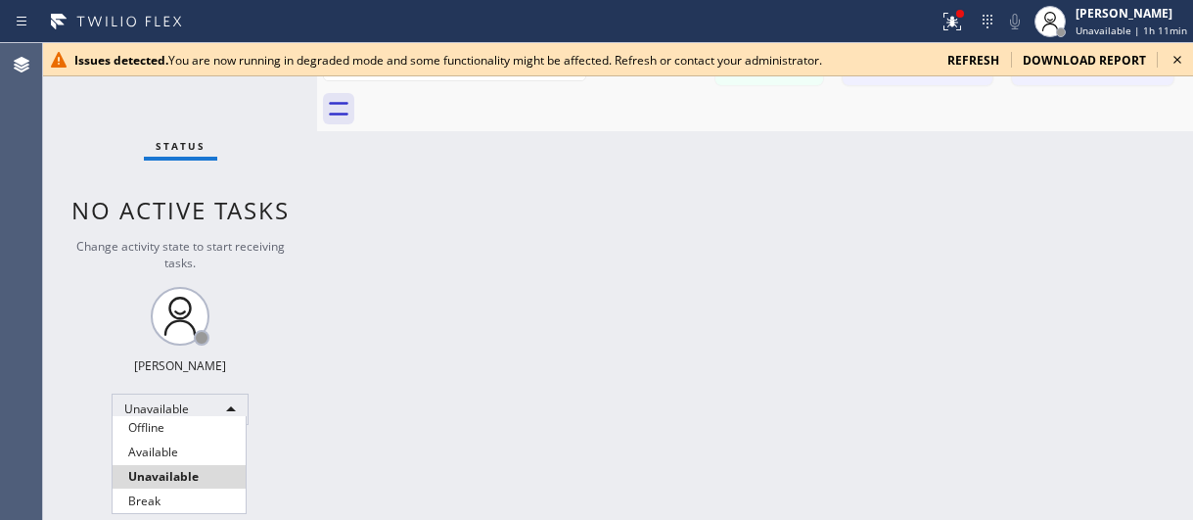
click at [179, 476] on li "Unavailable" at bounding box center [179, 476] width 133 height 23
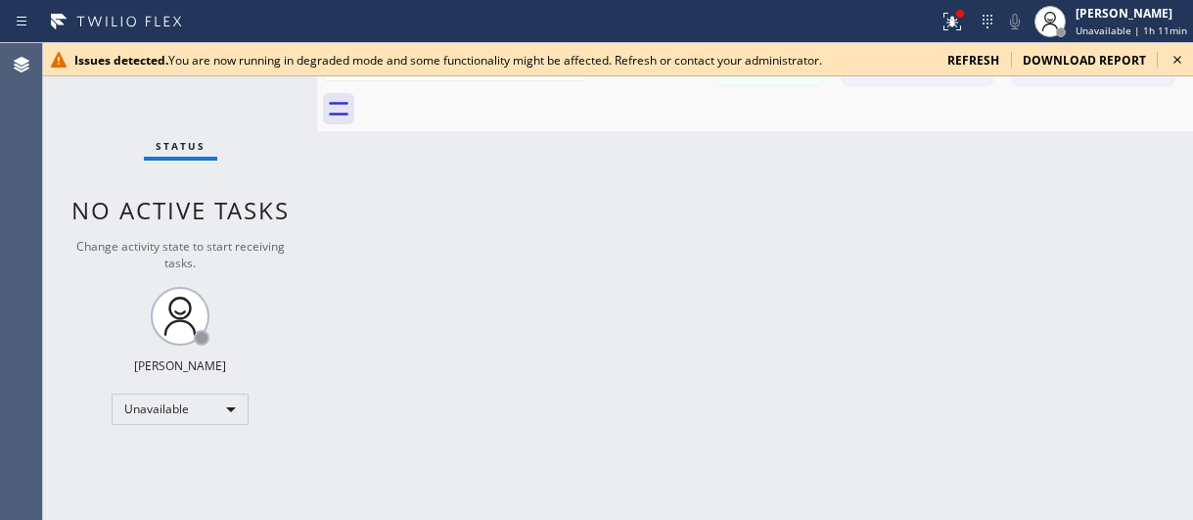
drag, startPoint x: 1176, startPoint y: 57, endPoint x: 1101, endPoint y: 86, distance: 80.9
click at [1172, 59] on icon at bounding box center [1177, 59] width 23 height 23
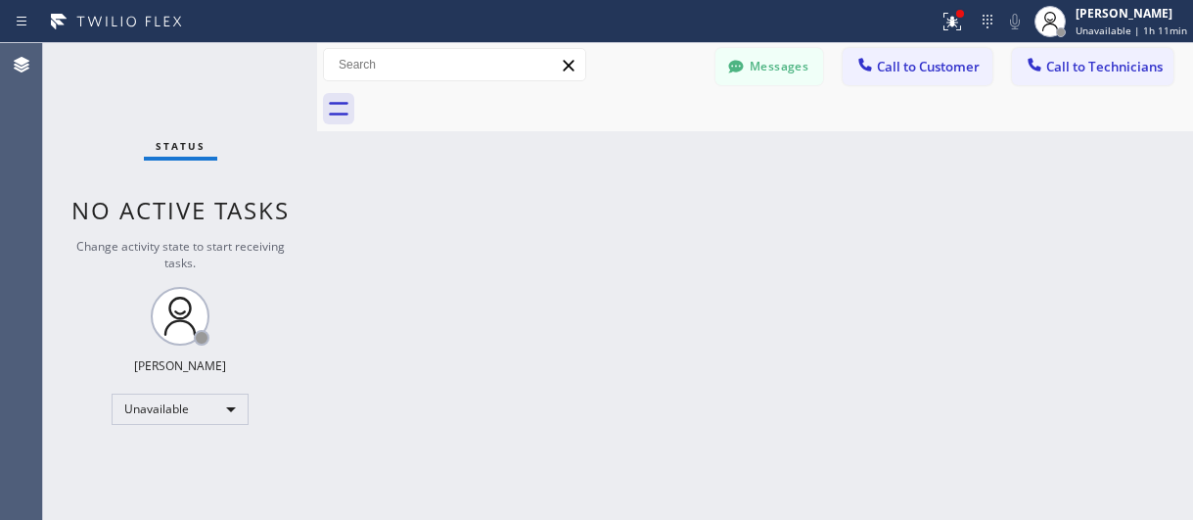
click at [1100, 87] on div at bounding box center [776, 109] width 833 height 44
drag, startPoint x: 1118, startPoint y: 53, endPoint x: 989, endPoint y: 65, distance: 128.7
click at [1112, 54] on button "Call to Technicians" at bounding box center [1092, 66] width 161 height 37
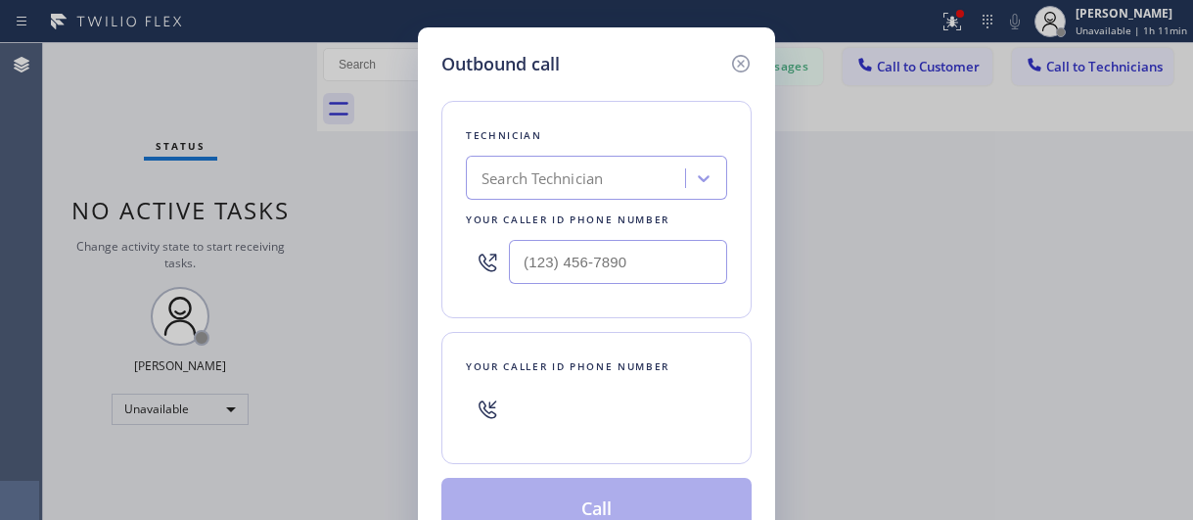
type input "(___) ___-____"
drag, startPoint x: 647, startPoint y: 263, endPoint x: 484, endPoint y: 255, distance: 162.7
click at [484, 255] on div "(___) ___-____" at bounding box center [596, 262] width 261 height 64
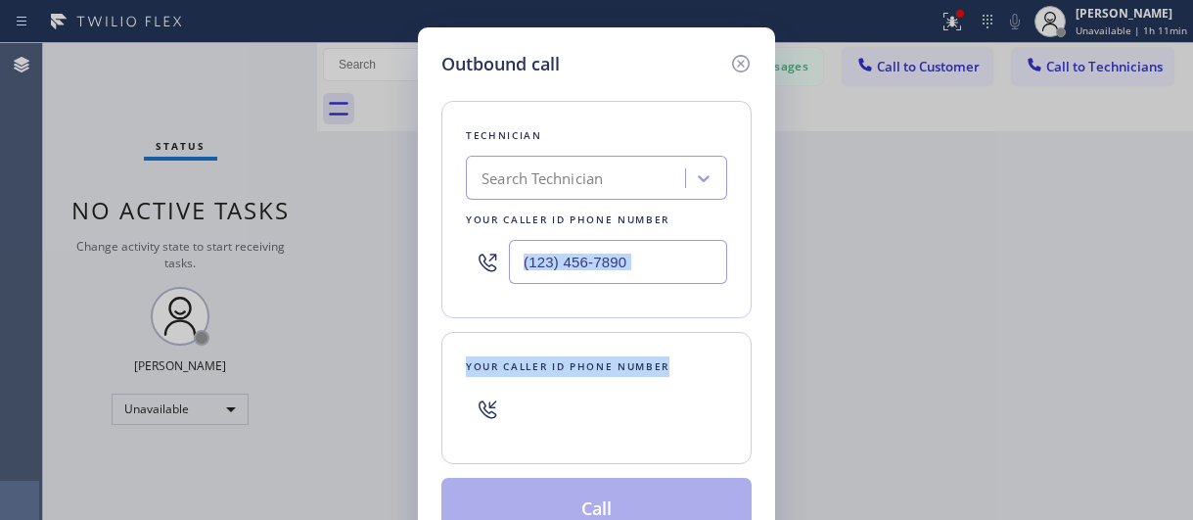
drag, startPoint x: 565, startPoint y: 404, endPoint x: 611, endPoint y: 527, distance: 130.7
click at [611, 519] on html "Status report Issues detected You are now running in degraded mode and some fun…" at bounding box center [596, 260] width 1193 height 520
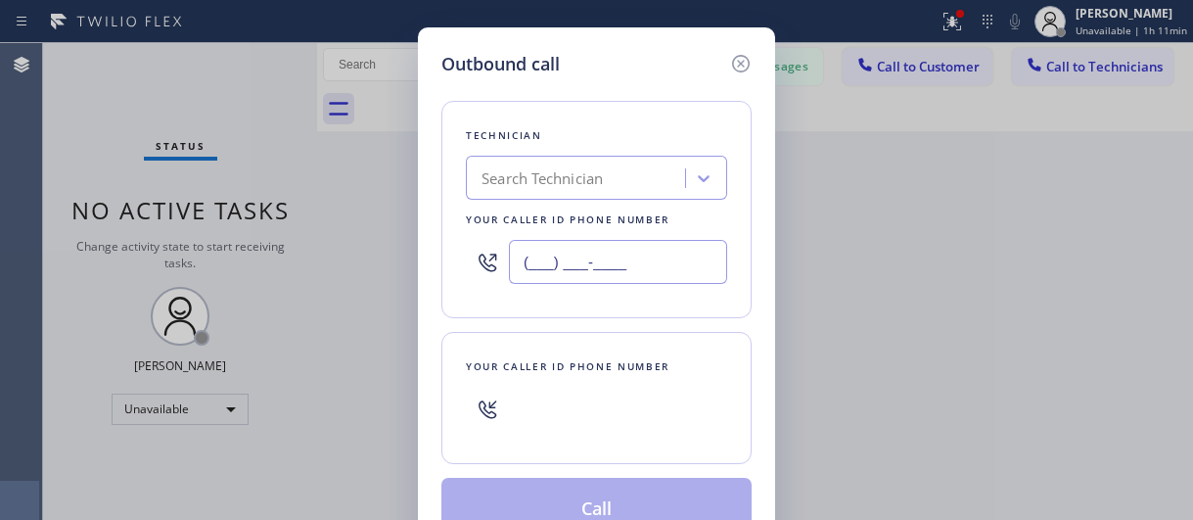
click at [657, 259] on input "(___) ___-____" at bounding box center [618, 262] width 218 height 44
drag, startPoint x: 651, startPoint y: 261, endPoint x: 489, endPoint y: 246, distance: 162.2
click at [492, 253] on div "(___) ___-____" at bounding box center [596, 262] width 261 height 64
paste input "562) 489-9480"
type input "[PHONE_NUMBER]"
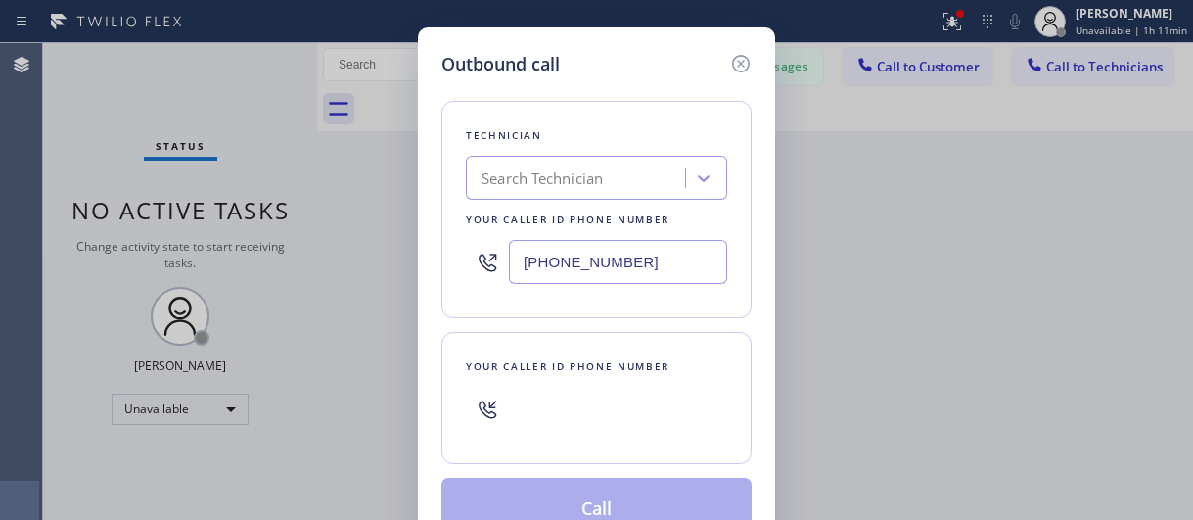
click at [554, 372] on div "Your caller id phone number" at bounding box center [596, 366] width 261 height 21
click at [554, 370] on div "Your caller id phone number" at bounding box center [596, 366] width 261 height 21
drag, startPoint x: 469, startPoint y: 289, endPoint x: 620, endPoint y: 329, distance: 156.9
click at [473, 289] on div at bounding box center [487, 262] width 43 height 64
click at [735, 65] on icon at bounding box center [740, 63] width 23 height 23
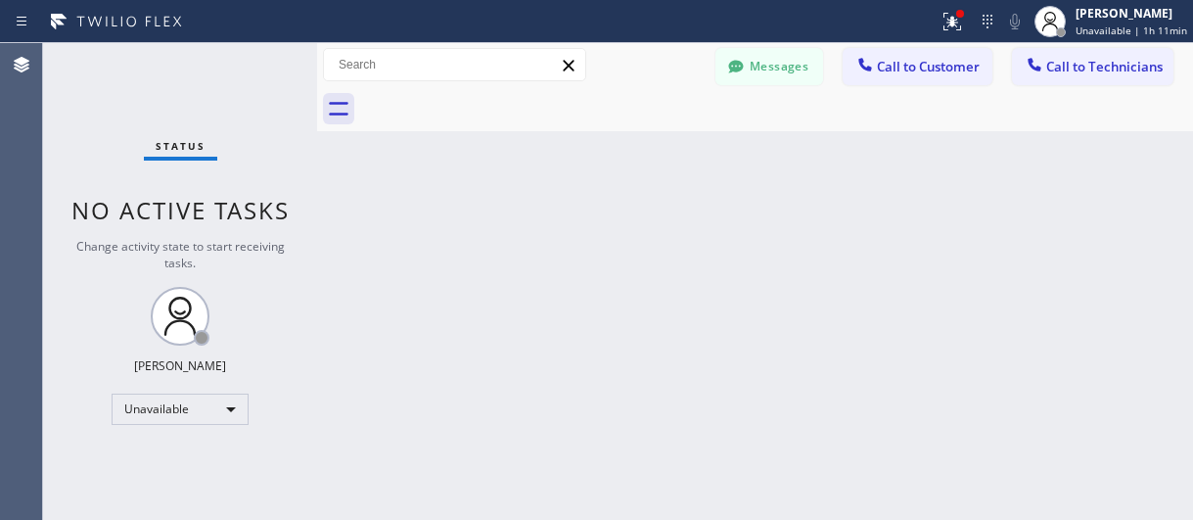
drag, startPoint x: 1057, startPoint y: 72, endPoint x: 687, endPoint y: 122, distance: 373.3
click at [1056, 72] on span "Call to Technicians" at bounding box center [1104, 67] width 116 height 18
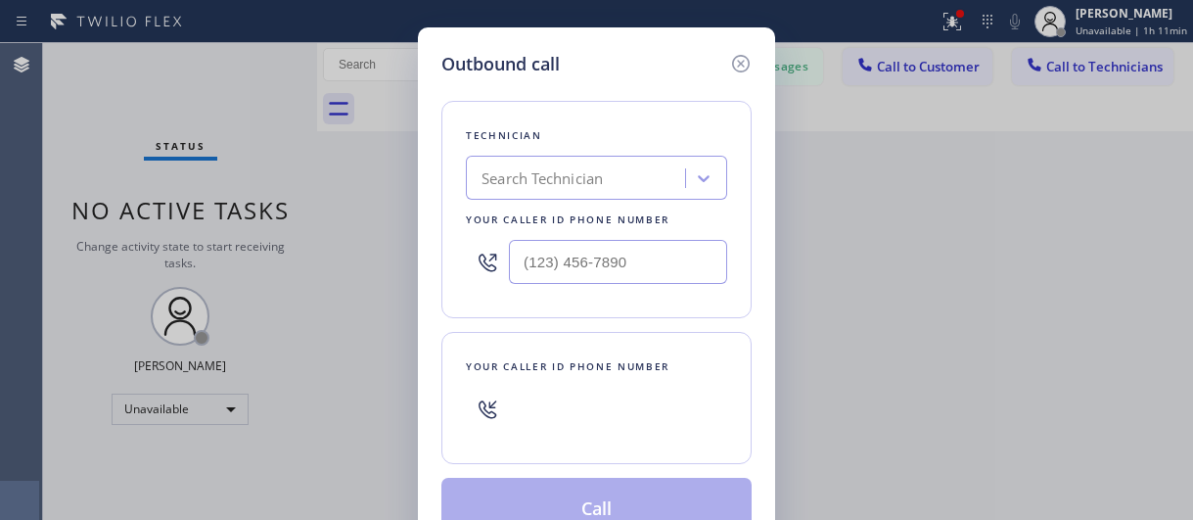
click at [721, 68] on div "Outbound call" at bounding box center [596, 64] width 310 height 26
drag, startPoint x: 735, startPoint y: 63, endPoint x: 671, endPoint y: 60, distance: 63.7
click at [734, 63] on icon at bounding box center [740, 63] width 23 height 23
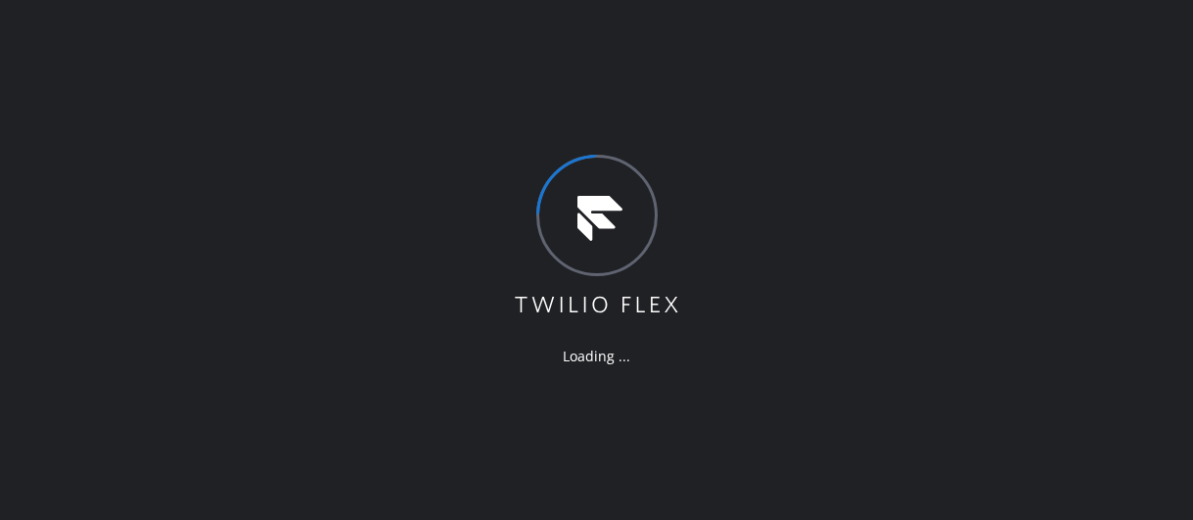
click at [926, 180] on div "Loading ..." at bounding box center [596, 260] width 1193 height 520
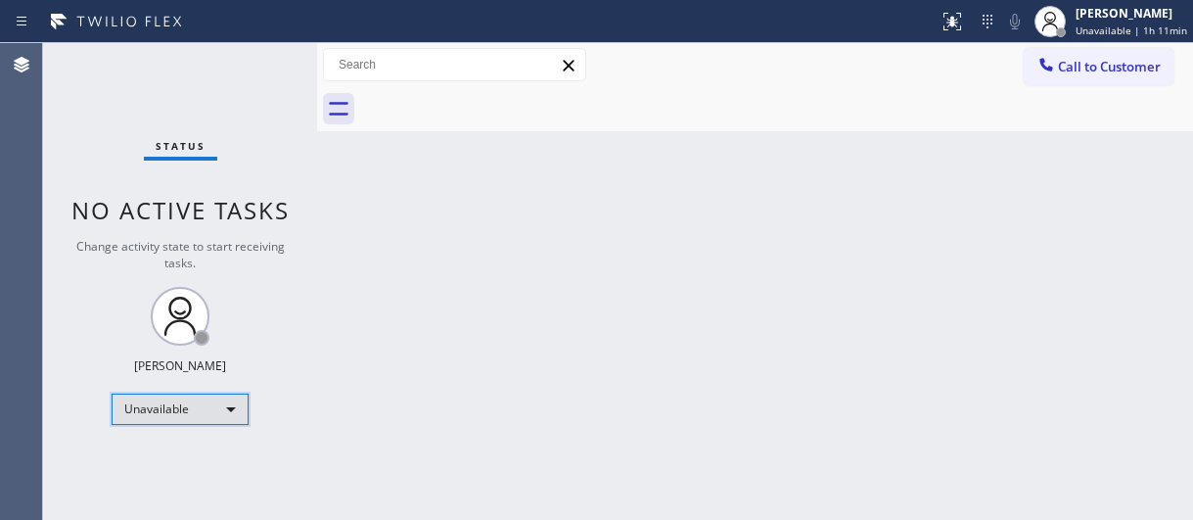
click at [220, 408] on div "Unavailable" at bounding box center [180, 408] width 137 height 31
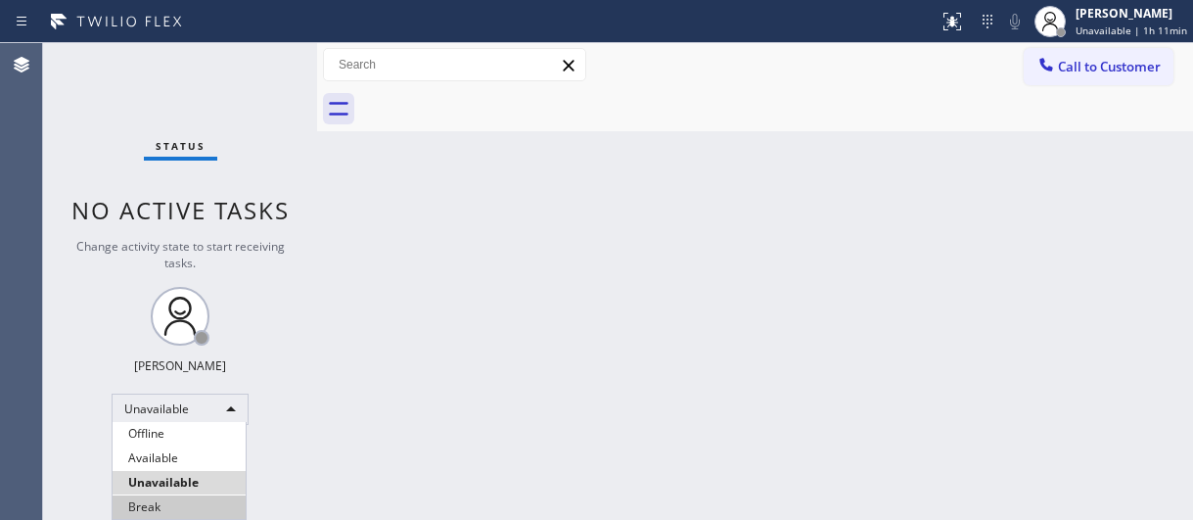
drag, startPoint x: 168, startPoint y: 482, endPoint x: 178, endPoint y: 476, distance: 11.4
click at [170, 482] on li "Unavailable" at bounding box center [179, 482] width 133 height 23
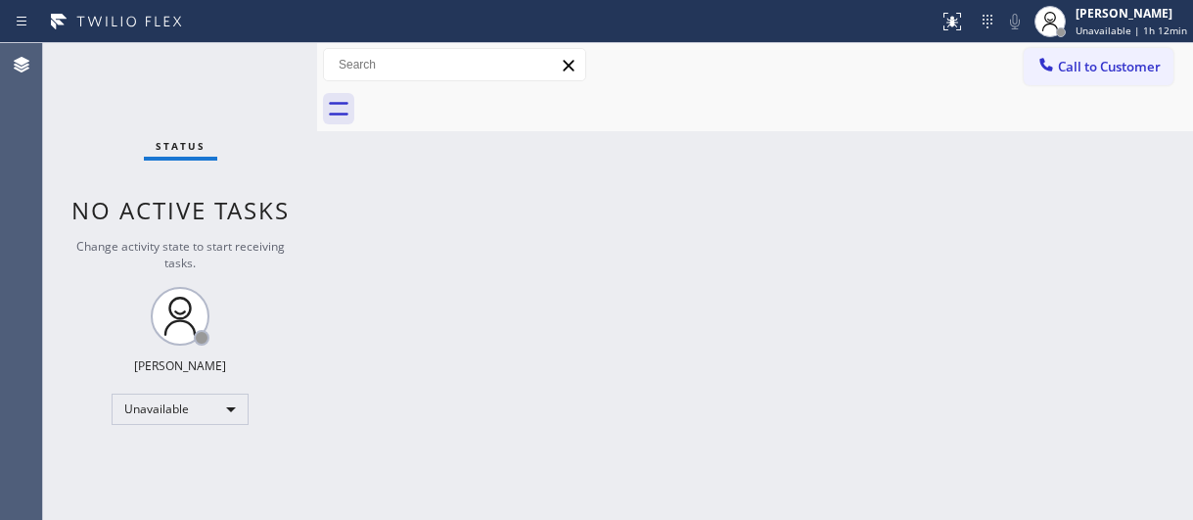
drag, startPoint x: 1084, startPoint y: 69, endPoint x: 690, endPoint y: 157, distance: 403.9
click at [1083, 69] on span "Call to Customer" at bounding box center [1109, 67] width 103 height 18
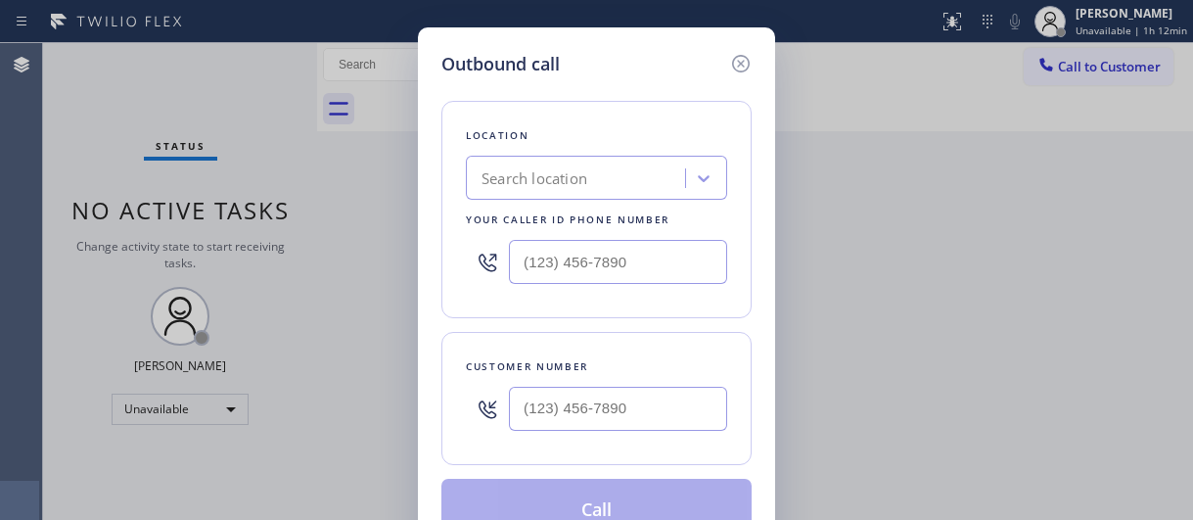
type input "(___) ___-____"
drag, startPoint x: 524, startPoint y: 262, endPoint x: 458, endPoint y: 257, distance: 65.8
click at [460, 261] on div "Location Search location Your caller id phone number (___) ___-____" at bounding box center [596, 209] width 310 height 217
click at [458, 254] on div "Location Search location Your caller id phone number" at bounding box center [596, 209] width 310 height 217
drag, startPoint x: 626, startPoint y: 253, endPoint x: 423, endPoint y: 227, distance: 205.3
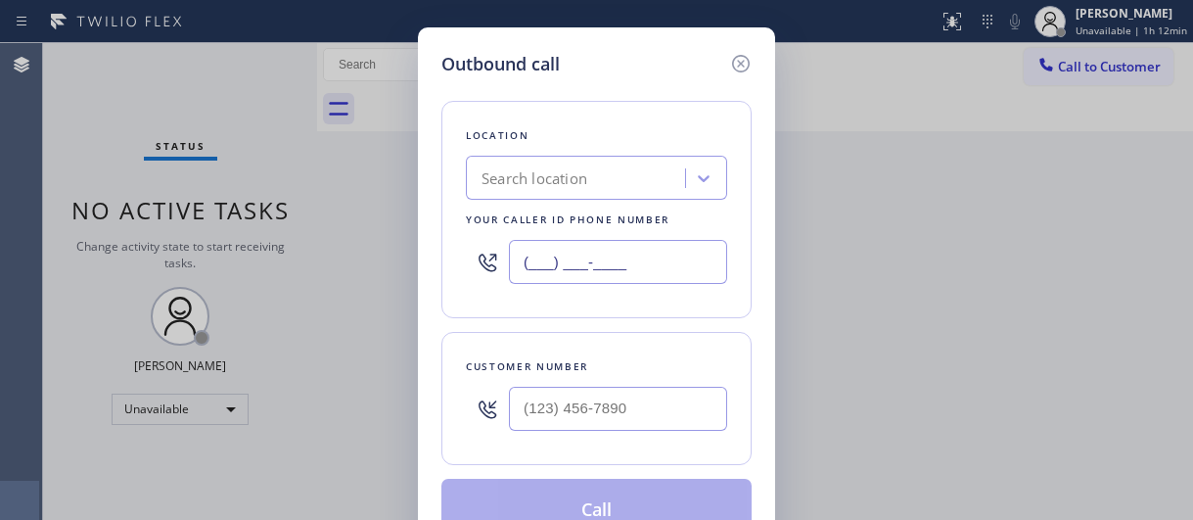
click at [424, 233] on div "Outbound call Location Search location Your caller id phone number (___) ___-__…" at bounding box center [596, 295] width 357 height 537
paste input "562) 489-9480"
type input "[PHONE_NUMBER]"
click at [633, 390] on div at bounding box center [618, 409] width 218 height 64
click at [632, 398] on input "(___) ___-____" at bounding box center [618, 409] width 218 height 44
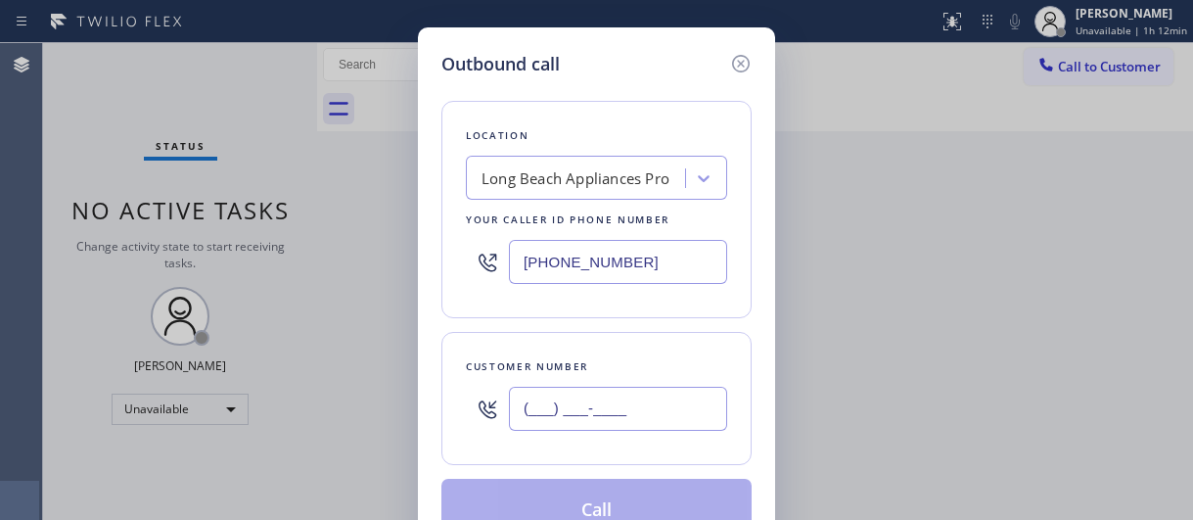
paste input "714) 253-2086"
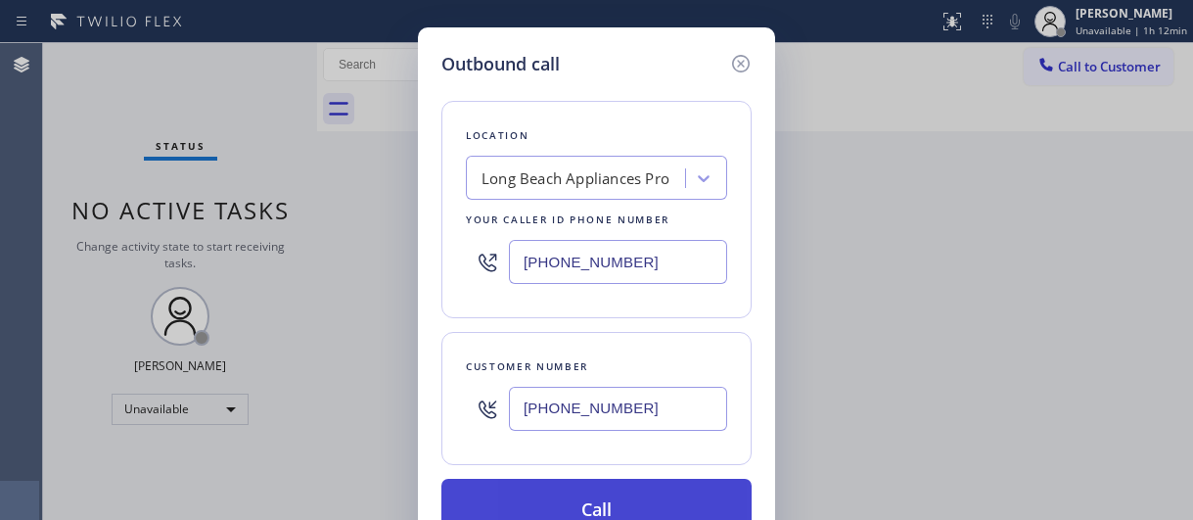
type input "[PHONE_NUMBER]"
click at [629, 488] on button "Call" at bounding box center [596, 510] width 310 height 63
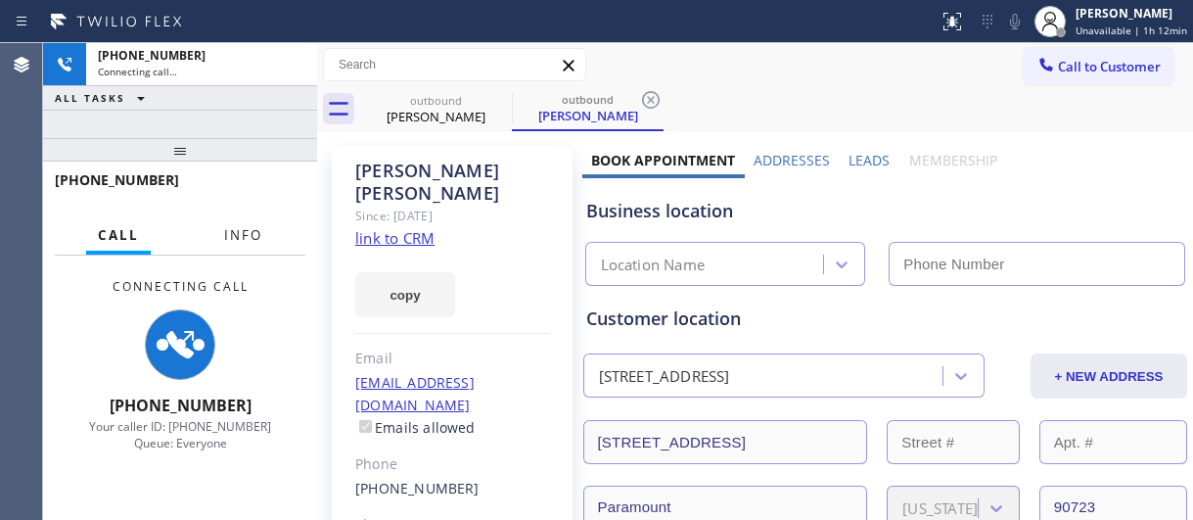
click at [251, 237] on span "Info" at bounding box center [243, 235] width 38 height 18
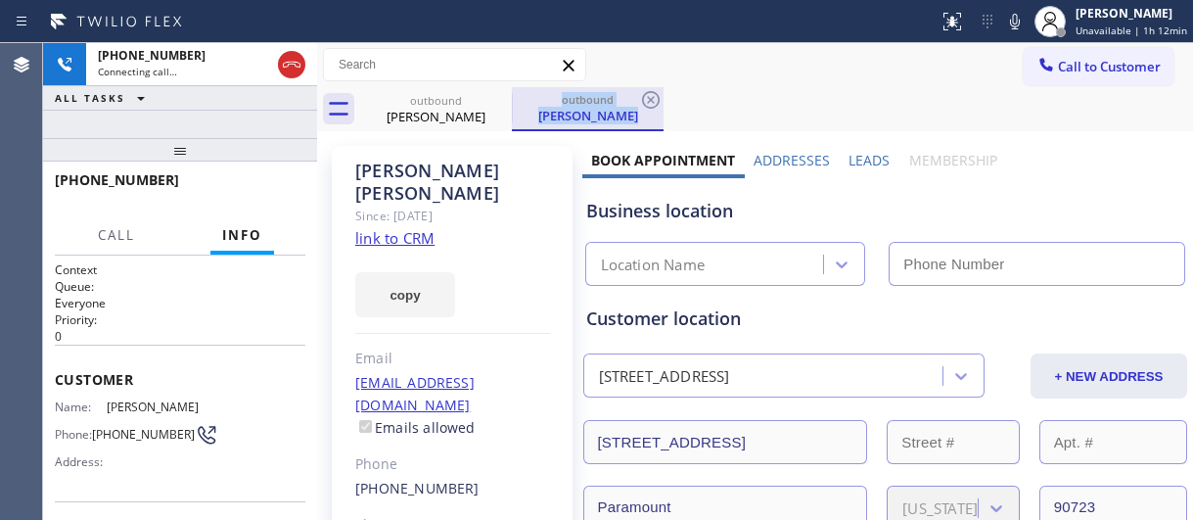
type input "[PHONE_NUMBER]"
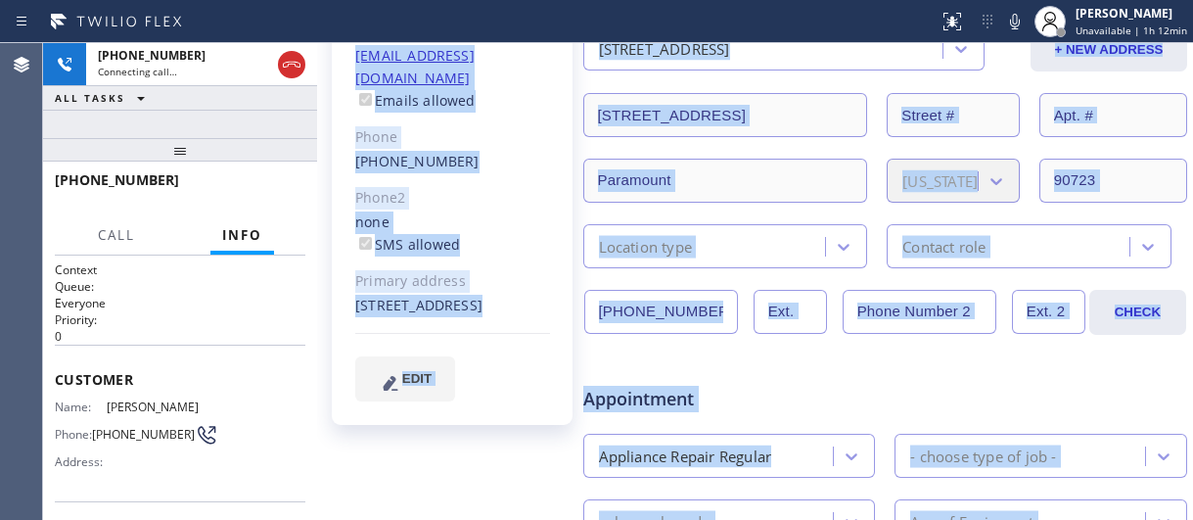
scroll to position [890, 0]
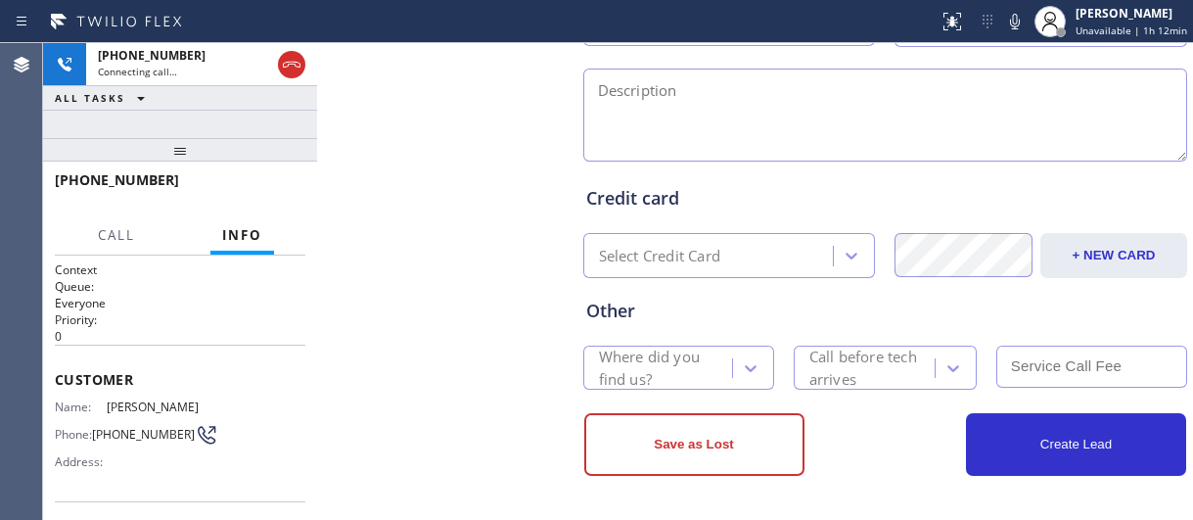
click at [581, 519] on html "Status report No issues detected If you experience an issue, please download th…" at bounding box center [596, 260] width 1193 height 520
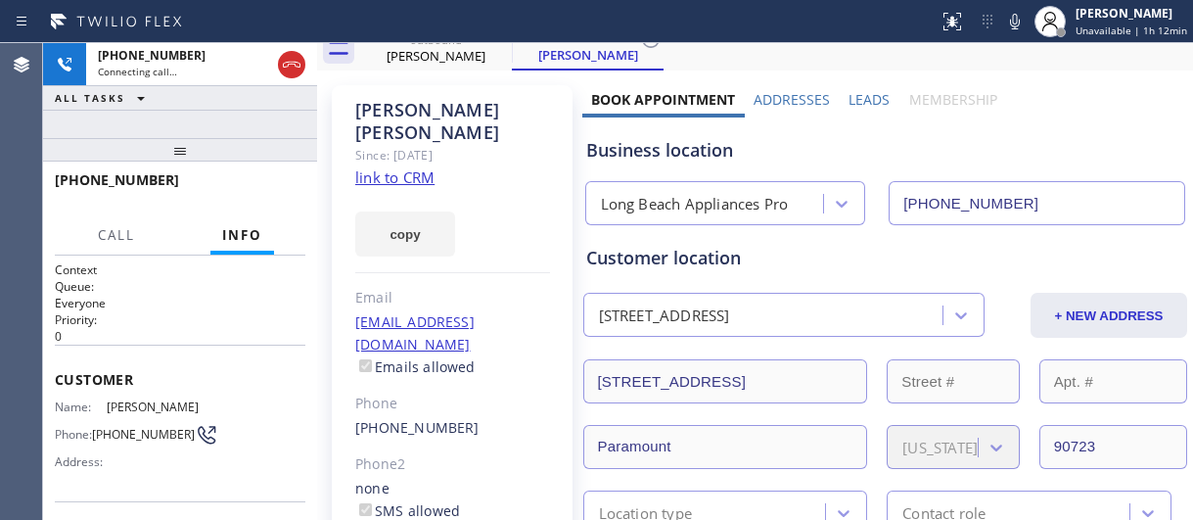
scroll to position [0, 0]
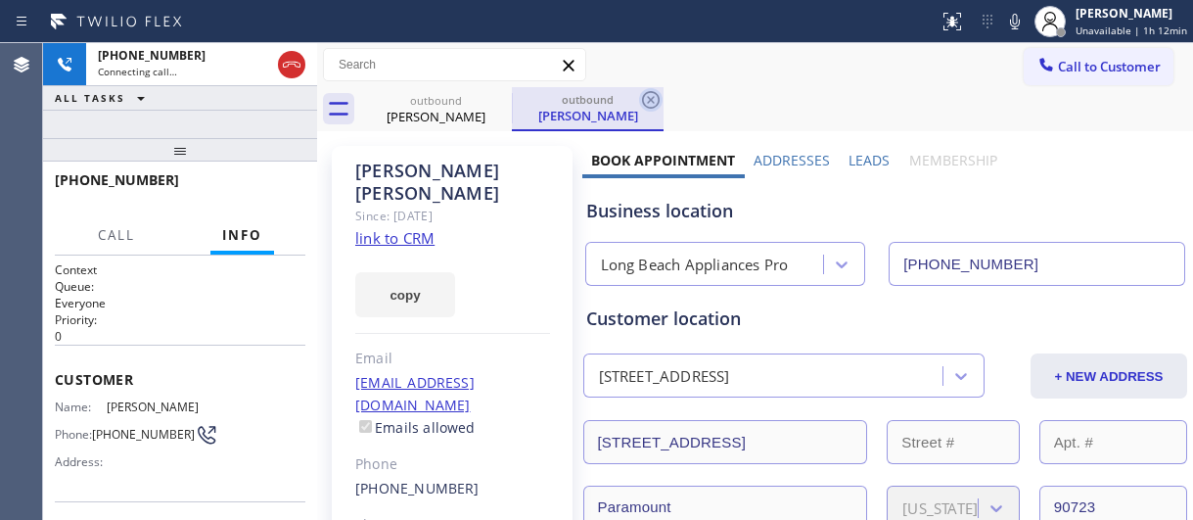
click at [659, 106] on icon at bounding box center [650, 99] width 23 height 23
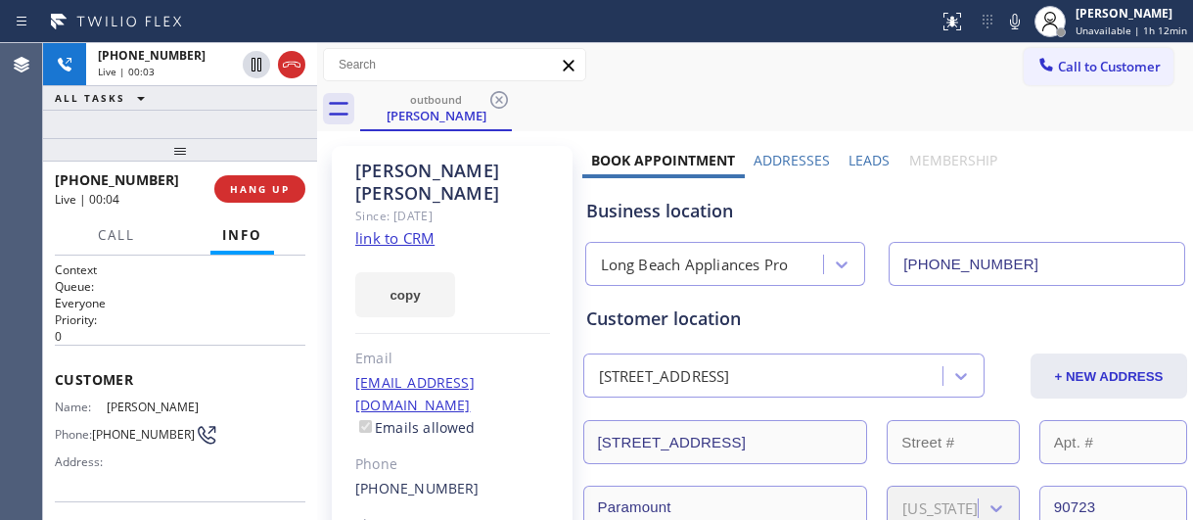
drag, startPoint x: 182, startPoint y: 161, endPoint x: 178, endPoint y: 115, distance: 46.2
click at [178, 115] on div "+17142532086 Live | 00:03 ALL TASKS ALL TASKS ACTIVE TASKS TASKS IN WRAP UP +17…" at bounding box center [180, 281] width 274 height 477
drag, startPoint x: 189, startPoint y: 163, endPoint x: 527, endPoint y: 104, distance: 342.9
click at [248, 121] on div "+17142532086 Live | 00:04 ALL TASKS ALL TASKS ACTIVE TASKS TASKS IN WRAP UP +17…" at bounding box center [180, 281] width 274 height 477
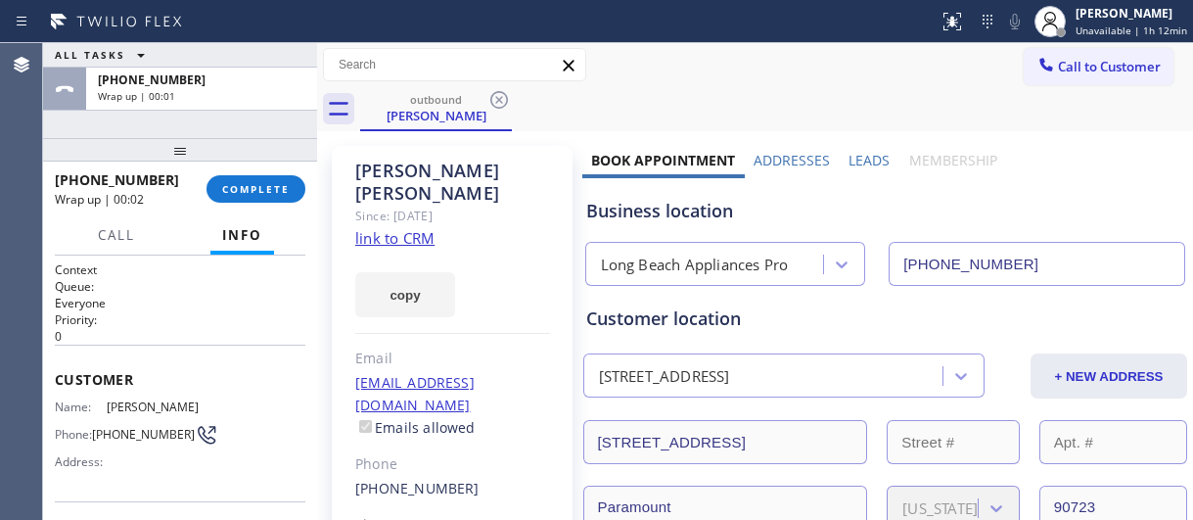
click at [281, 173] on div "+17142532086 Wrap up | 00:02 COMPLETE" at bounding box center [180, 188] width 251 height 51
click at [273, 191] on span "COMPLETE" at bounding box center [256, 189] width 68 height 14
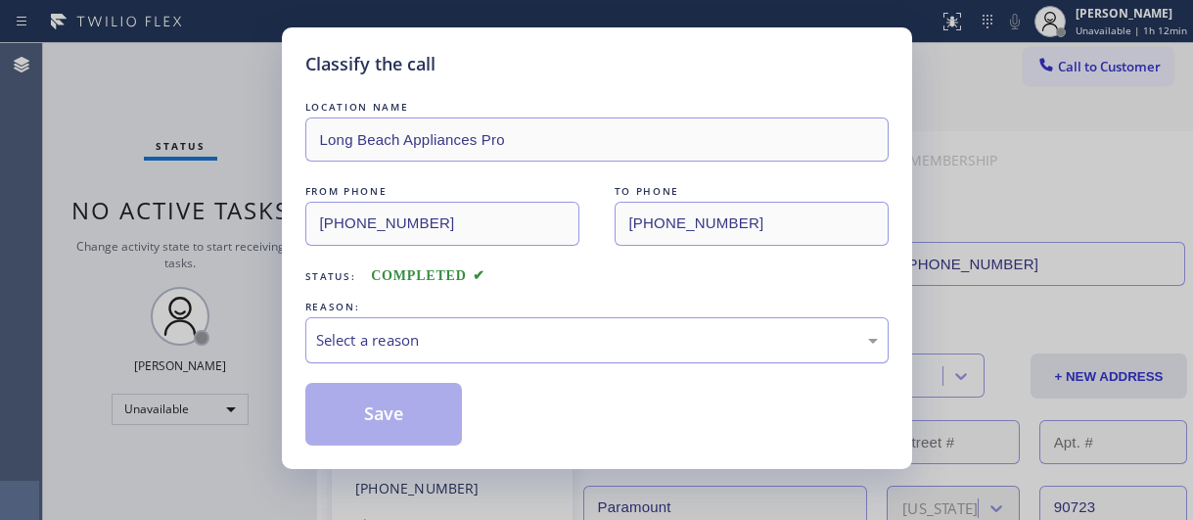
drag, startPoint x: 462, startPoint y: 347, endPoint x: 443, endPoint y: 355, distance: 20.2
click at [458, 348] on div "Select a reason" at bounding box center [597, 340] width 562 height 23
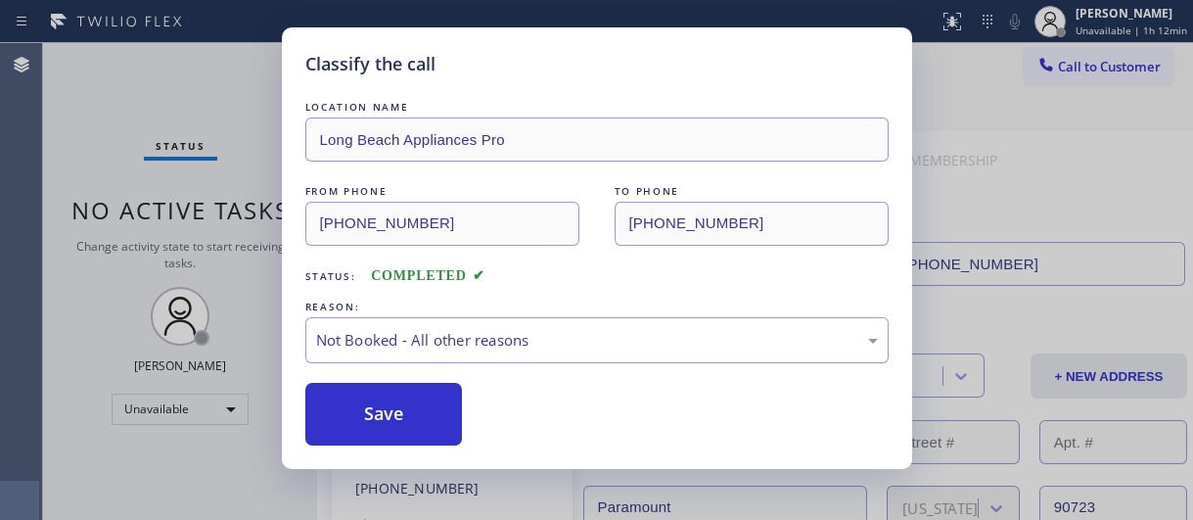
click at [392, 413] on button "Save" at bounding box center [384, 414] width 158 height 63
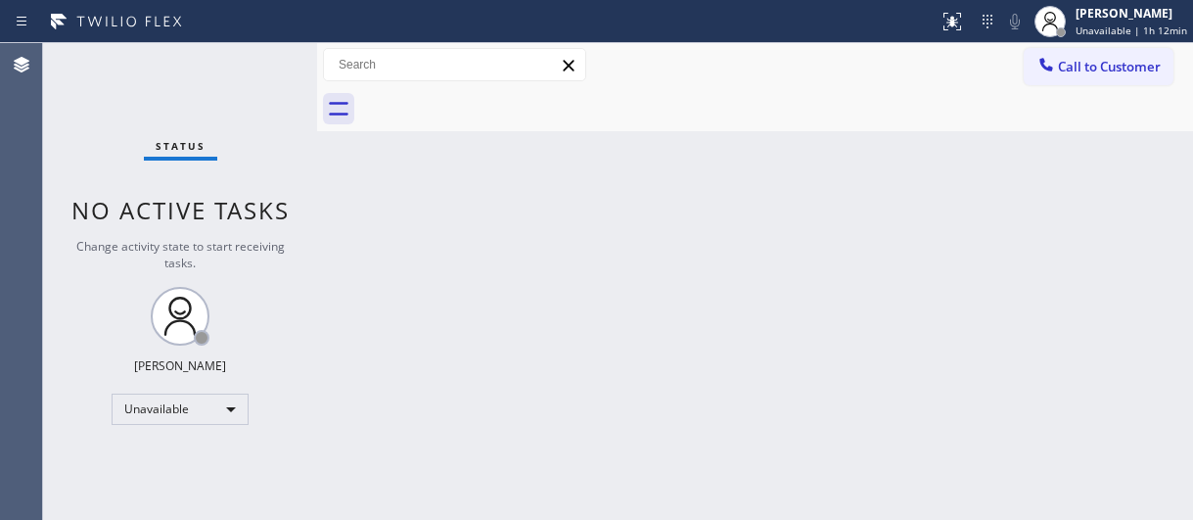
click at [1080, 75] on button "Call to Customer" at bounding box center [1099, 66] width 150 height 37
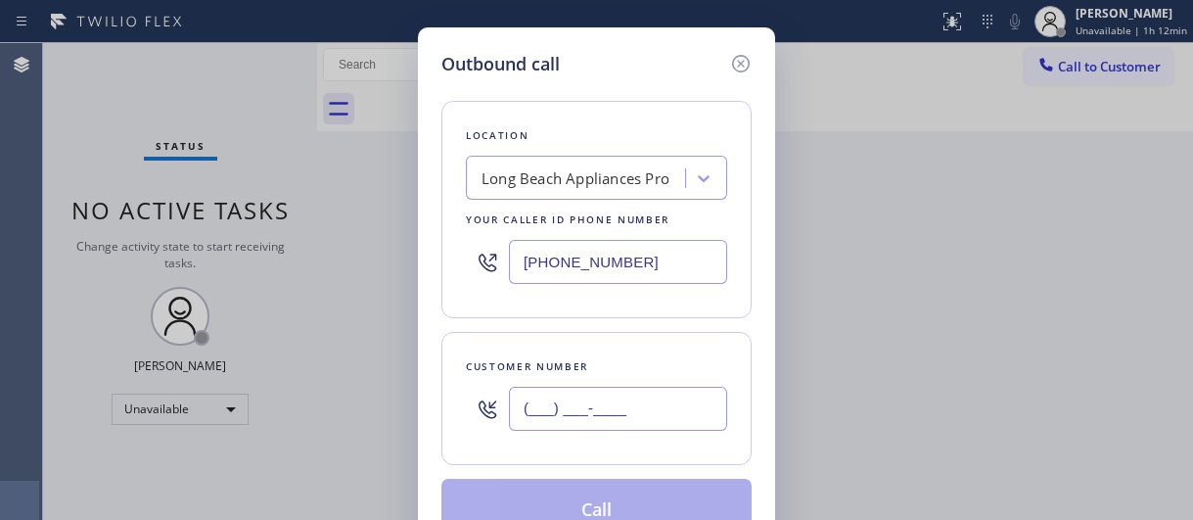
drag, startPoint x: 658, startPoint y: 400, endPoint x: 476, endPoint y: 401, distance: 182.0
click at [476, 401] on div "(___) ___-____" at bounding box center [596, 409] width 261 height 64
paste input "714) 253-2086"
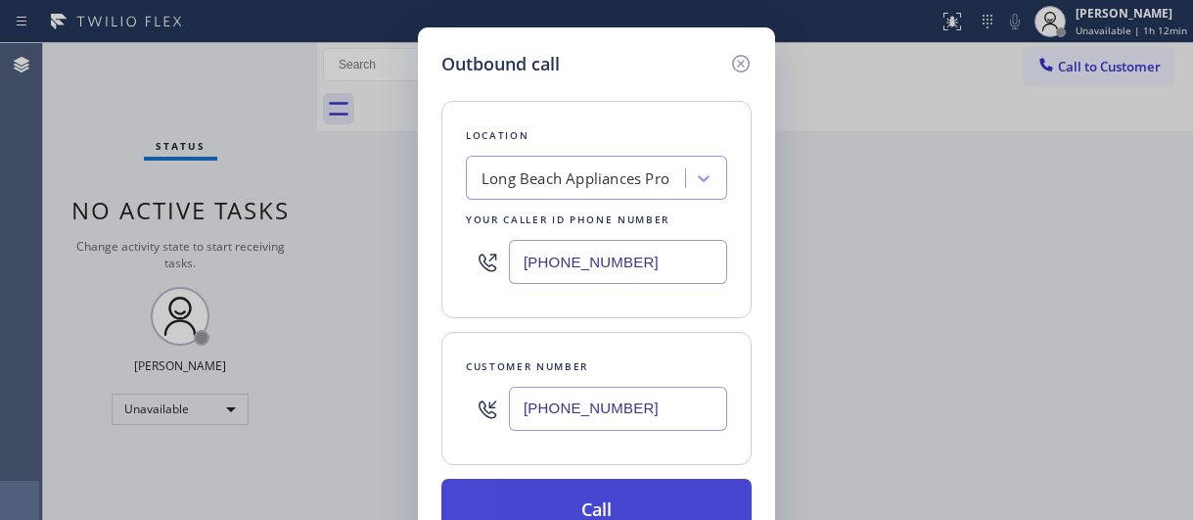
type input "[PHONE_NUMBER]"
click at [586, 512] on button "Call" at bounding box center [596, 510] width 310 height 63
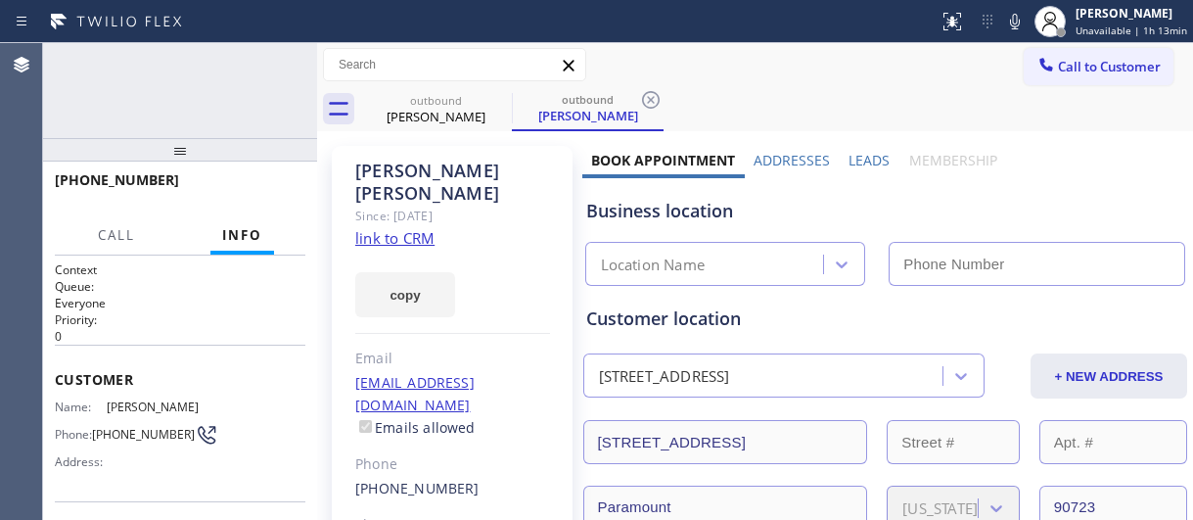
type input "[PHONE_NUMBER]"
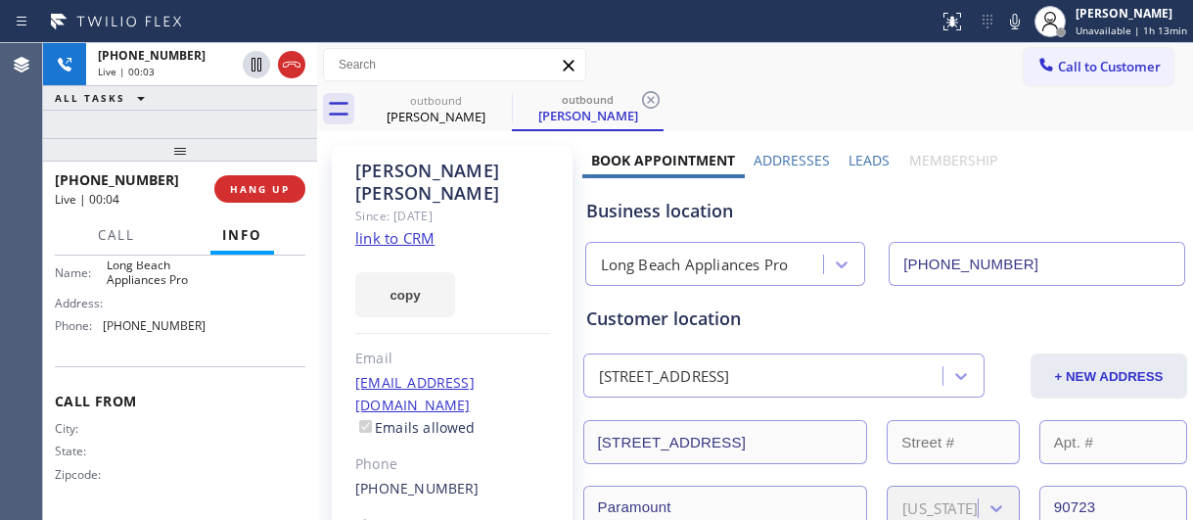
scroll to position [207, 0]
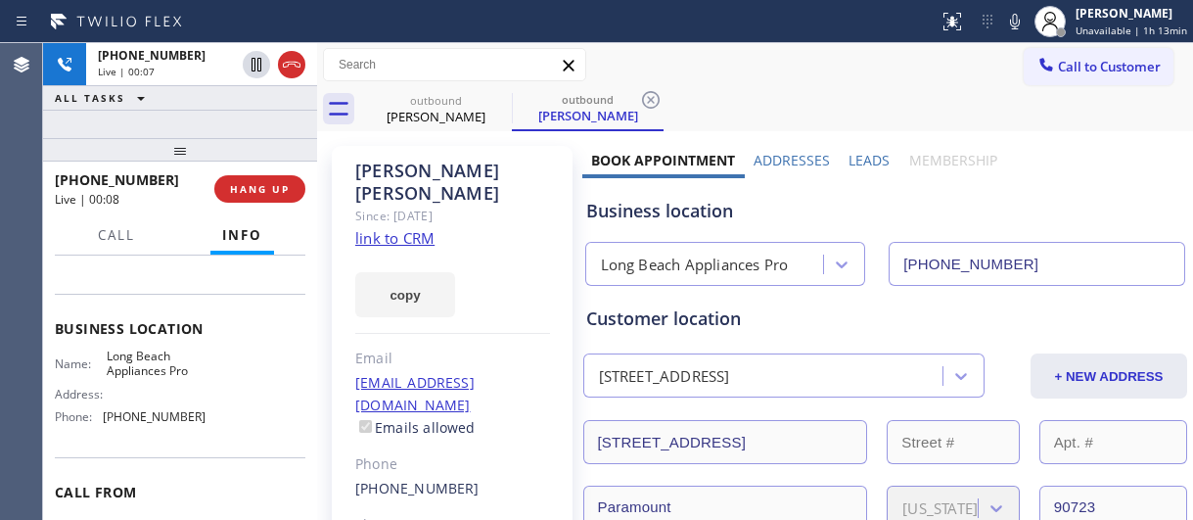
click at [800, 61] on div "Call to Customer Outbound call Location Long Beach Appliances Pro Your caller i…" at bounding box center [755, 65] width 876 height 34
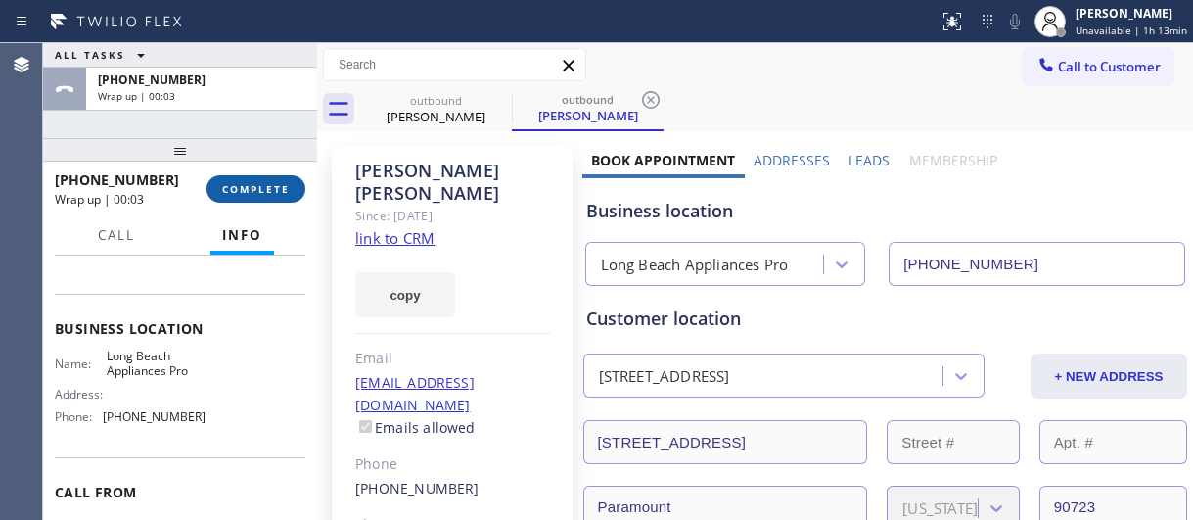
click at [276, 194] on span "COMPLETE" at bounding box center [256, 189] width 68 height 14
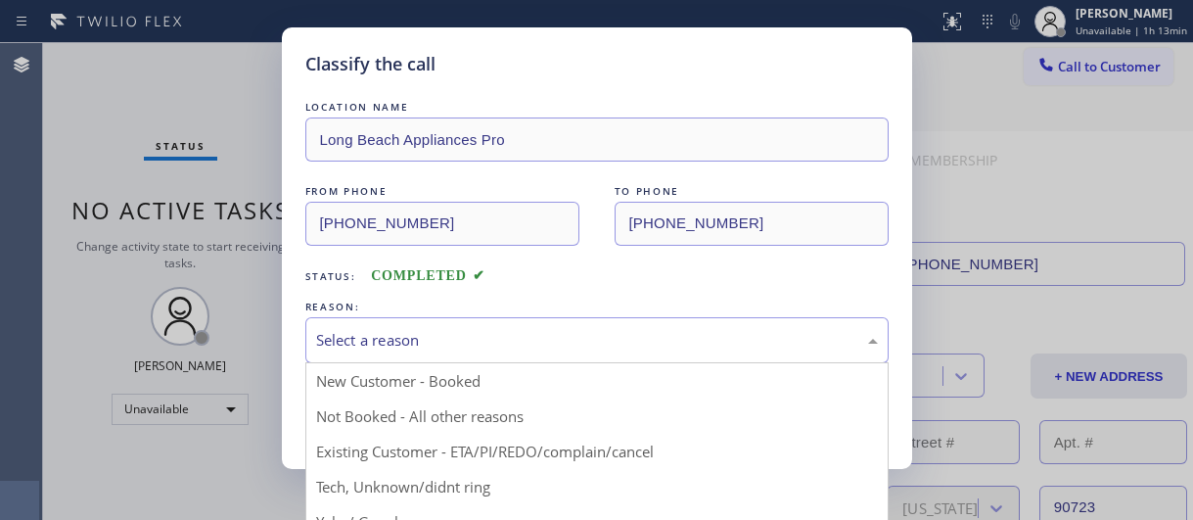
click at [496, 338] on div "Select a reason" at bounding box center [597, 340] width 562 height 23
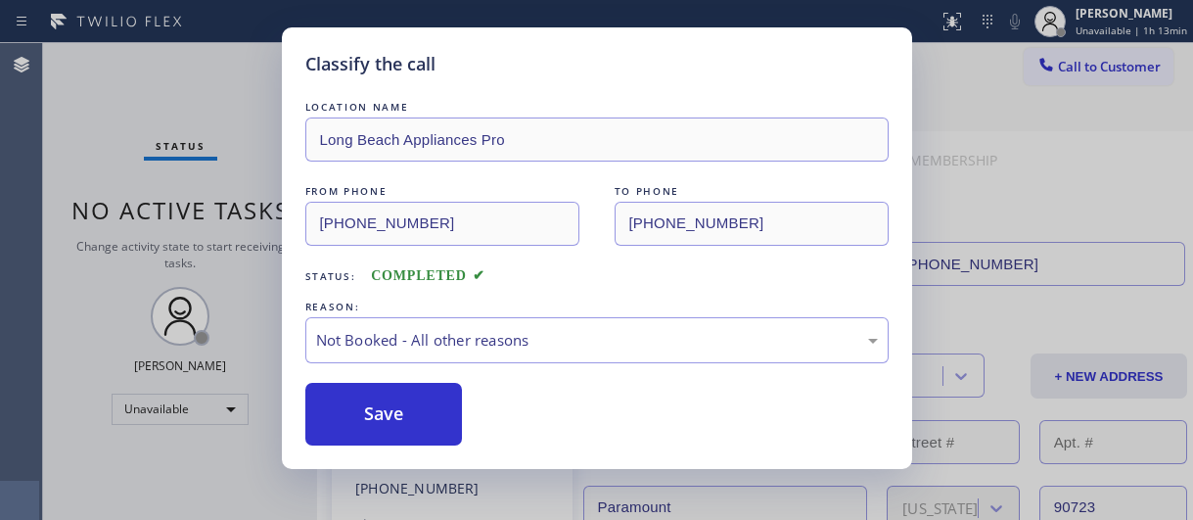
click at [406, 411] on button "Save" at bounding box center [384, 414] width 158 height 63
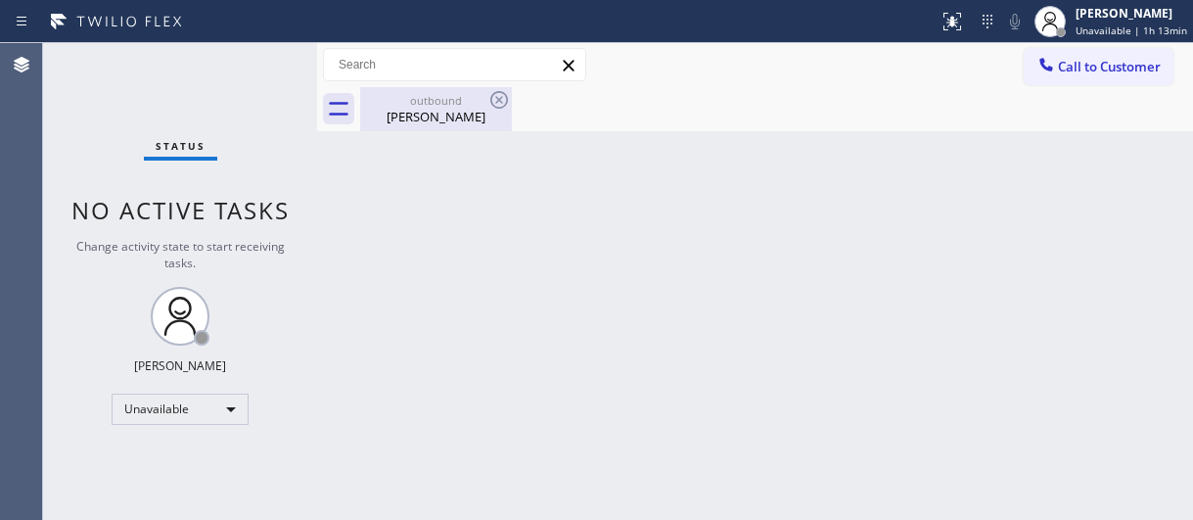
click at [457, 114] on div "[PERSON_NAME]" at bounding box center [436, 117] width 148 height 18
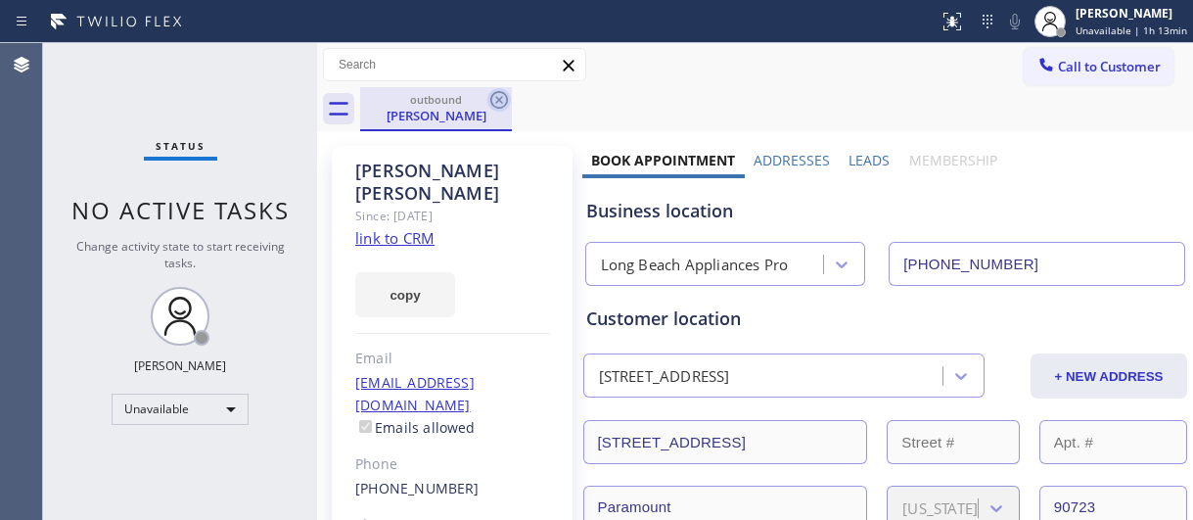
click at [495, 99] on icon at bounding box center [498, 99] width 23 height 23
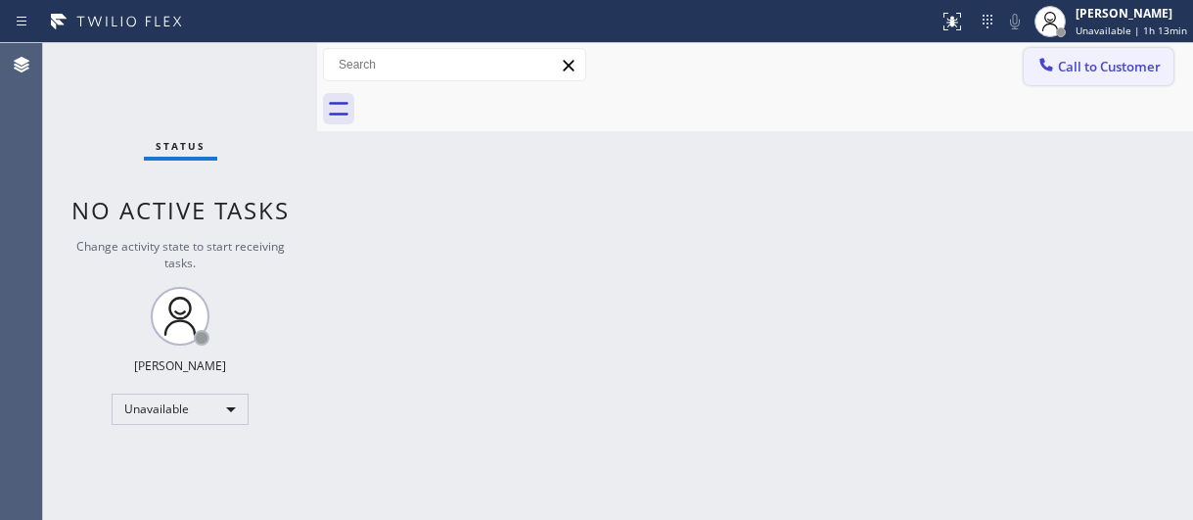
click at [1113, 74] on span "Call to Customer" at bounding box center [1109, 67] width 103 height 18
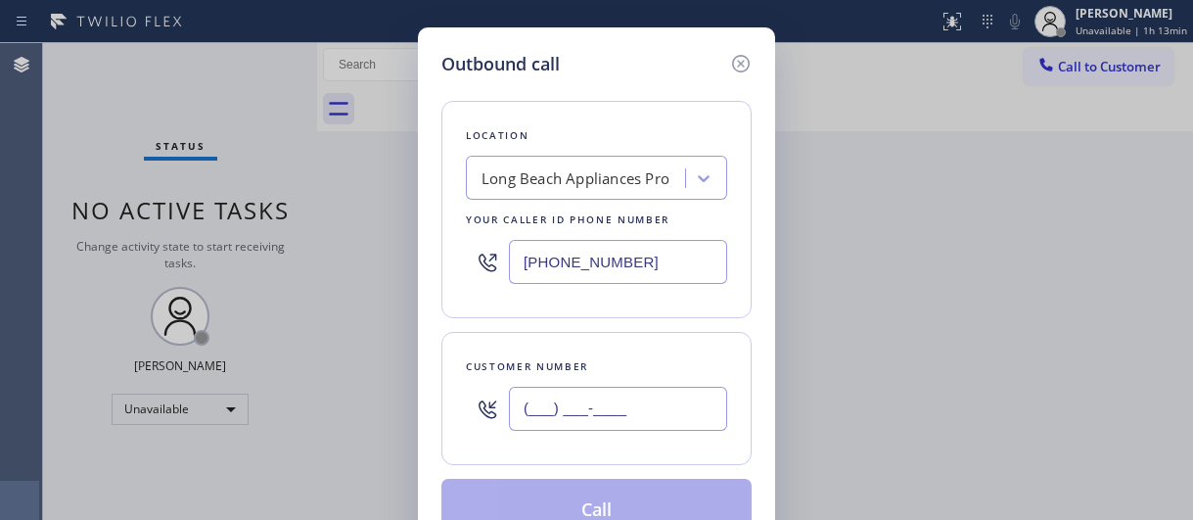
drag, startPoint x: 655, startPoint y: 417, endPoint x: 515, endPoint y: 420, distance: 140.0
click at [515, 420] on input "(___) ___-____" at bounding box center [618, 409] width 218 height 44
paste input "714) 253-2086"
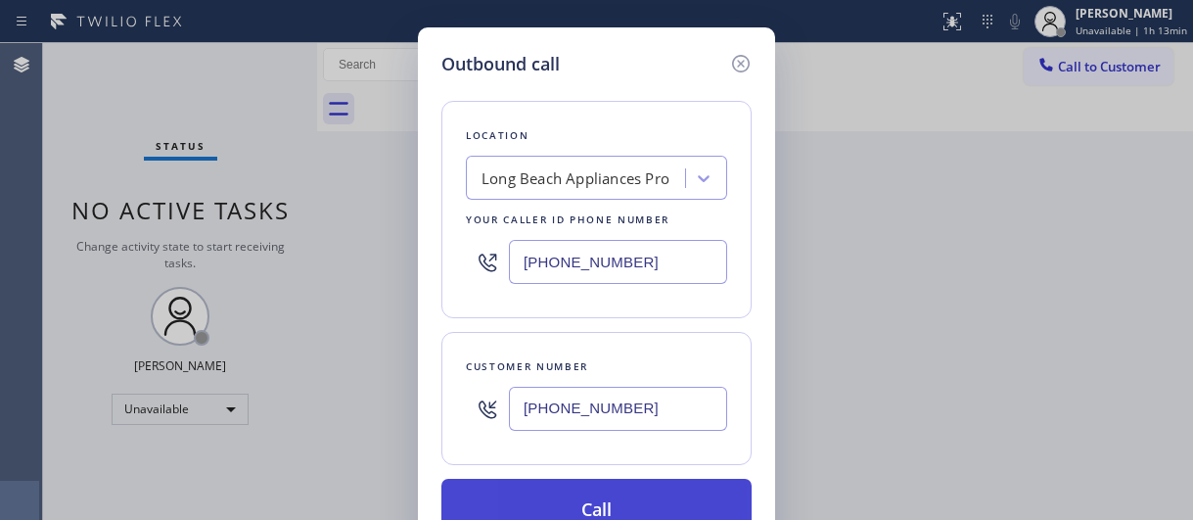
type input "[PHONE_NUMBER]"
click at [591, 494] on button "Call" at bounding box center [596, 510] width 310 height 63
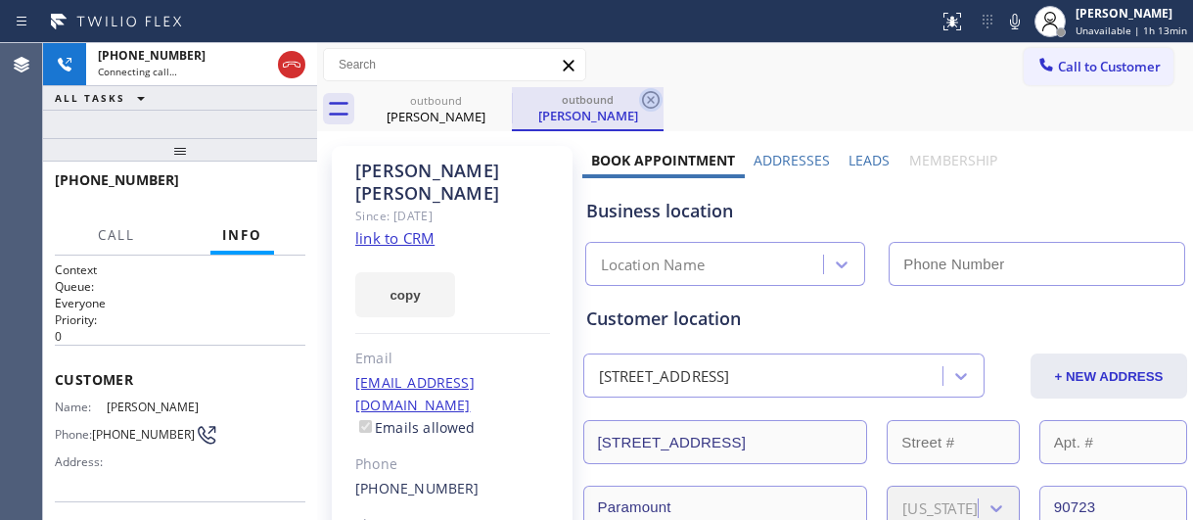
type input "[PHONE_NUMBER]"
click at [655, 102] on icon at bounding box center [650, 99] width 23 height 23
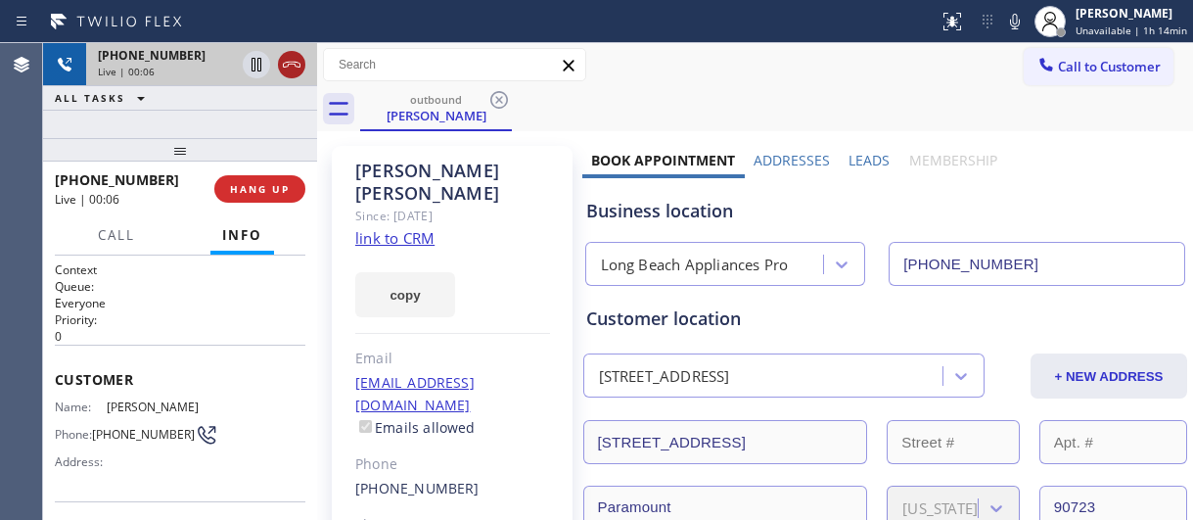
click at [293, 63] on icon at bounding box center [291, 64] width 23 height 23
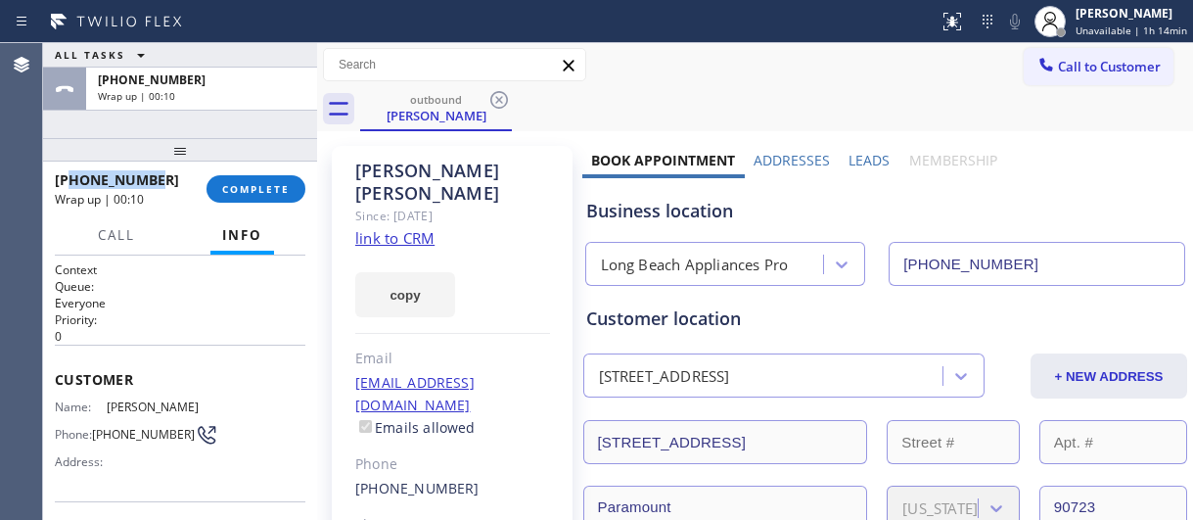
drag, startPoint x: 109, startPoint y: 181, endPoint x: 70, endPoint y: 179, distance: 38.2
click at [70, 179] on div "[PHONE_NUMBER]" at bounding box center [124, 179] width 138 height 19
copy span "7142532086"
click at [1058, 67] on span "Call to Customer" at bounding box center [1109, 67] width 103 height 18
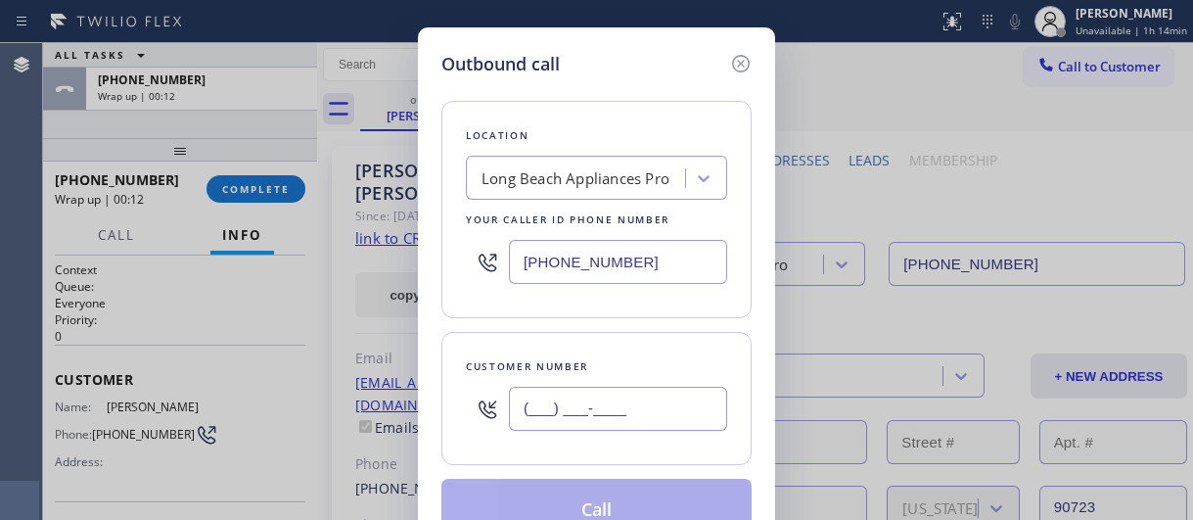
drag, startPoint x: 635, startPoint y: 418, endPoint x: 478, endPoint y: 408, distance: 157.9
click at [478, 408] on div "(___) ___-____" at bounding box center [596, 409] width 261 height 64
paste input "714) 253-2086"
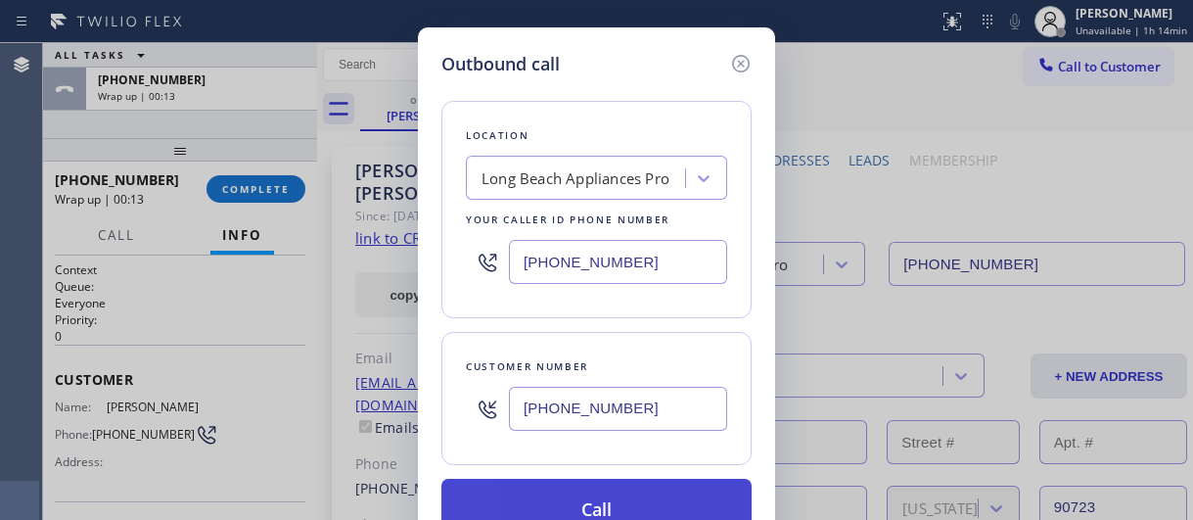
type input "[PHONE_NUMBER]"
click at [584, 506] on button "Call" at bounding box center [596, 510] width 310 height 63
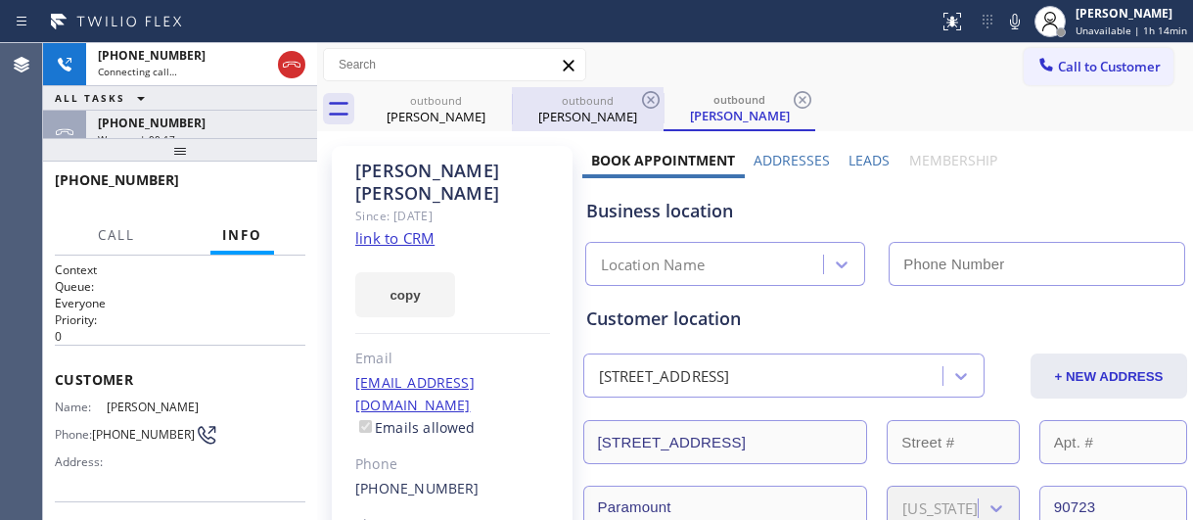
click at [586, 113] on div "[PERSON_NAME]" at bounding box center [588, 117] width 148 height 18
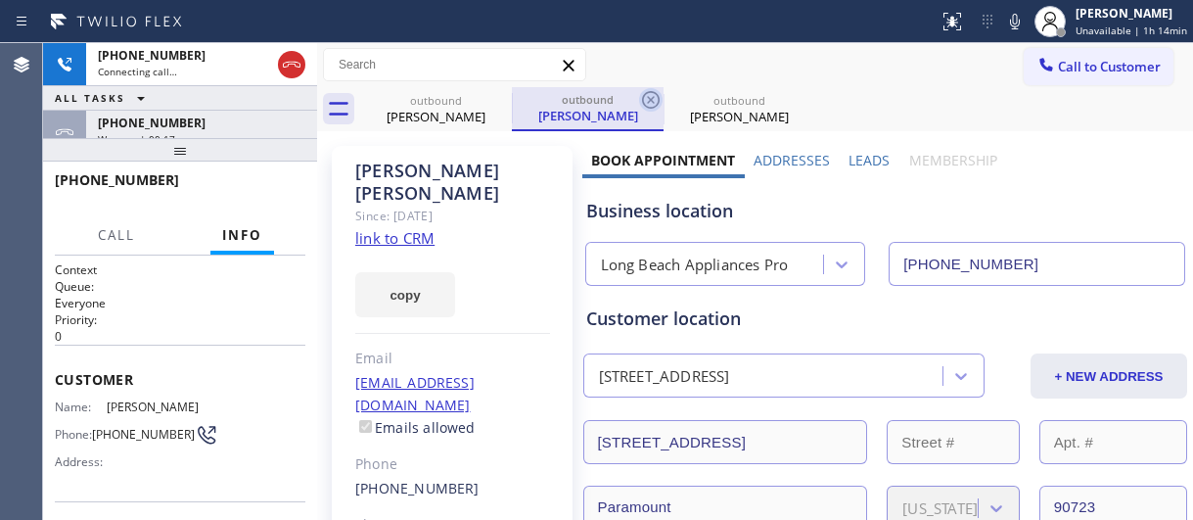
click at [654, 98] on icon at bounding box center [651, 100] width 18 height 18
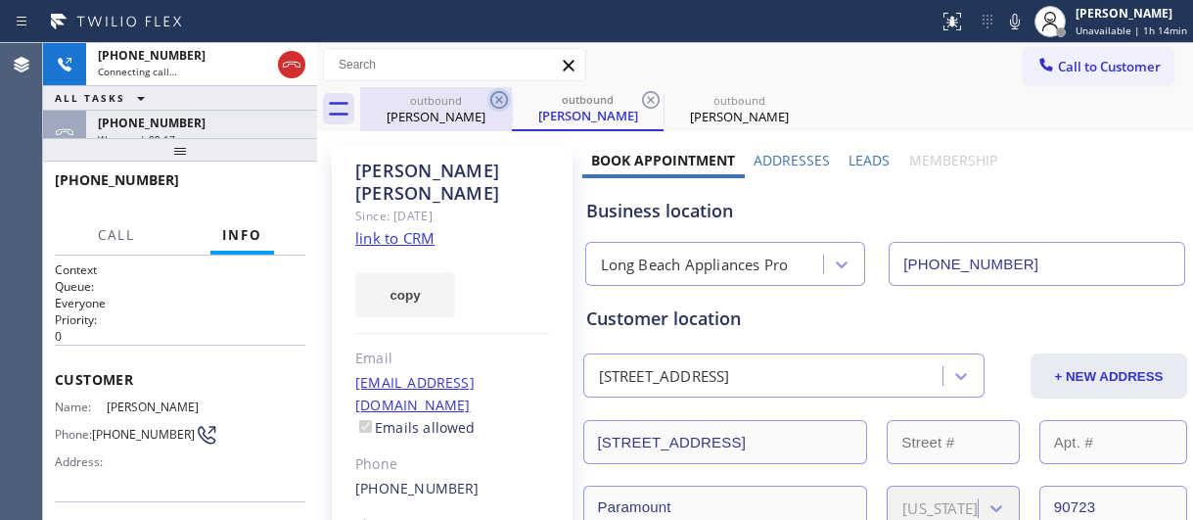
type input "[PHONE_NUMBER]"
click at [496, 102] on icon at bounding box center [499, 100] width 18 height 18
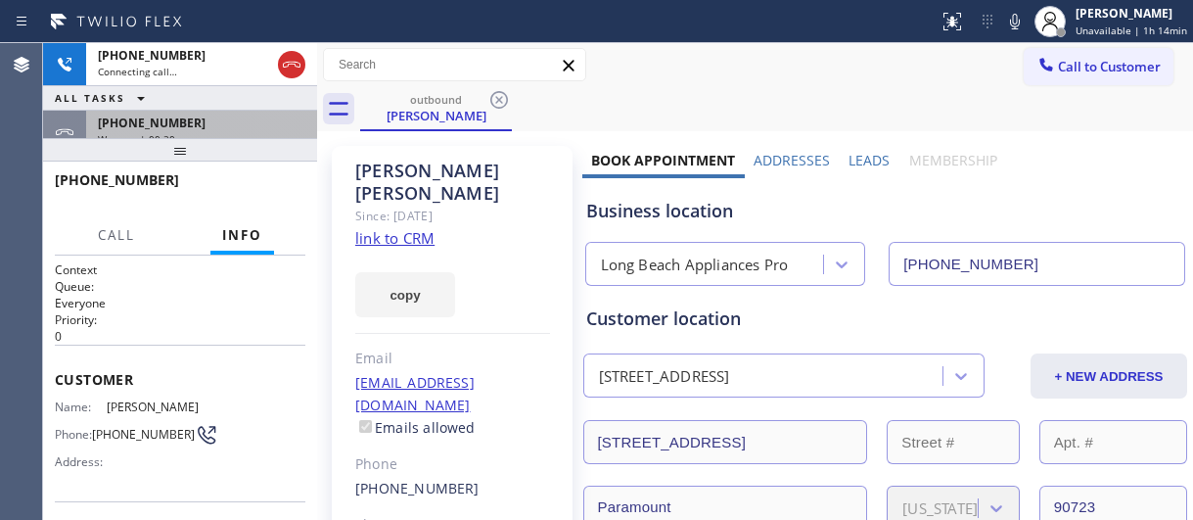
click at [208, 122] on div "[PHONE_NUMBER]" at bounding box center [201, 123] width 207 height 17
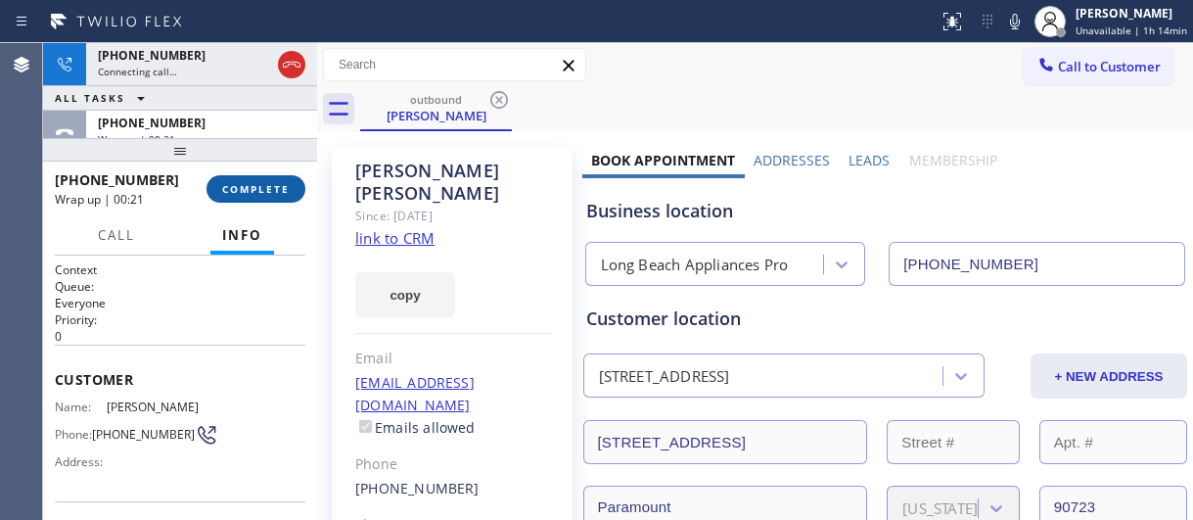
click at [253, 182] on span "COMPLETE" at bounding box center [256, 189] width 68 height 14
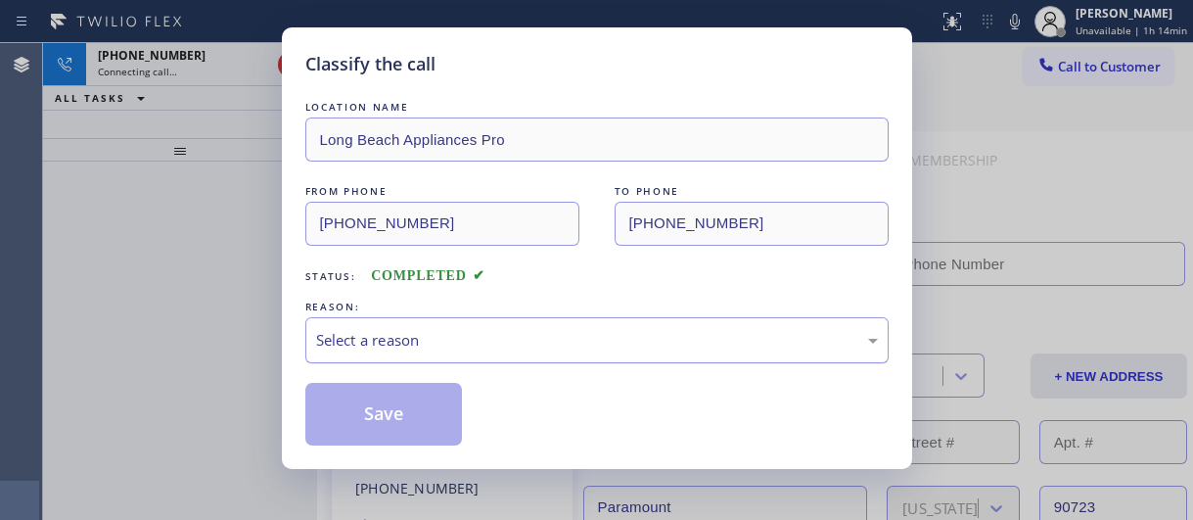
type input "[PHONE_NUMBER]"
click at [480, 348] on div "Select a reason" at bounding box center [597, 340] width 562 height 23
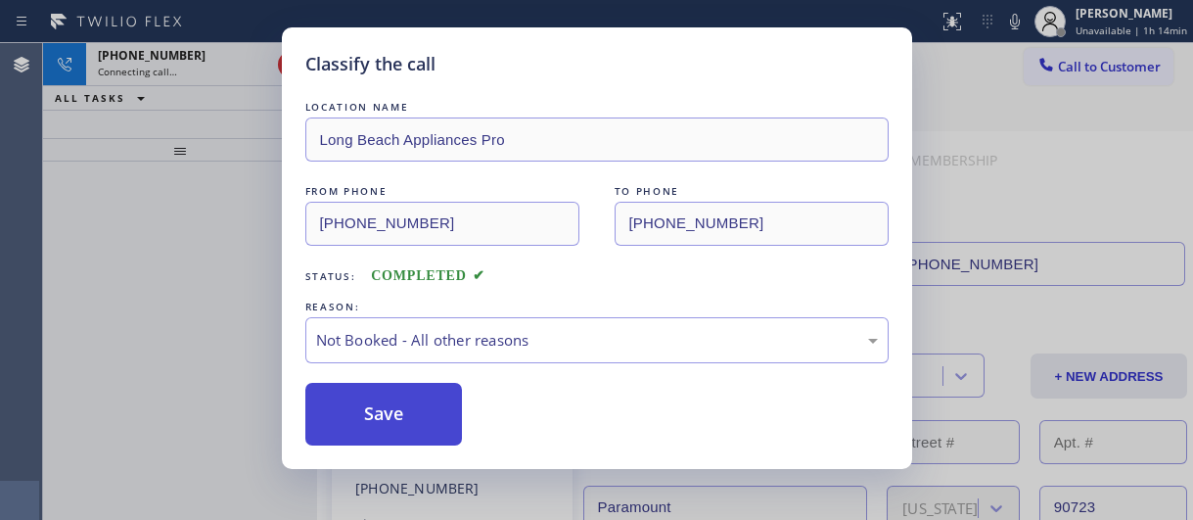
click at [414, 414] on button "Save" at bounding box center [384, 414] width 158 height 63
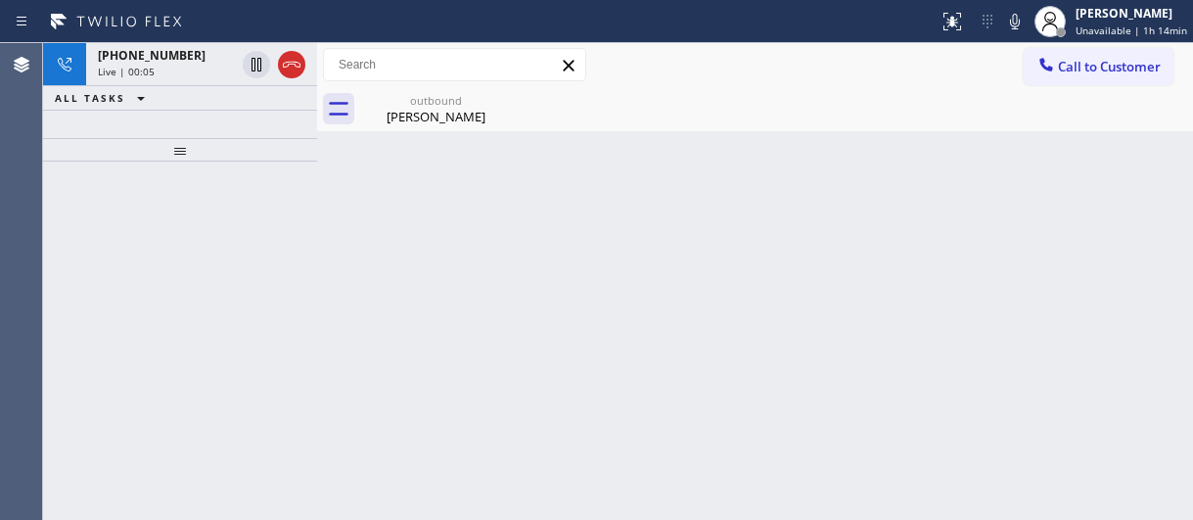
click at [876, 316] on div "Back to Dashboard Change Sender ID Customers Technicians Select a contact Outbo…" at bounding box center [755, 281] width 876 height 477
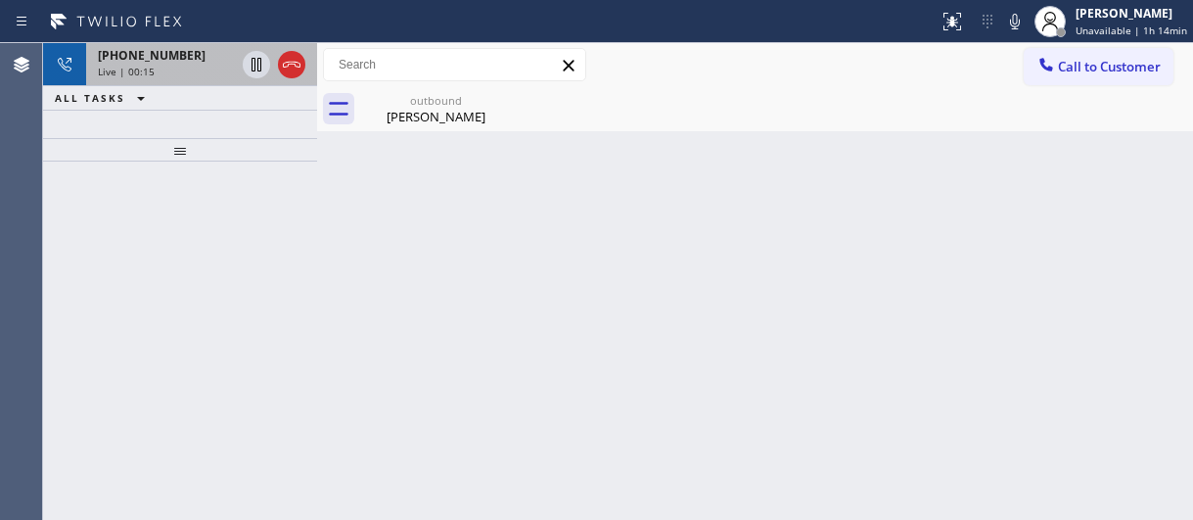
click at [186, 70] on div "Live | 00:15" at bounding box center [166, 72] width 137 height 14
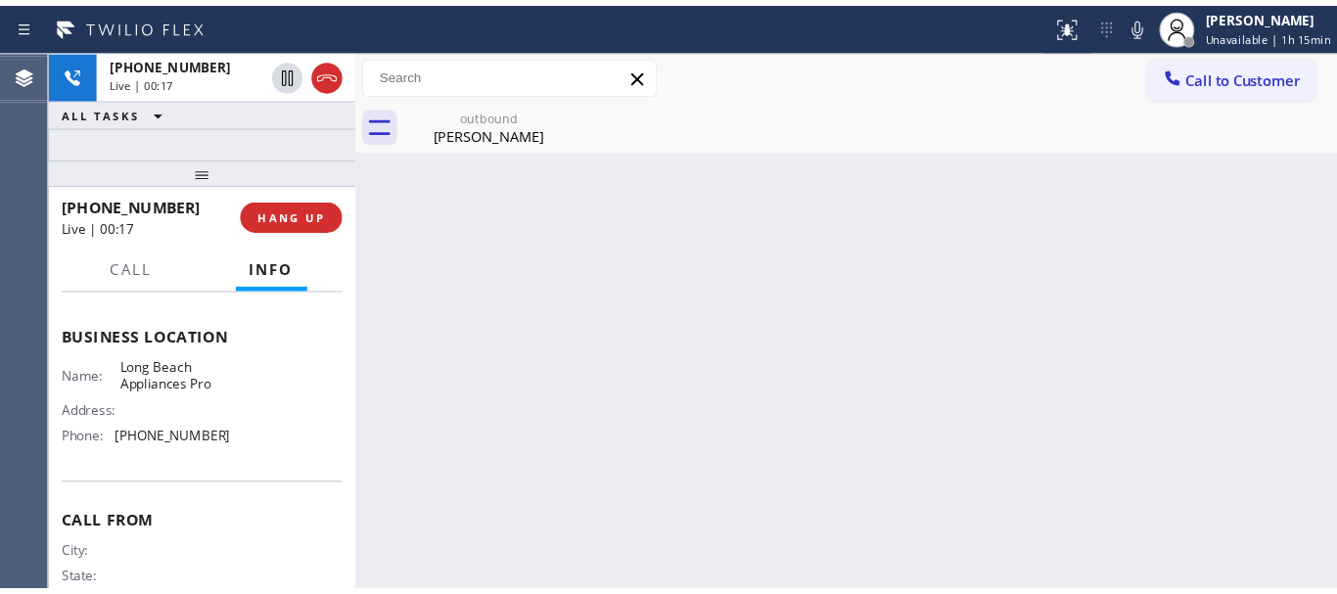
scroll to position [207, 0]
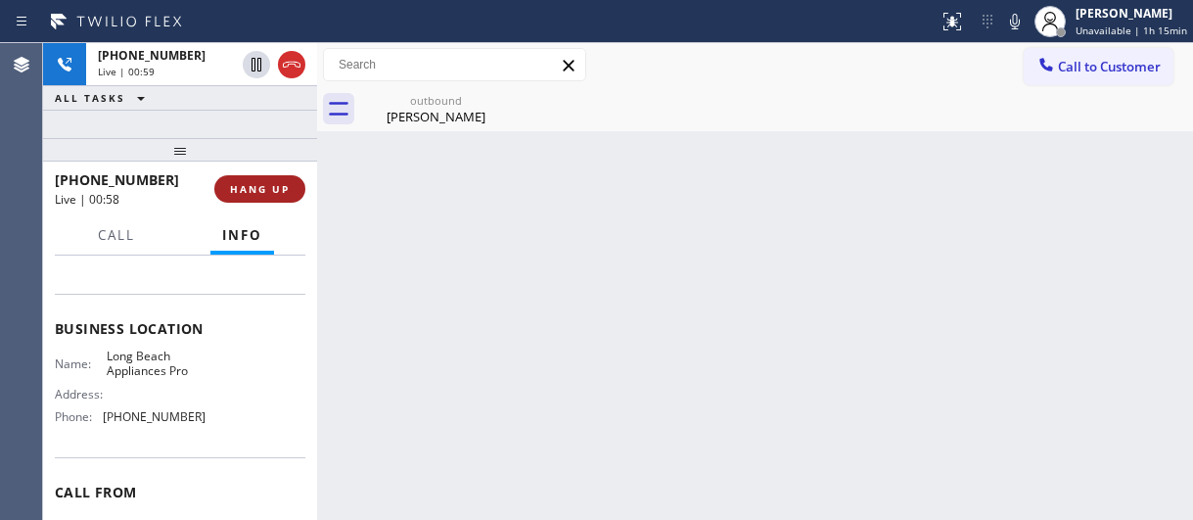
click at [286, 185] on span "HANG UP" at bounding box center [260, 189] width 60 height 14
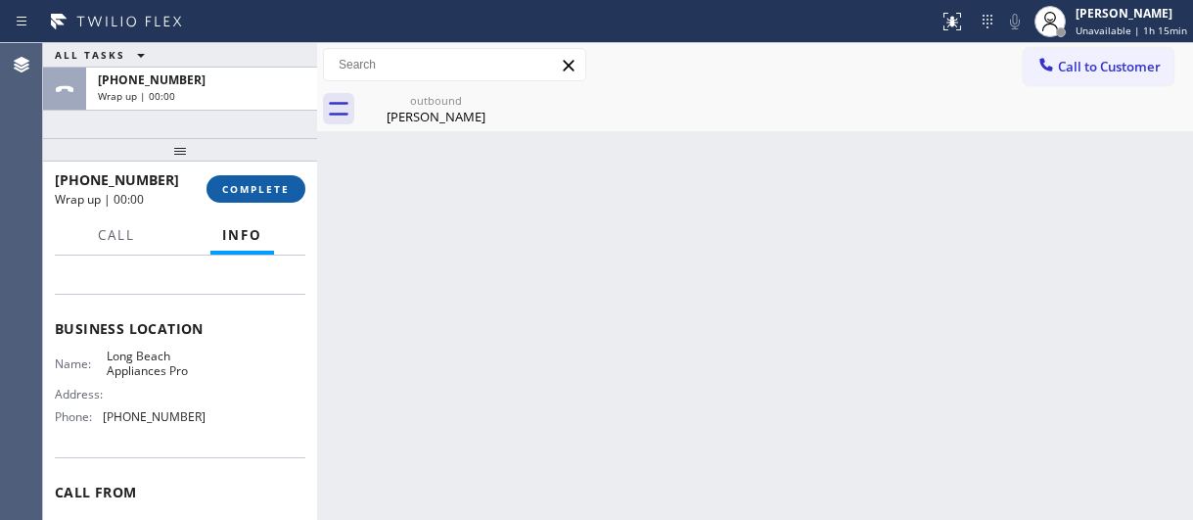
click at [263, 188] on span "COMPLETE" at bounding box center [256, 189] width 68 height 14
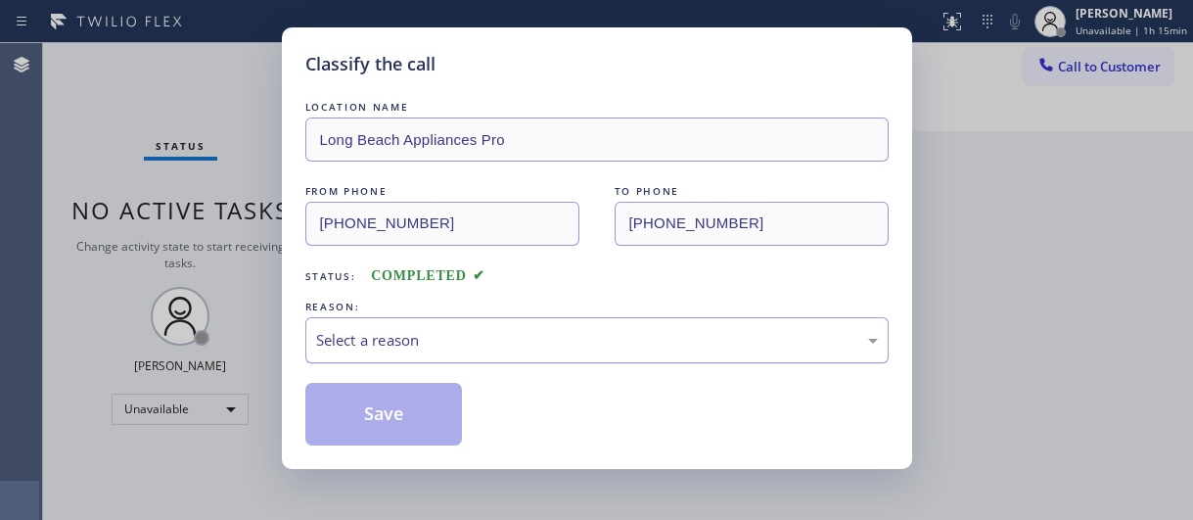
click at [534, 340] on div "Select a reason" at bounding box center [597, 340] width 562 height 23
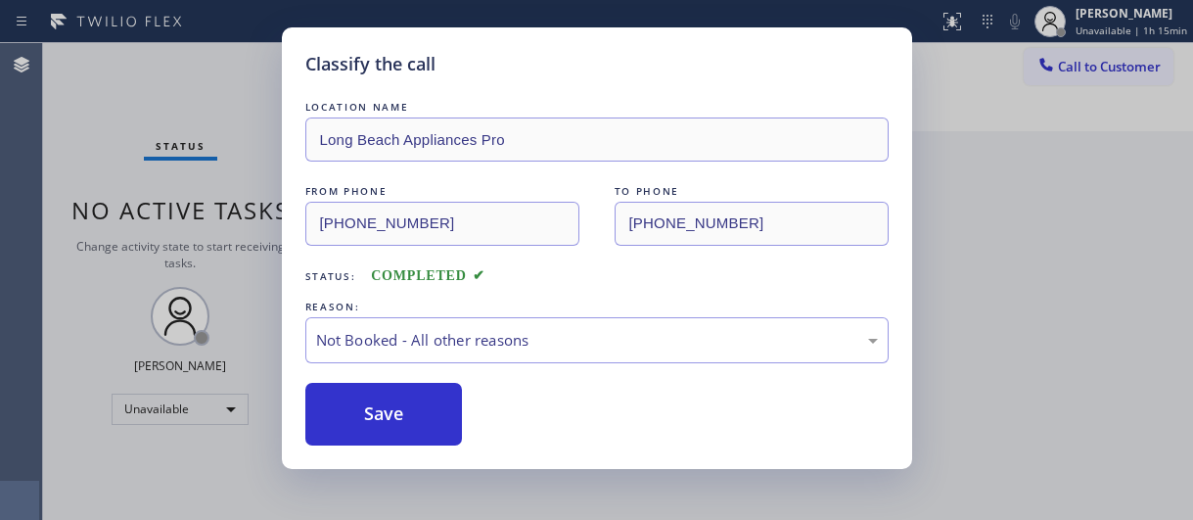
click at [412, 413] on button "Save" at bounding box center [384, 414] width 158 height 63
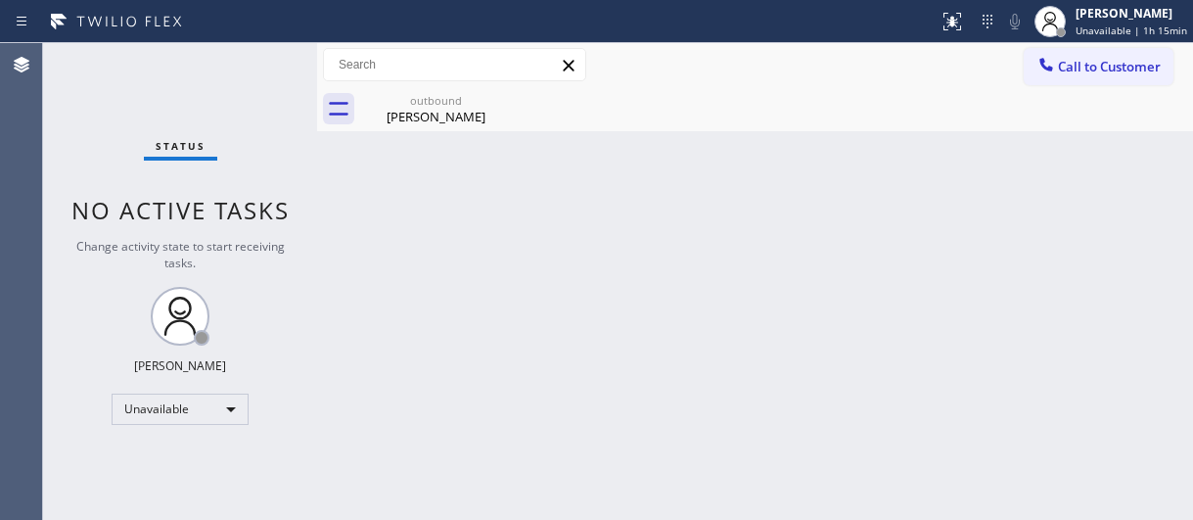
click at [458, 105] on div "outbound" at bounding box center [436, 100] width 148 height 15
click at [497, 101] on div at bounding box center [776, 109] width 833 height 44
drag, startPoint x: 875, startPoint y: 303, endPoint x: 764, endPoint y: 278, distance: 113.5
click at [874, 303] on div "Back to Dashboard Change Sender ID Customers Technicians Select a contact Outbo…" at bounding box center [755, 281] width 876 height 477
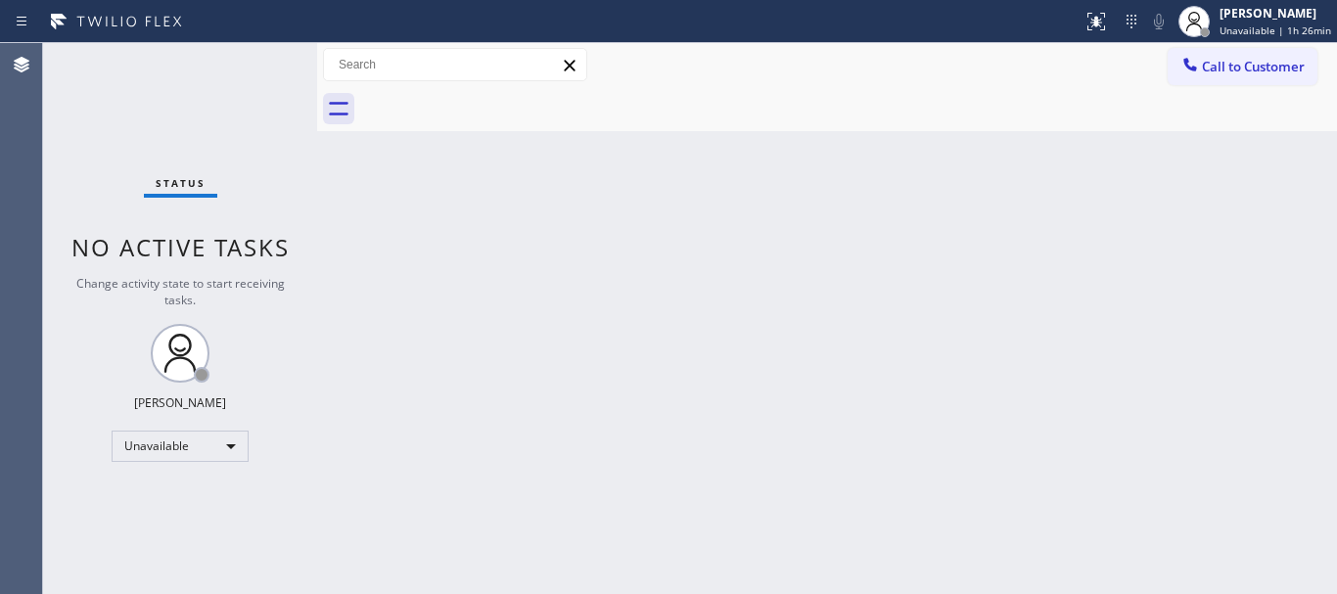
drag, startPoint x: 1242, startPoint y: 62, endPoint x: 1154, endPoint y: 66, distance: 88.2
click at [1192, 62] on span "Call to Customer" at bounding box center [1253, 67] width 103 height 18
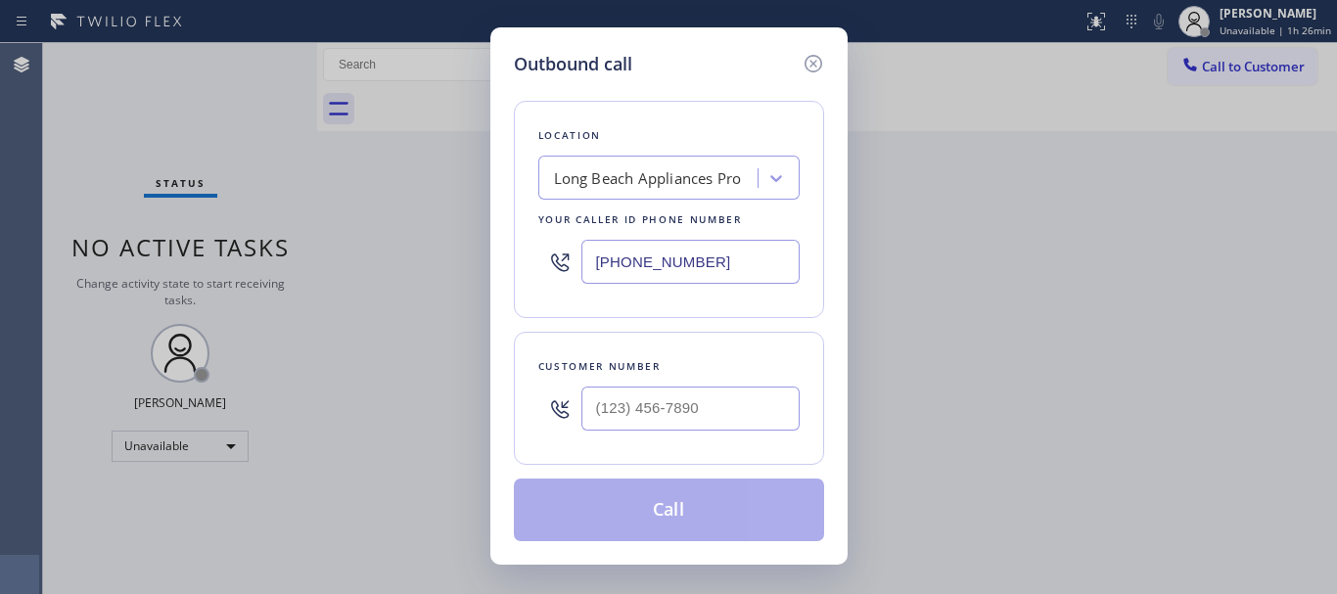
drag, startPoint x: 623, startPoint y: 251, endPoint x: 651, endPoint y: 73, distance: 179.2
click at [539, 228] on div "Location Long Beach Appliances Pro Your caller id phone number (562) 489-9480" at bounding box center [669, 209] width 310 height 217
paste input "877) 777-0796"
type input "(877) 777-0796"
paste input "937) 475-6280"
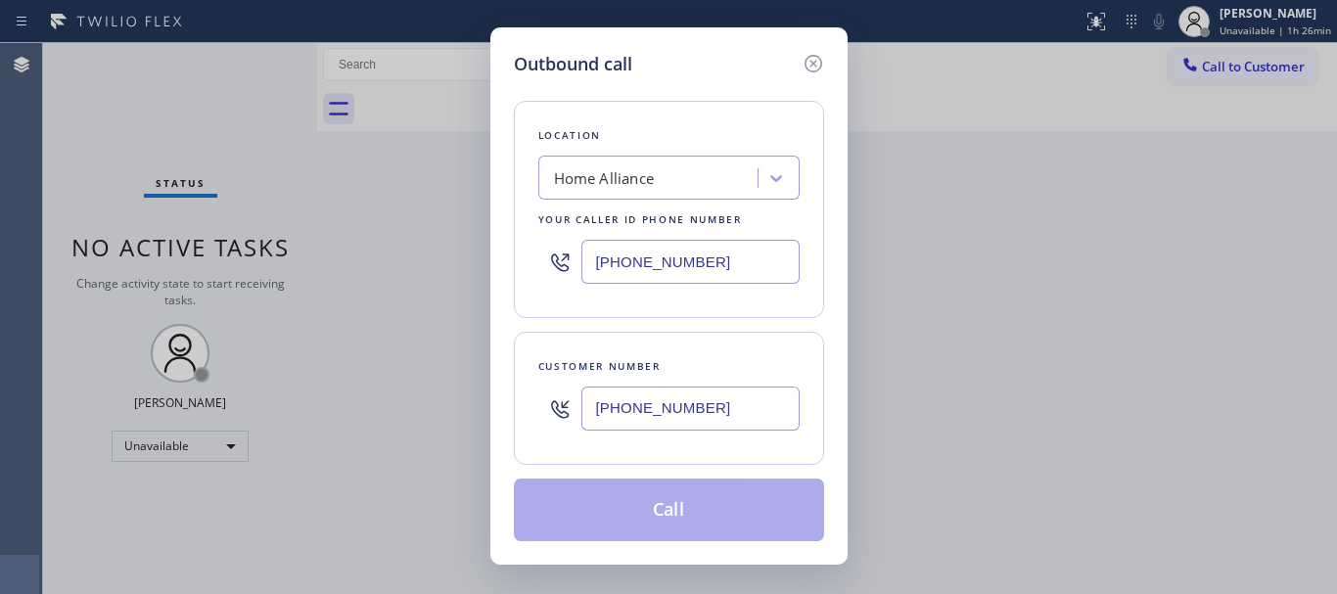
drag, startPoint x: 688, startPoint y: 406, endPoint x: 552, endPoint y: 393, distance: 136.6
click at [552, 393] on div "(937) 475-6280" at bounding box center [668, 409] width 261 height 64
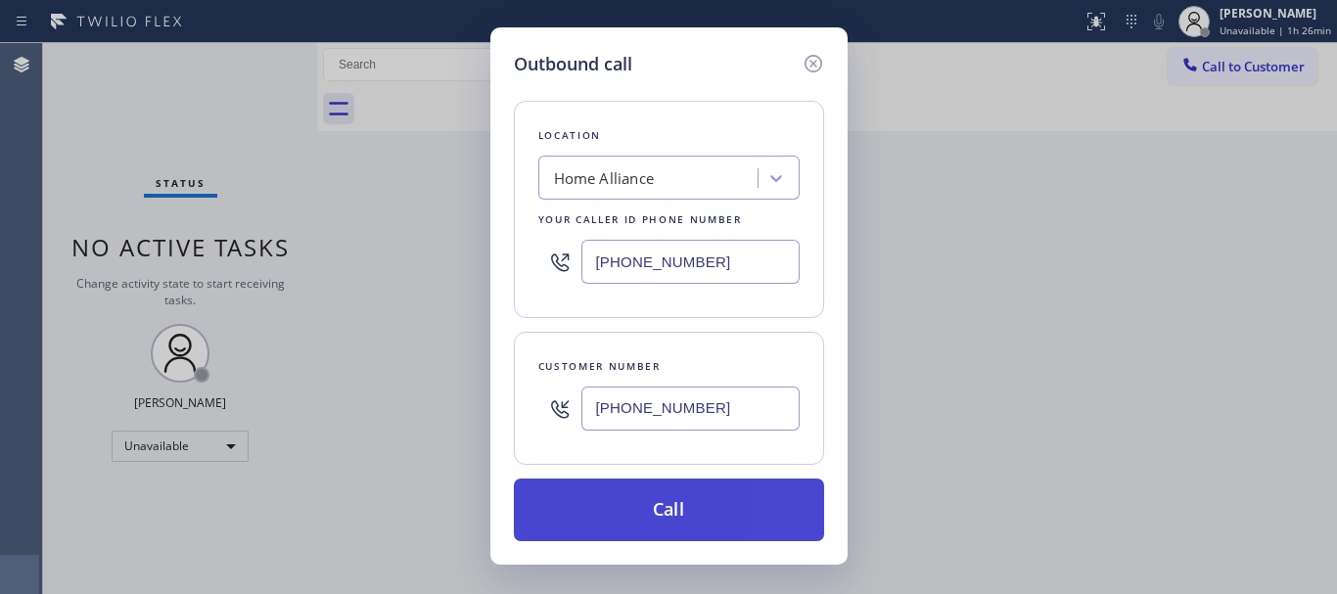
type input "(937) 475-6280"
click at [682, 519] on button "Call" at bounding box center [669, 510] width 310 height 63
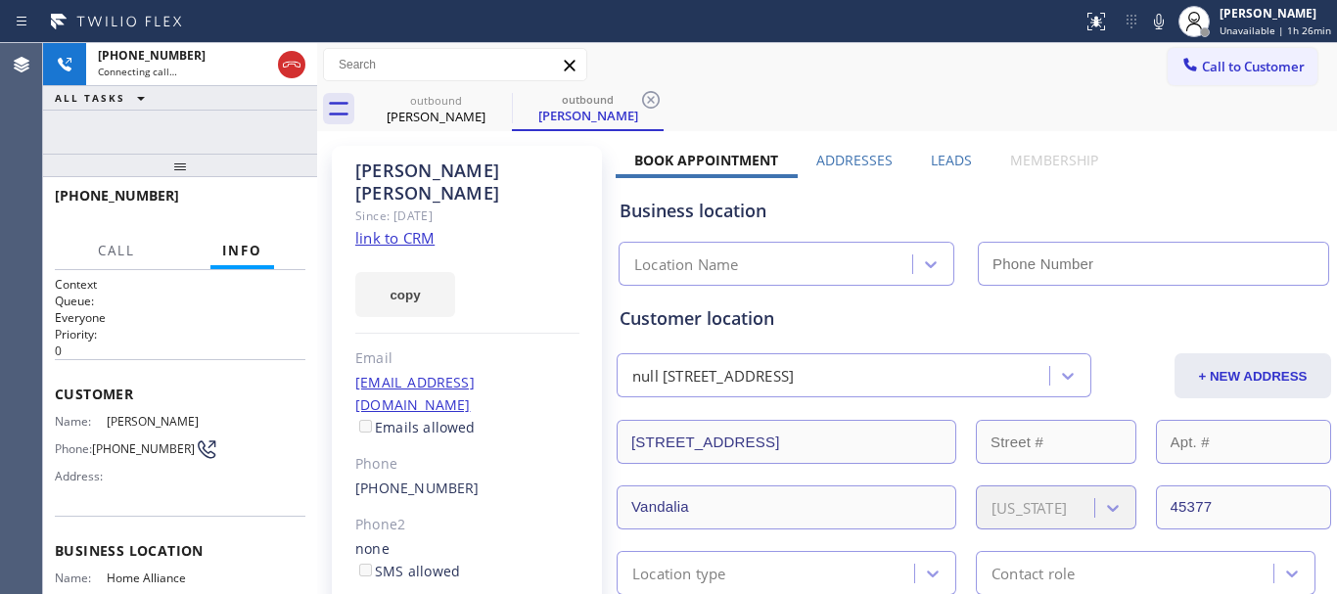
type input "(877) 777-0796"
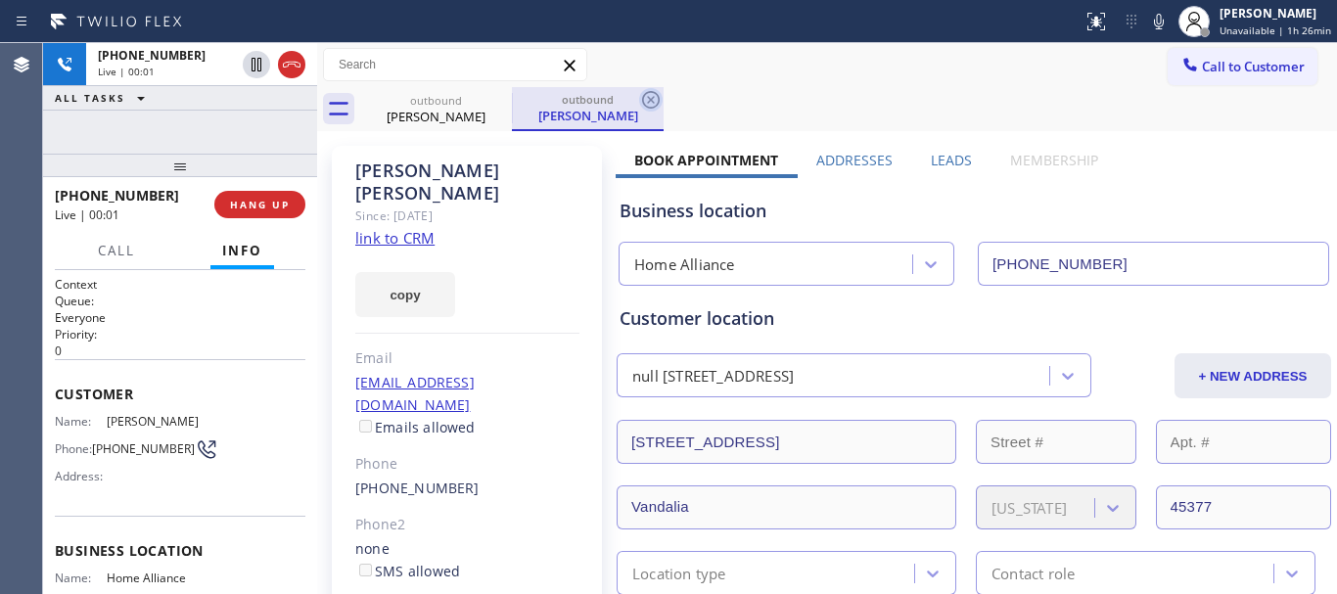
click at [645, 95] on icon at bounding box center [651, 100] width 18 height 18
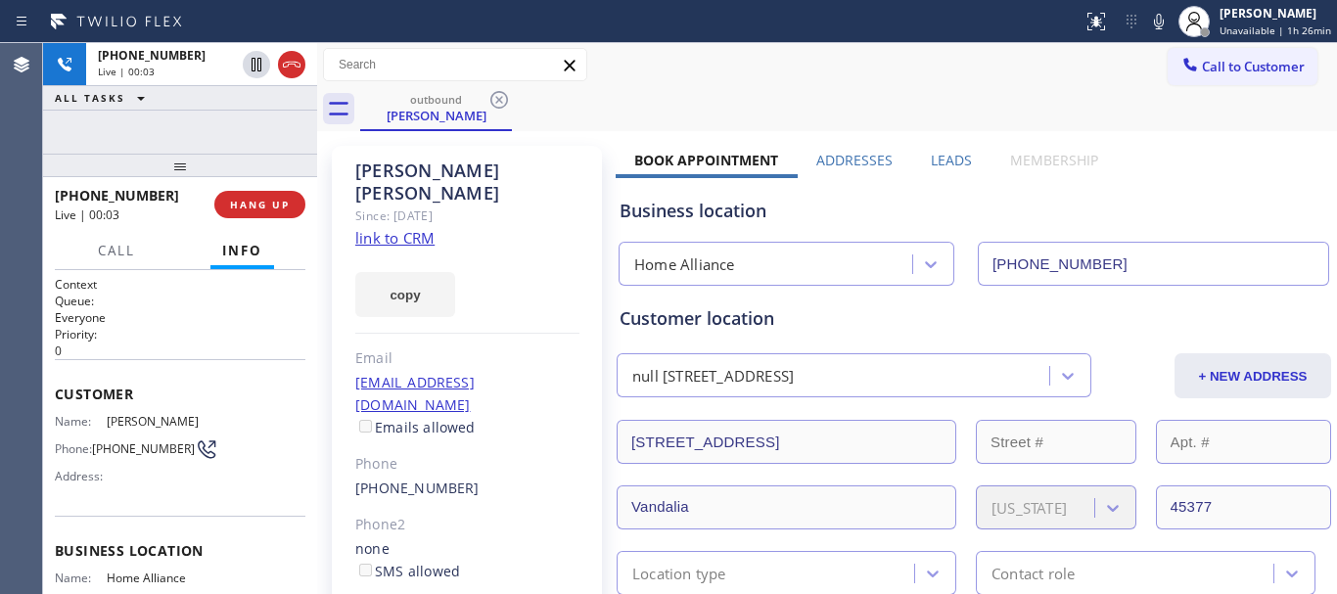
scroll to position [246, 0]
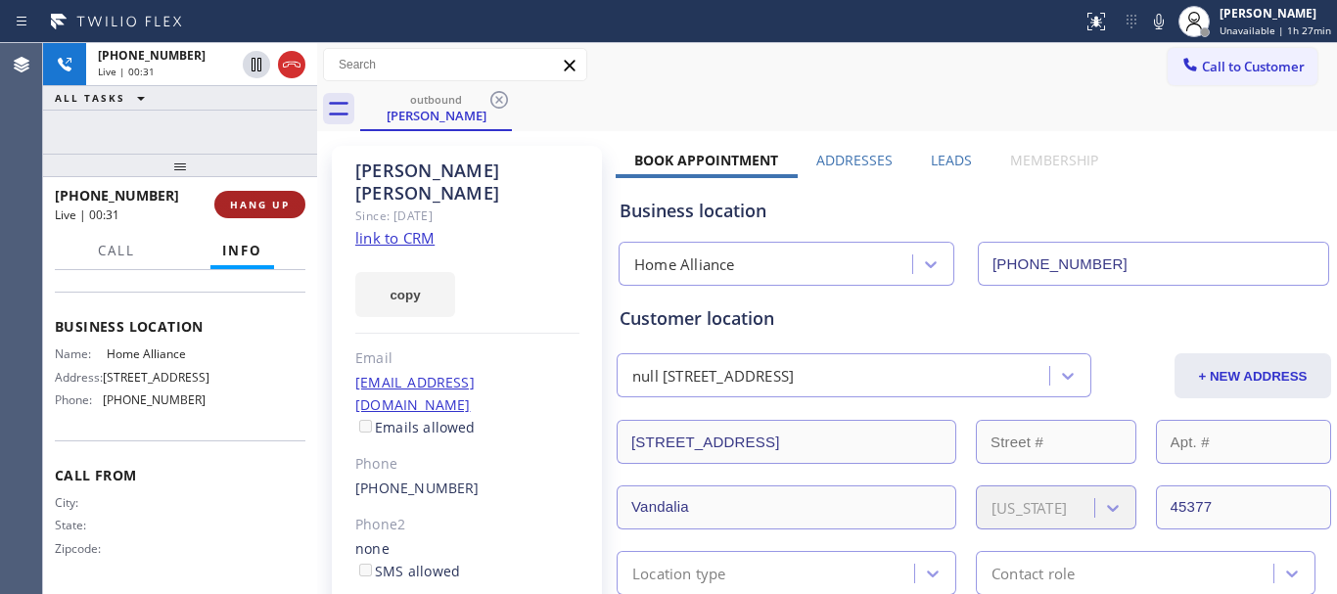
click at [257, 205] on span "HANG UP" at bounding box center [260, 205] width 60 height 14
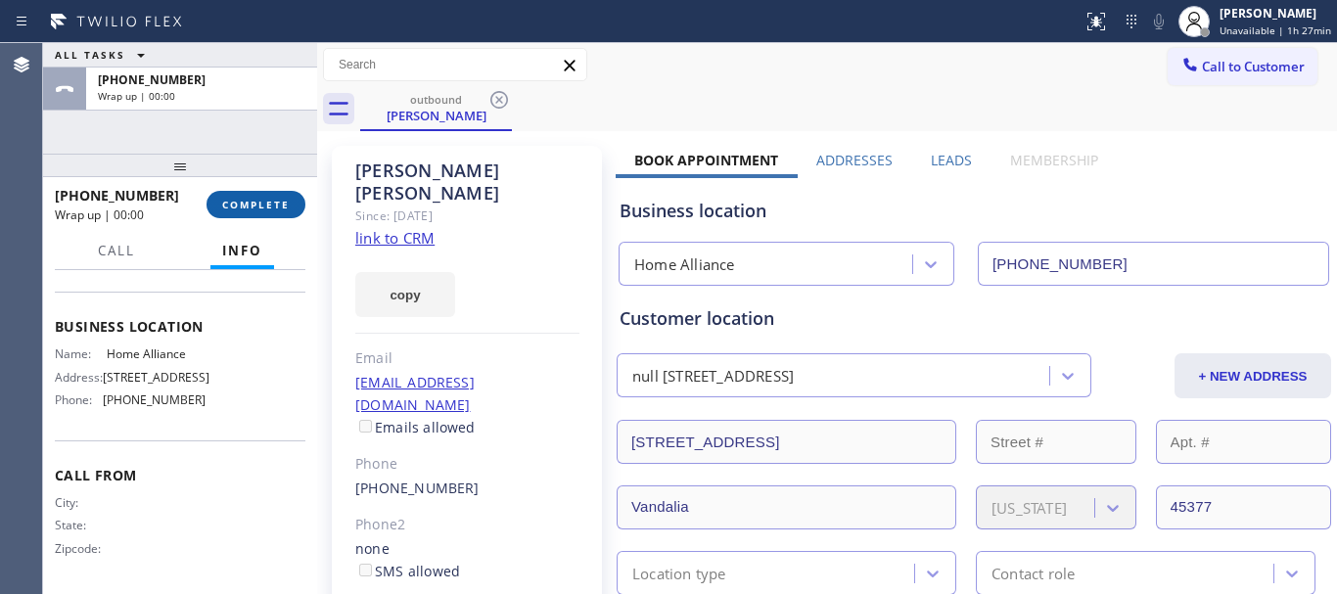
click at [257, 205] on span "COMPLETE" at bounding box center [256, 205] width 68 height 14
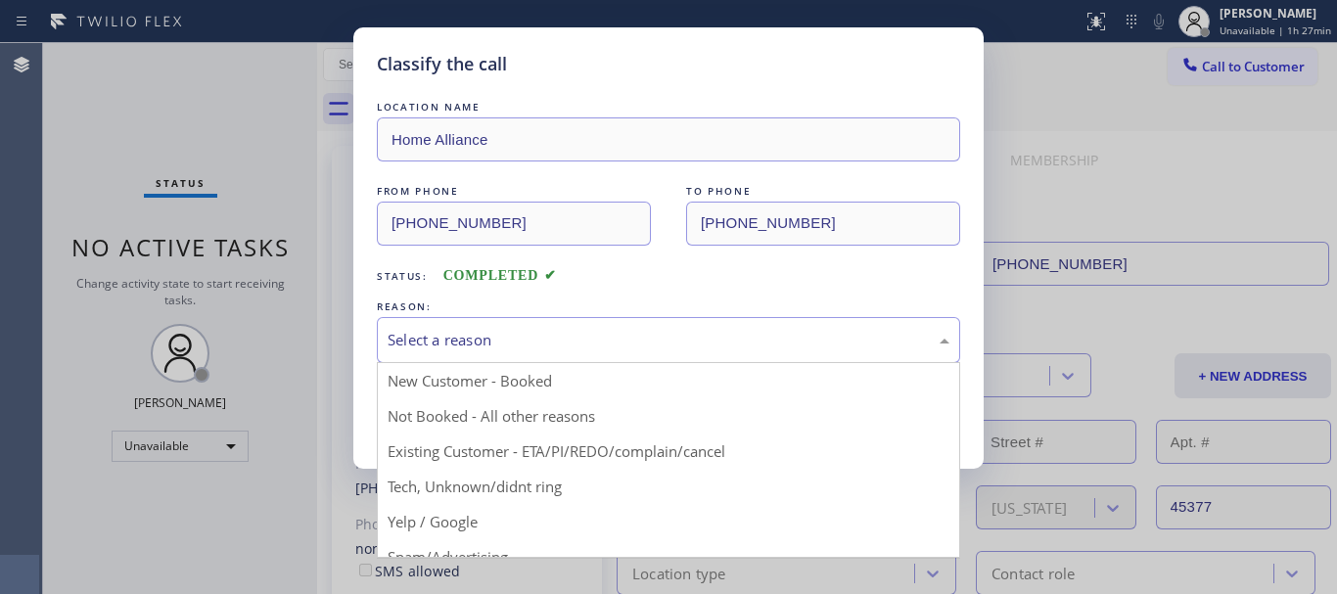
click at [572, 344] on div "Select a reason" at bounding box center [669, 340] width 562 height 23
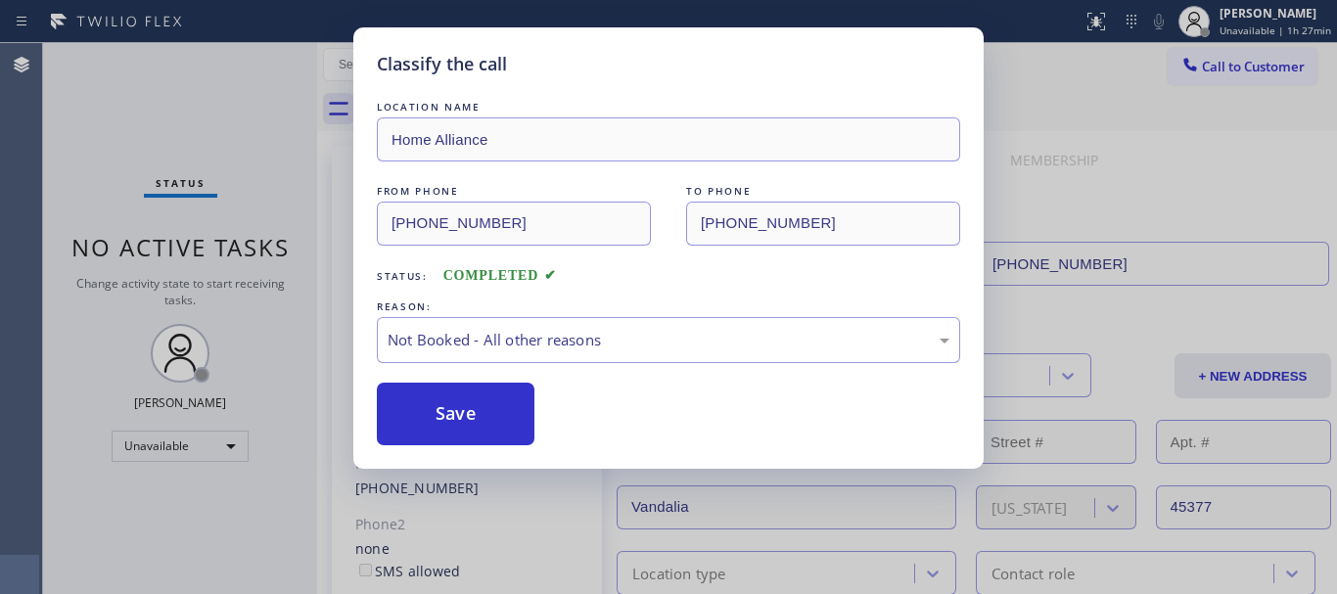
click at [467, 416] on button "Save" at bounding box center [456, 414] width 158 height 63
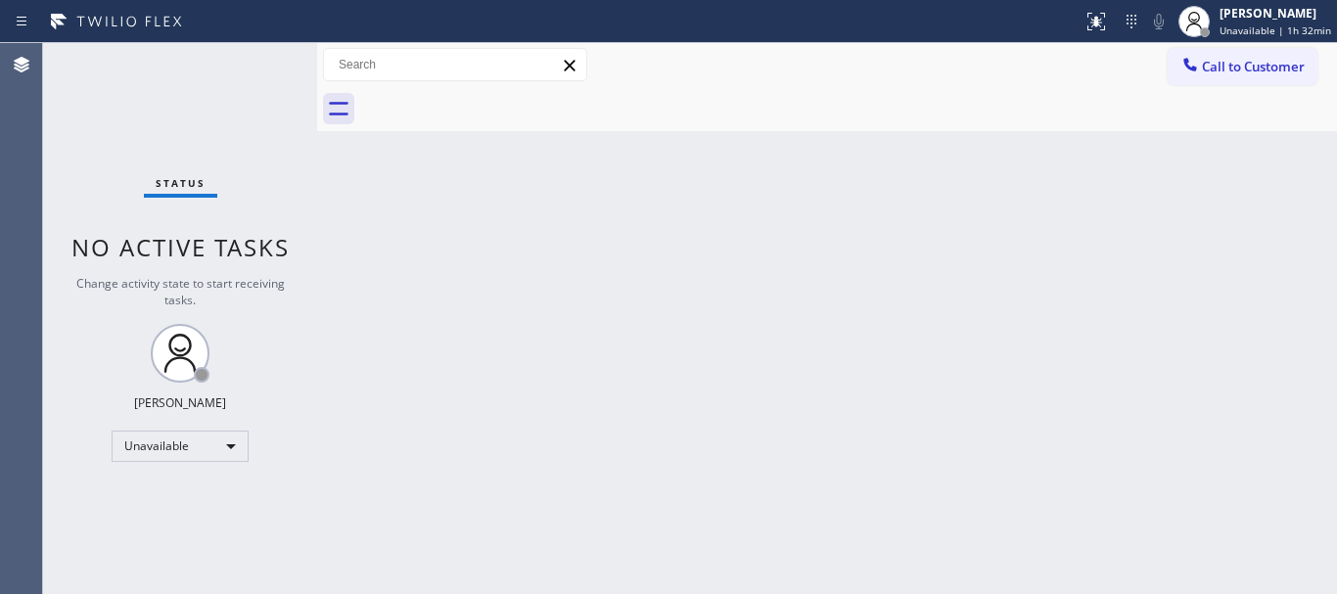
drag, startPoint x: 1224, startPoint y: 65, endPoint x: 1178, endPoint y: 68, distance: 46.1
click at [1192, 65] on span "Call to Customer" at bounding box center [1253, 67] width 103 height 18
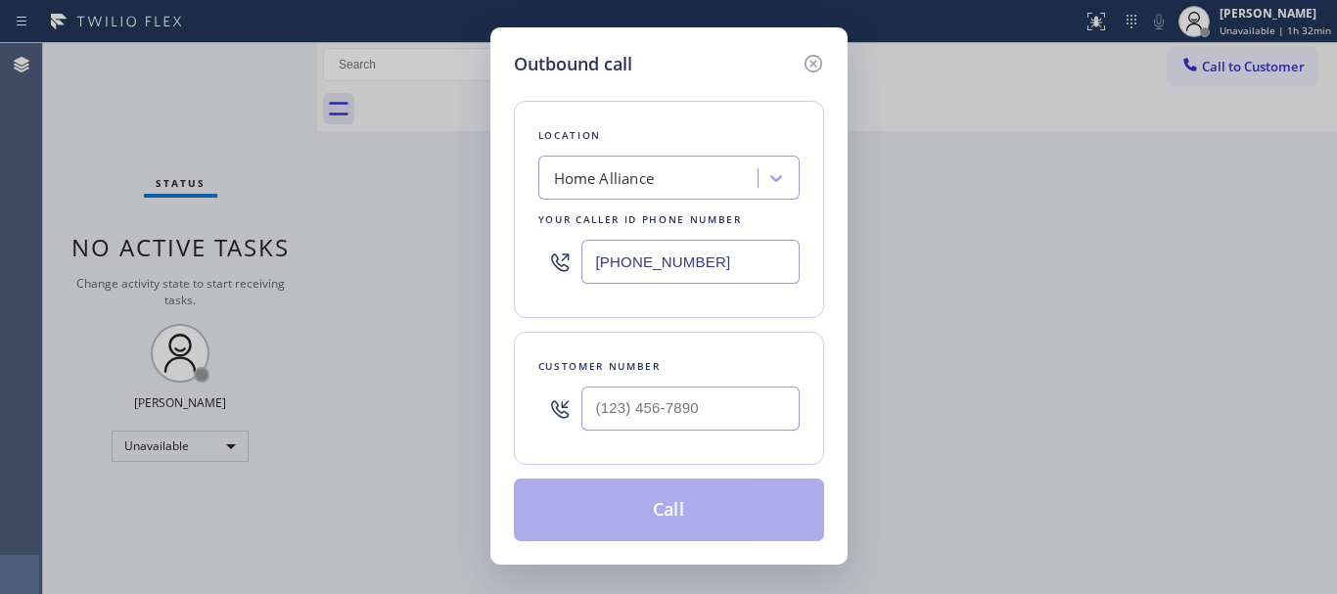
drag, startPoint x: 622, startPoint y: 246, endPoint x: 495, endPoint y: 204, distance: 134.0
click at [502, 211] on div "Outbound call Location Home Alliance Your caller id phone number (877) 777-0796…" at bounding box center [668, 295] width 357 height 537
paste input "323) 870-7123"
type input "(323) 870-7123"
click at [684, 387] on div at bounding box center [690, 409] width 218 height 64
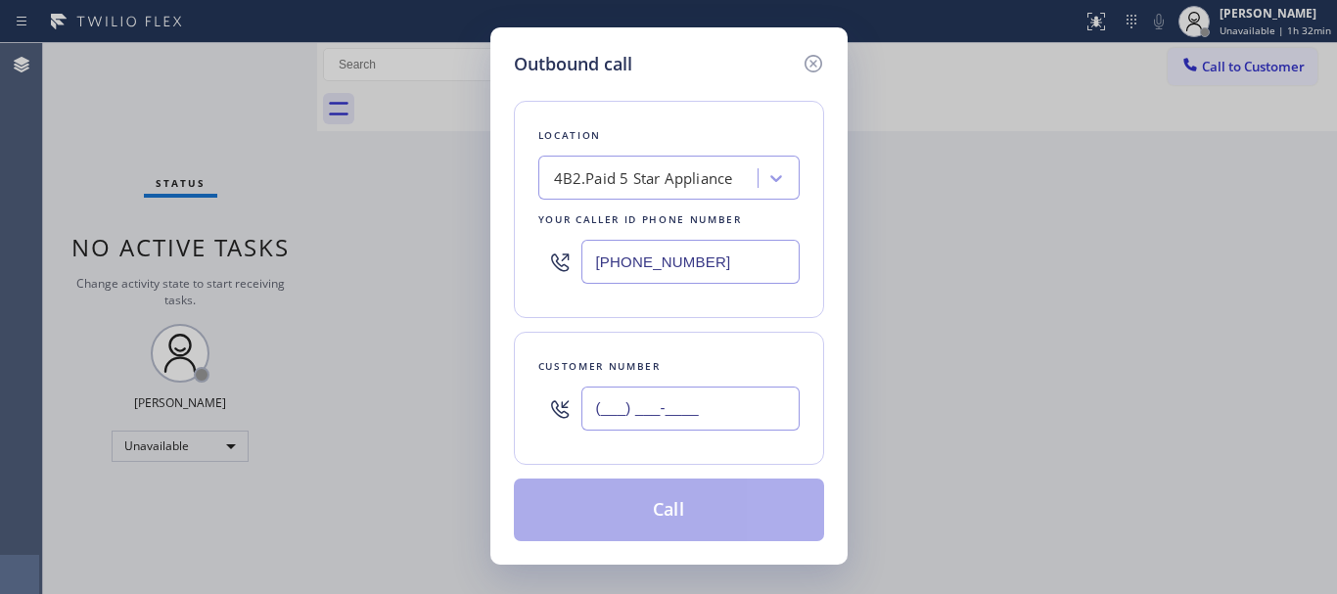
click at [695, 401] on input "(___) ___-____" at bounding box center [690, 409] width 218 height 44
paste input "310) 386-3773"
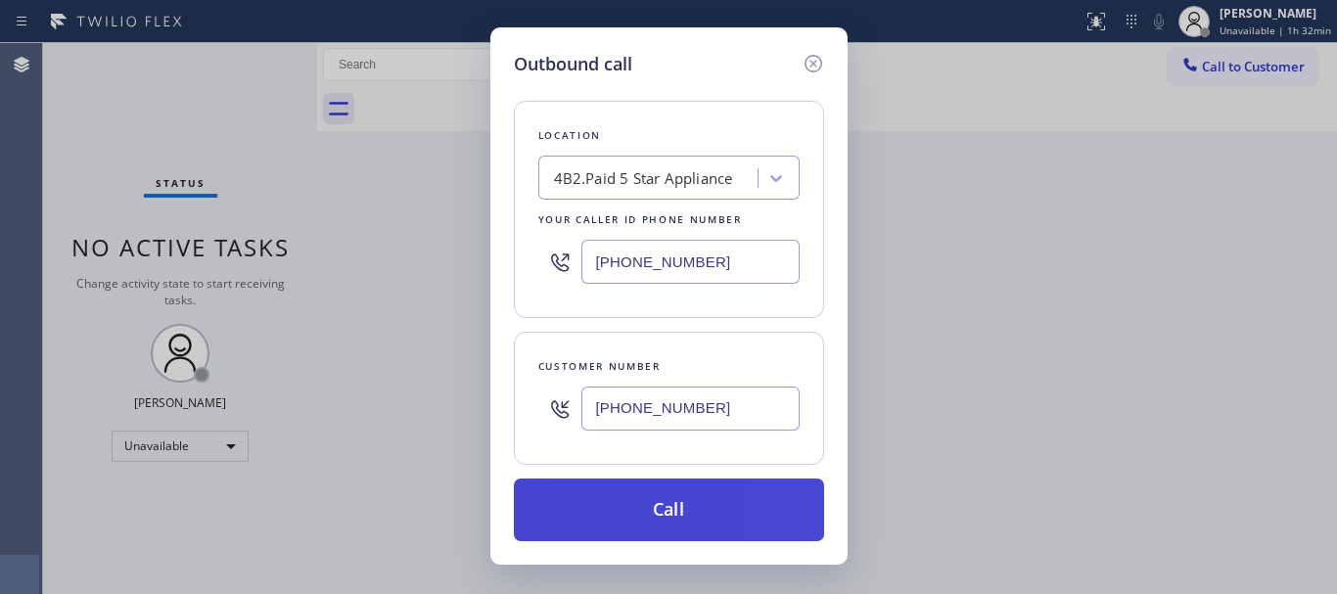
type input "(310) 386-3773"
click at [699, 513] on button "Call" at bounding box center [669, 510] width 310 height 63
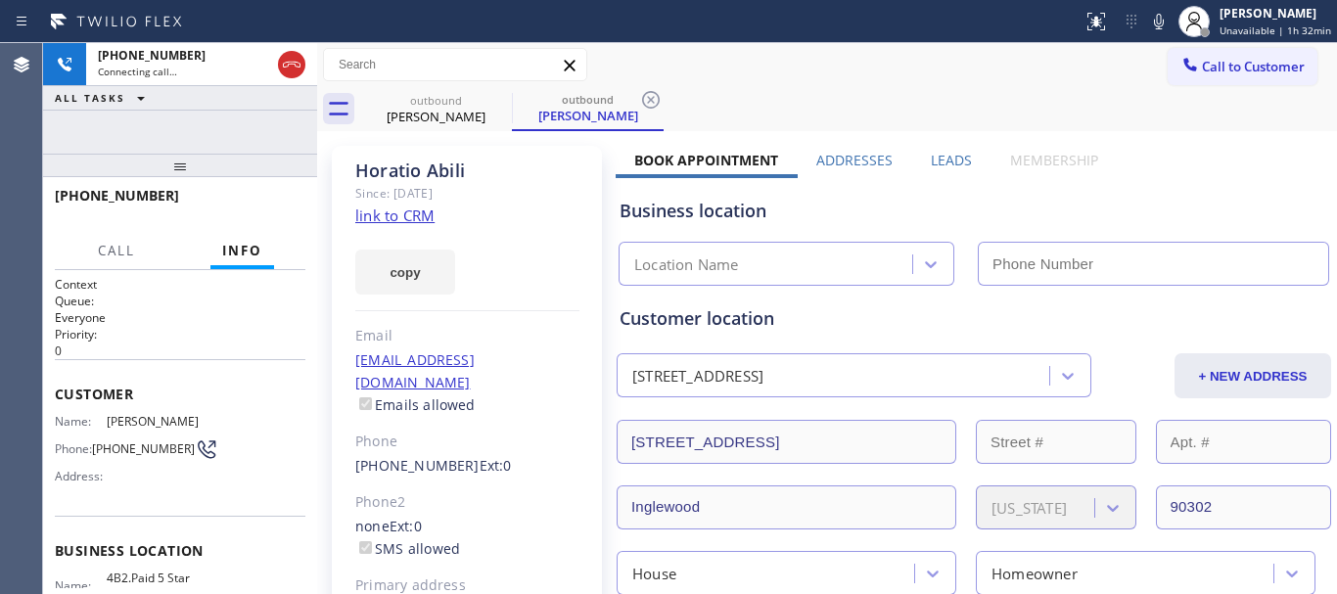
type input "(323) 870-7123"
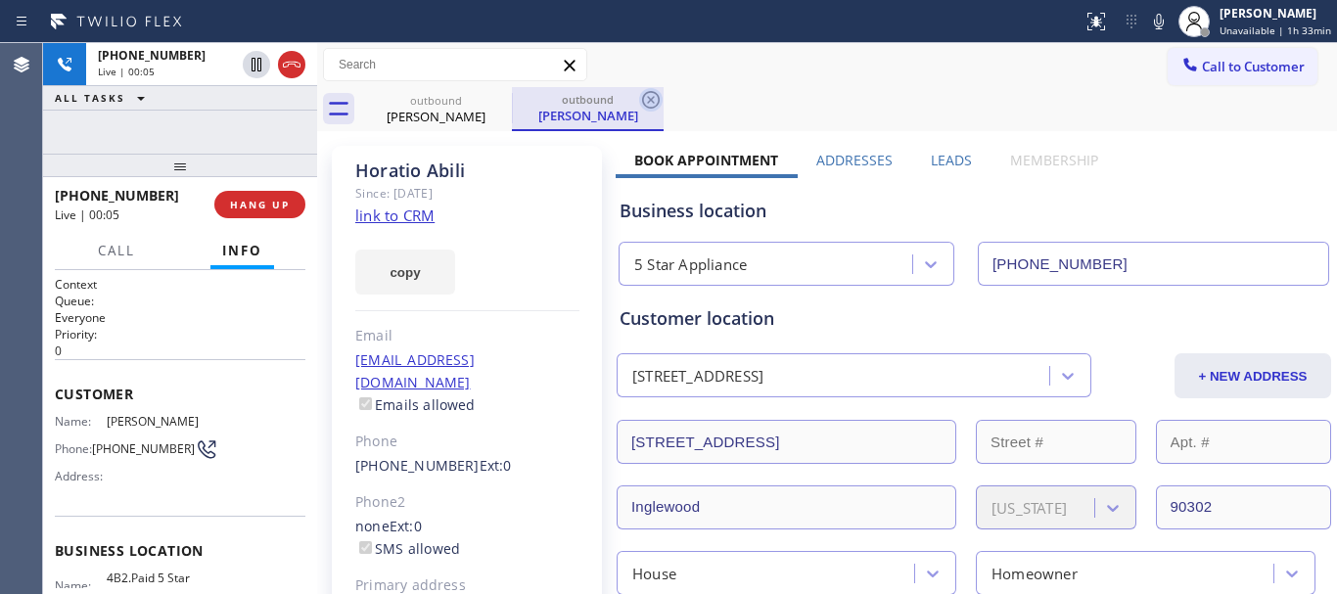
click at [647, 102] on icon at bounding box center [650, 99] width 23 height 23
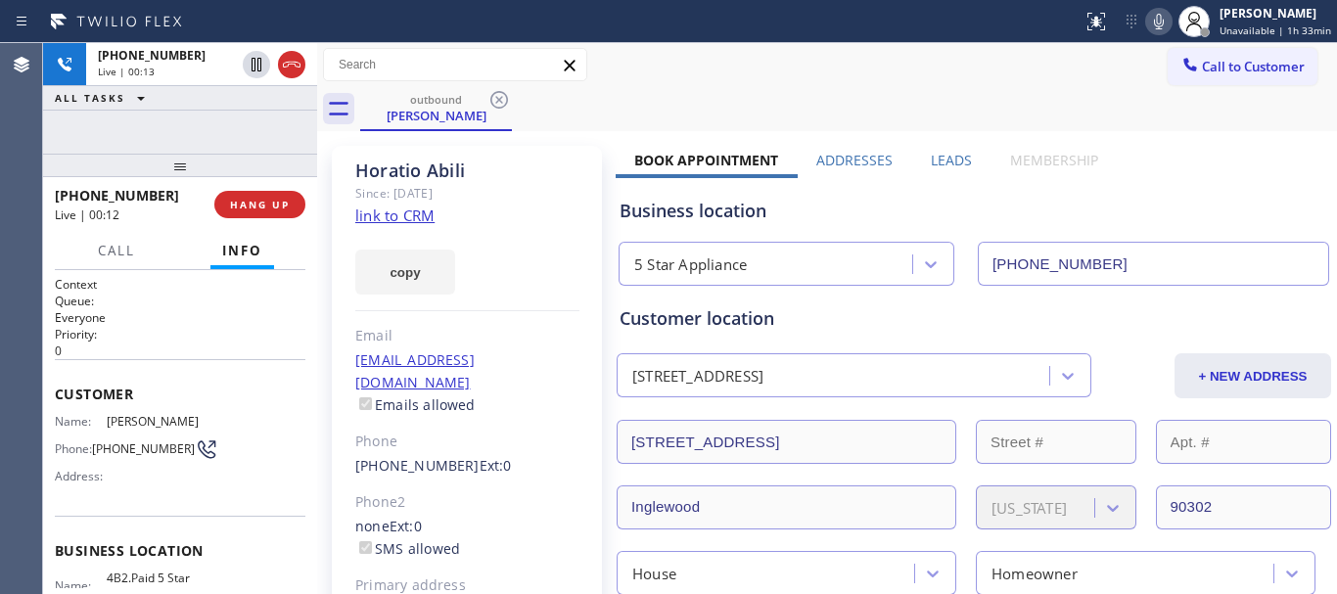
click at [1162, 26] on icon at bounding box center [1158, 21] width 23 height 23
click at [1163, 24] on icon at bounding box center [1158, 21] width 23 height 23
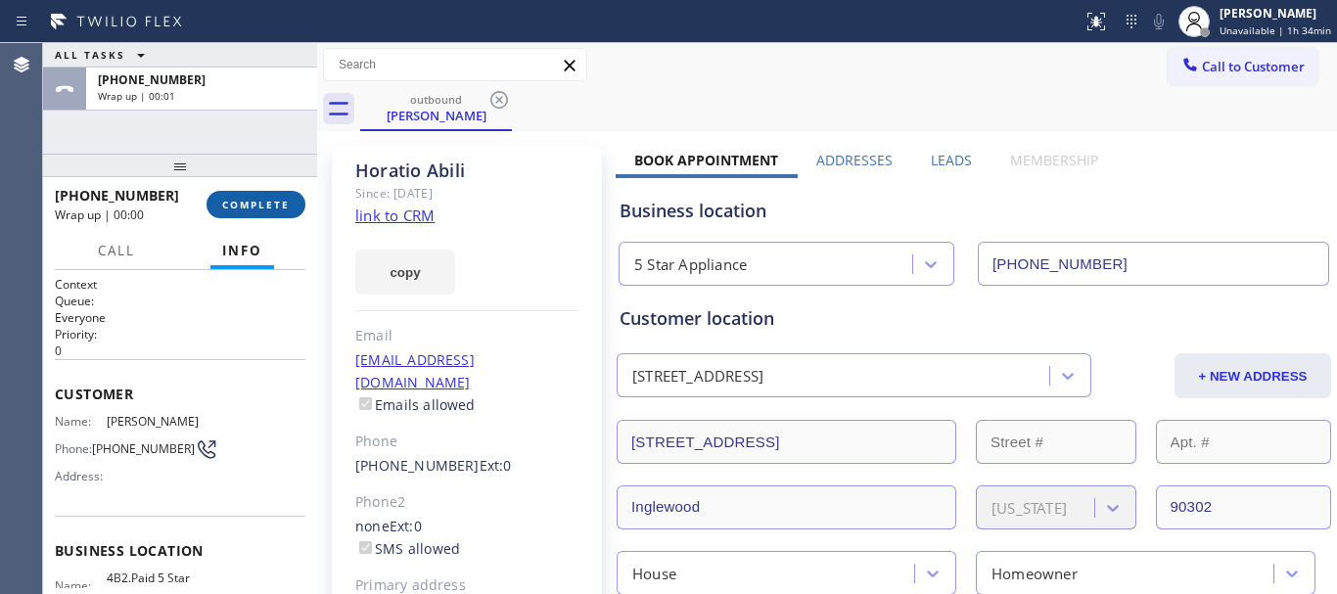
click at [253, 199] on span "COMPLETE" at bounding box center [256, 205] width 68 height 14
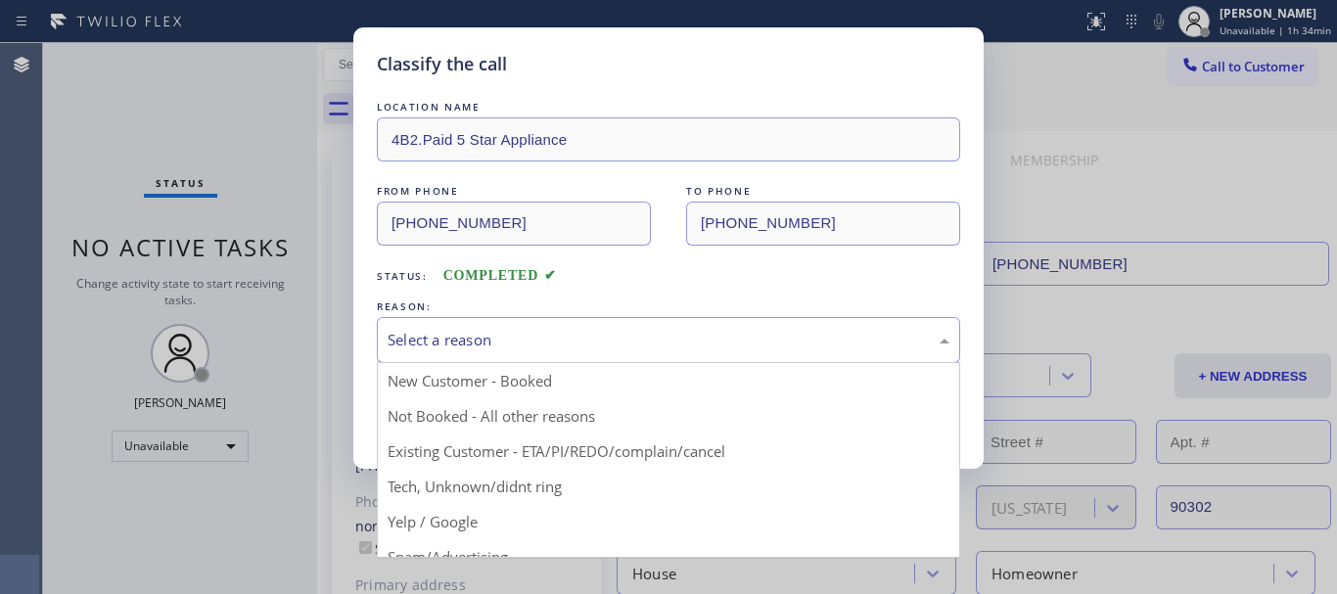
click at [550, 343] on div "Select a reason" at bounding box center [669, 340] width 562 height 23
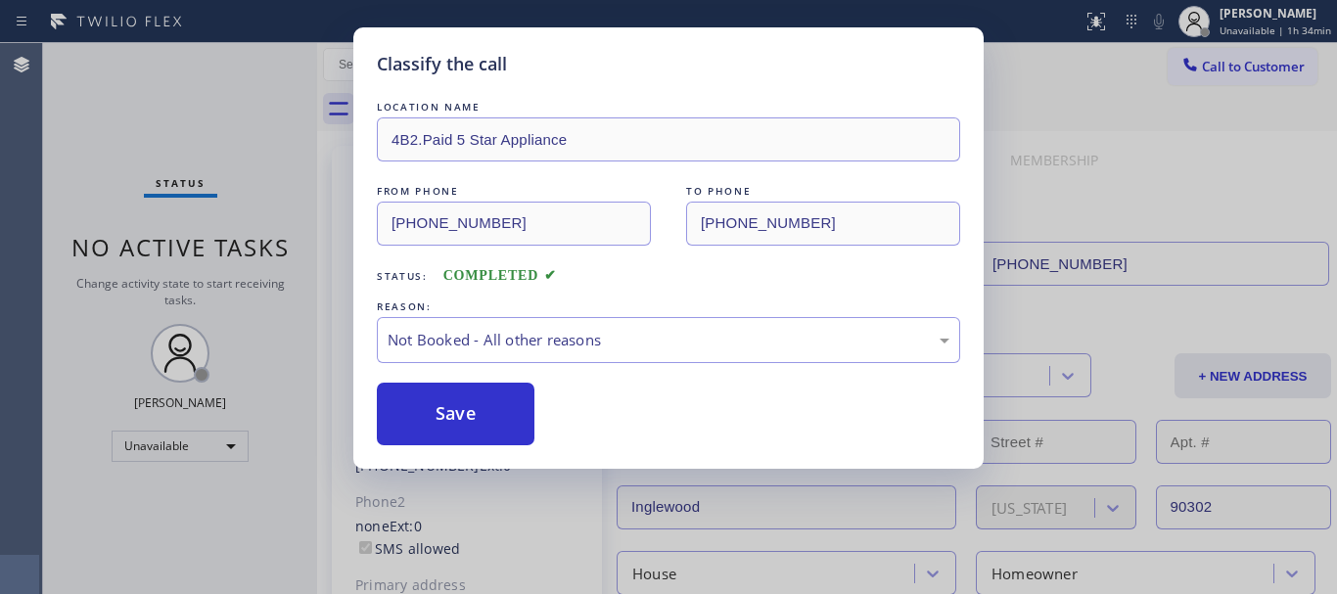
click at [469, 410] on button "Save" at bounding box center [456, 414] width 158 height 63
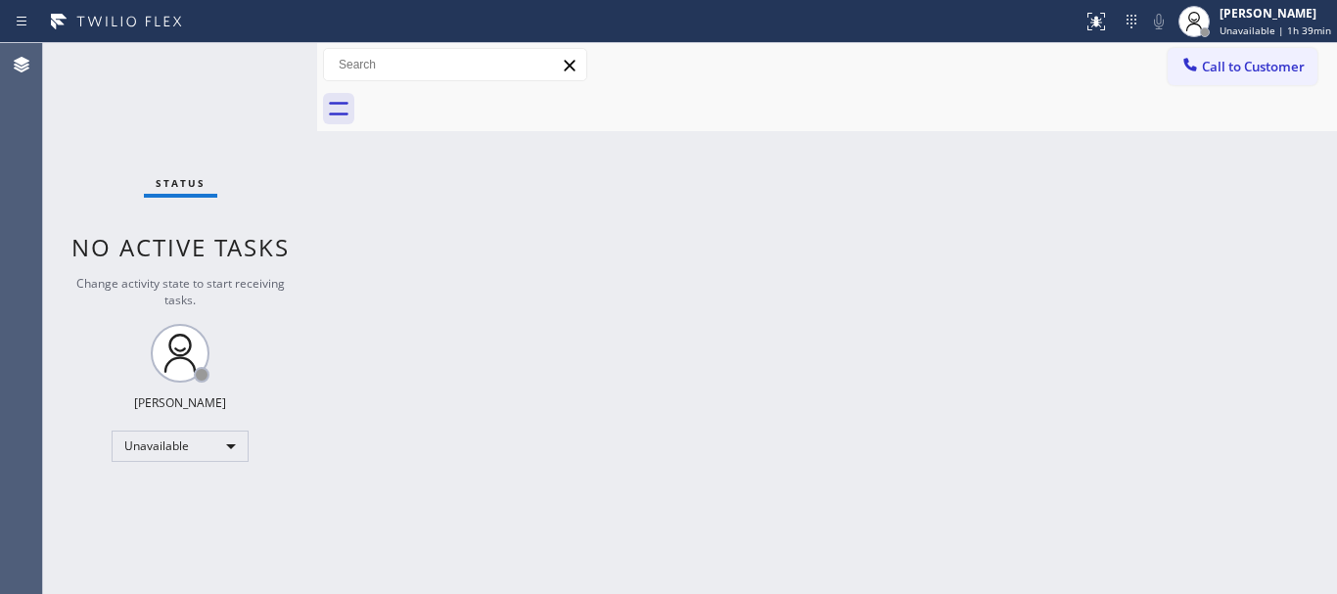
click at [996, 244] on div "Back to Dashboard Change Sender ID Customers Technicians Select a contact Outbo…" at bounding box center [827, 318] width 1020 height 551
drag, startPoint x: 630, startPoint y: 334, endPoint x: 618, endPoint y: 284, distance: 51.5
click at [628, 335] on div "Back to Dashboard Change Sender ID Customers Technicians Select a contact Outbo…" at bounding box center [827, 318] width 1020 height 551
click at [1192, 26] on span "Unavailable | 2h 1min" at bounding box center [1278, 30] width 106 height 14
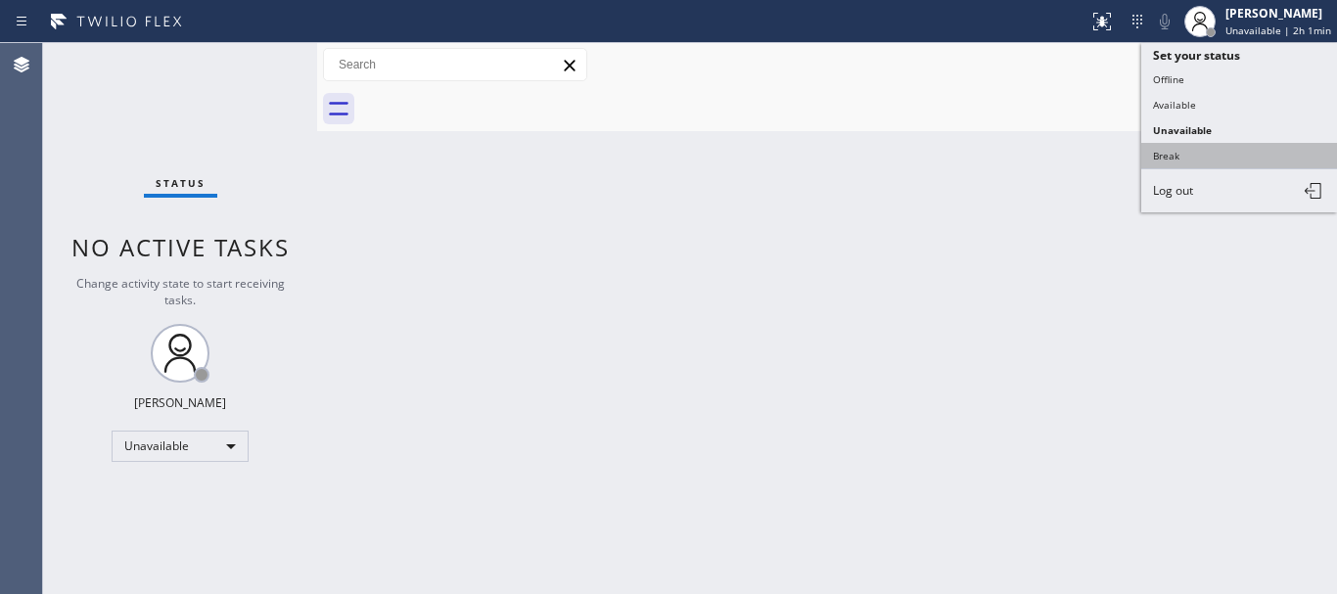
click at [1185, 153] on button "Break" at bounding box center [1239, 155] width 196 height 25
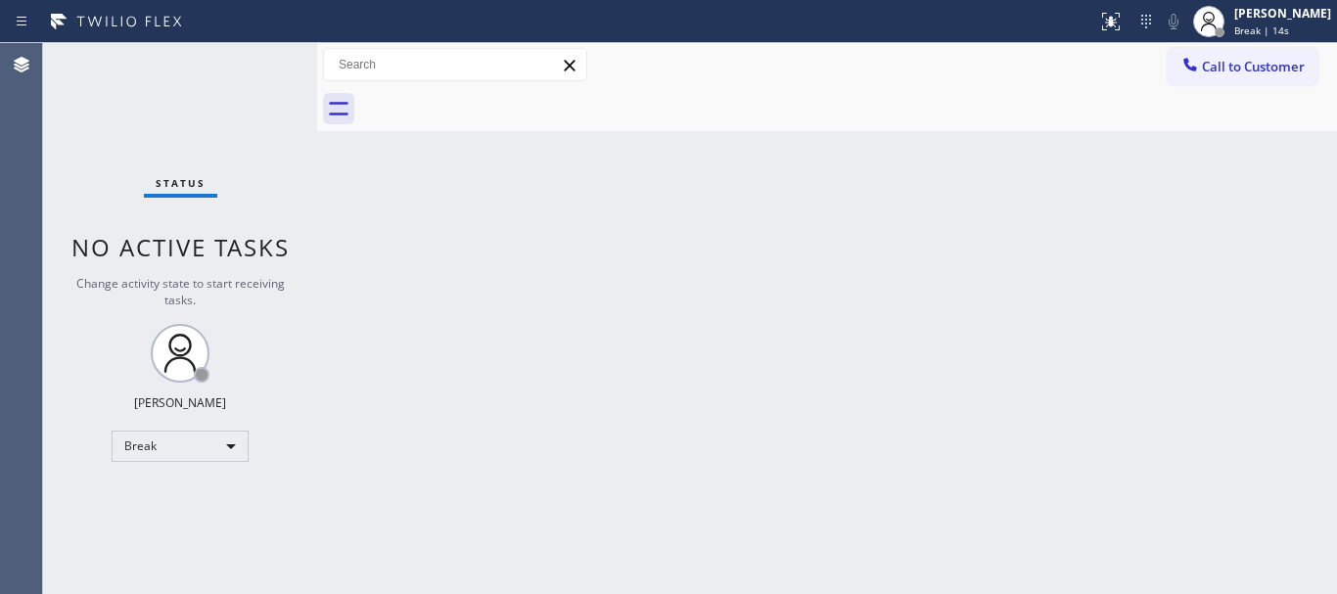
click at [1012, 180] on div "Back to Dashboard Change Sender ID Customers Technicians Select a contact Outbo…" at bounding box center [827, 318] width 1020 height 551
